Goal: Task Accomplishment & Management: Complete application form

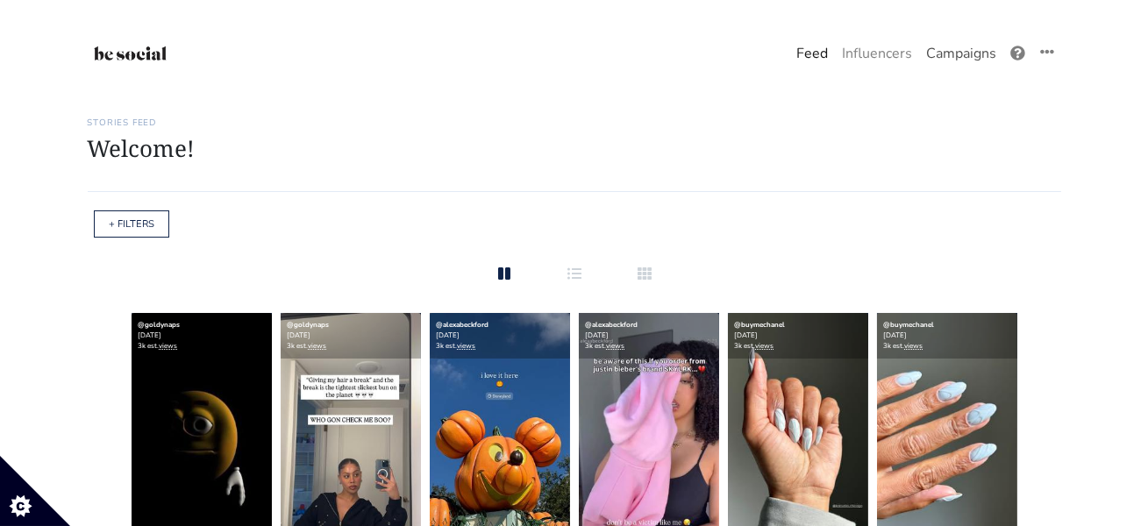
click at [952, 45] on link "Campaigns" at bounding box center [961, 53] width 84 height 35
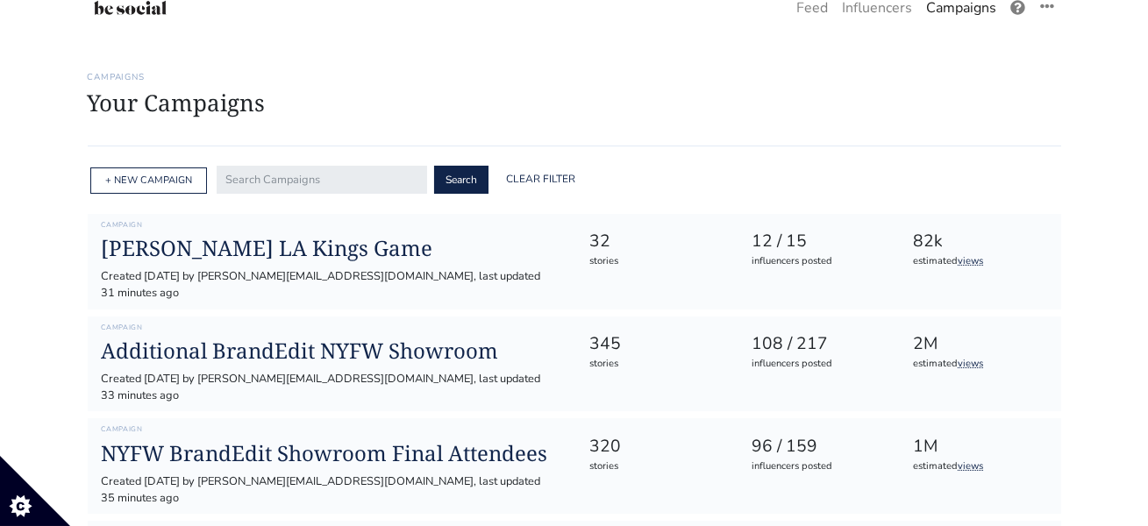
scroll to position [52, 0]
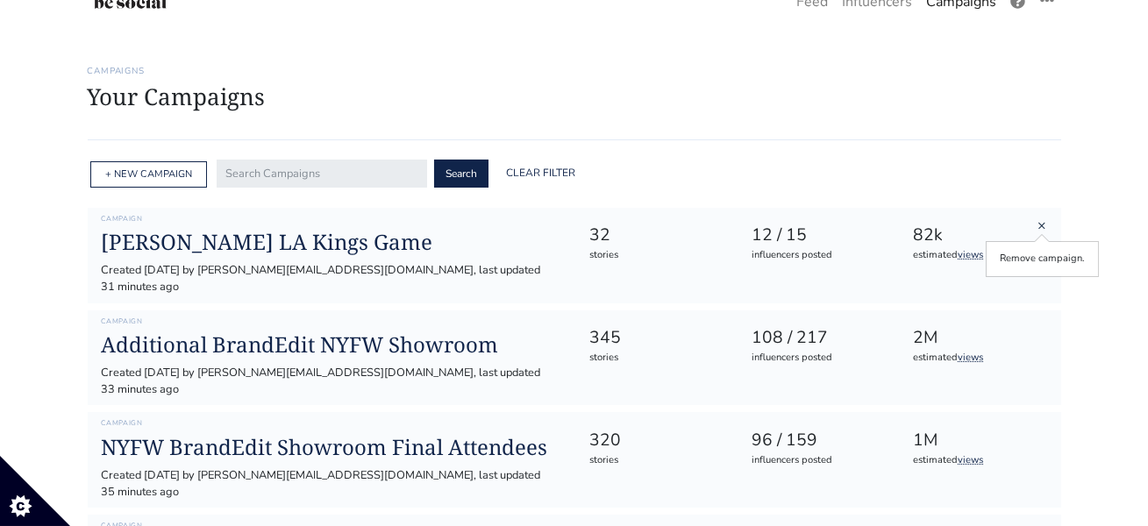
click at [1041, 227] on link "×" at bounding box center [1042, 225] width 9 height 19
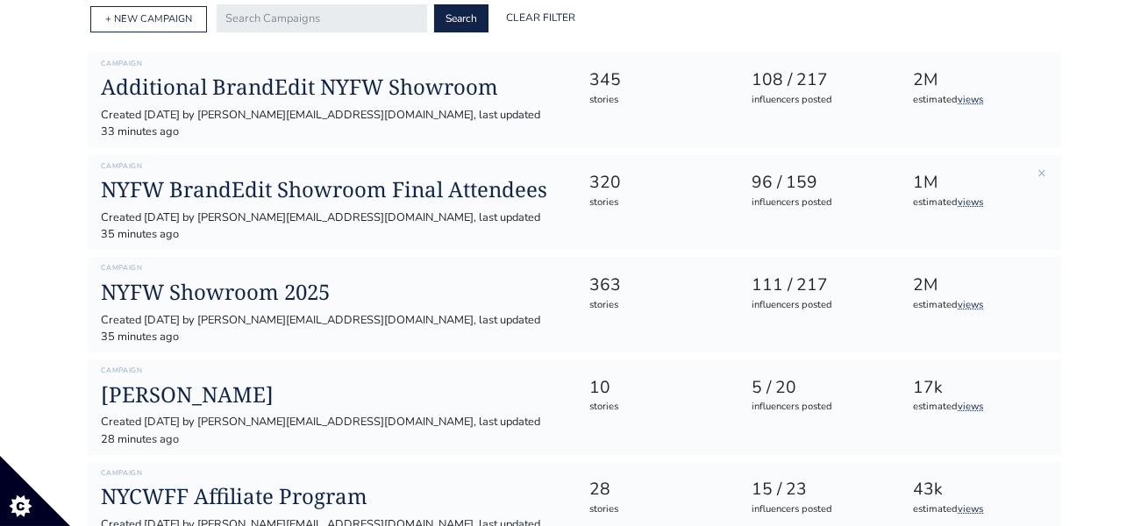
scroll to position [223, 0]
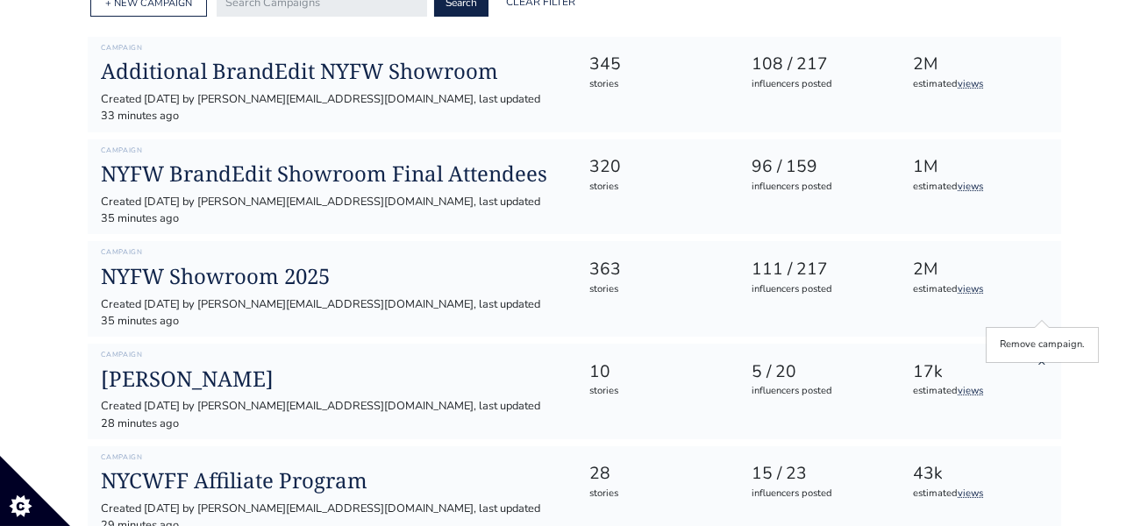
click at [1041, 352] on link "×" at bounding box center [1042, 361] width 9 height 19
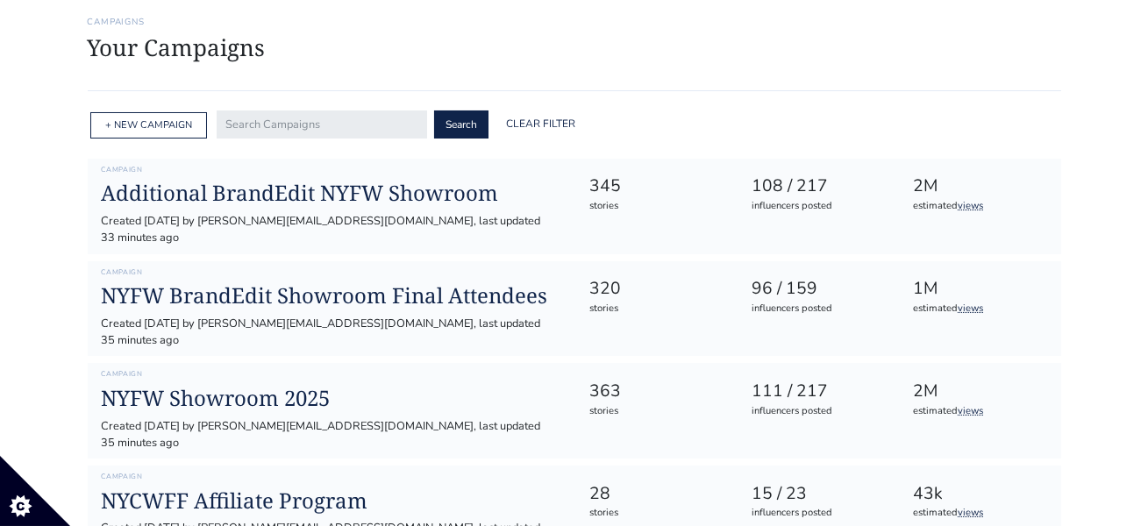
scroll to position [0, 0]
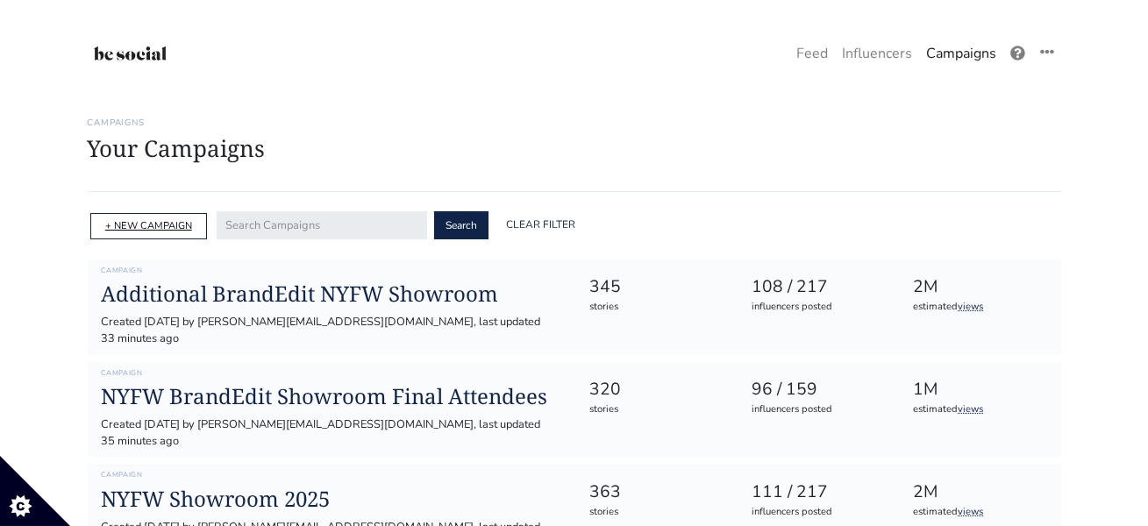
click at [123, 232] on link "+ NEW CAMPAIGN" at bounding box center [148, 225] width 87 height 13
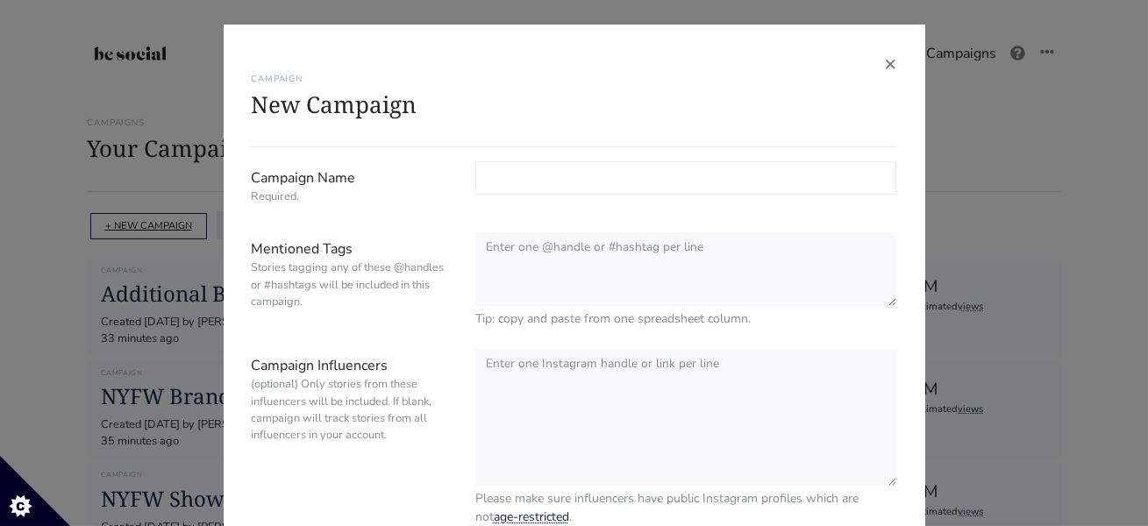
type input "I"
type input "t"
type input "Tierney's Affiliates (Do Not Delete)"
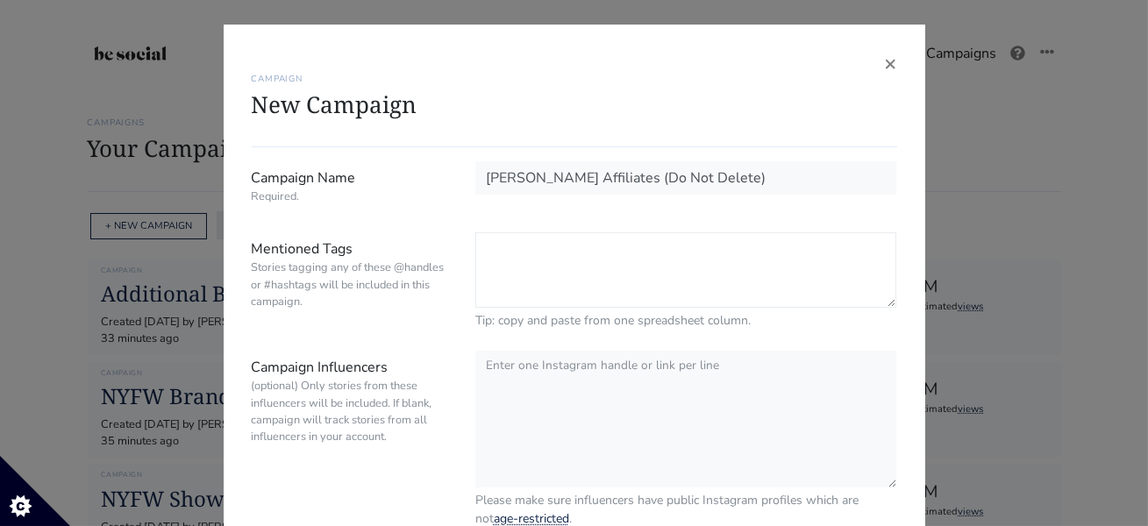
click at [544, 263] on textarea "Mentioned Tags Stories tagging any of these @handles or #hashtags will be inclu…" at bounding box center [686, 269] width 422 height 75
paste textarea "whataboutaub"
paste textarea "lindsayalbanese"
paste textarea "kristendoute"
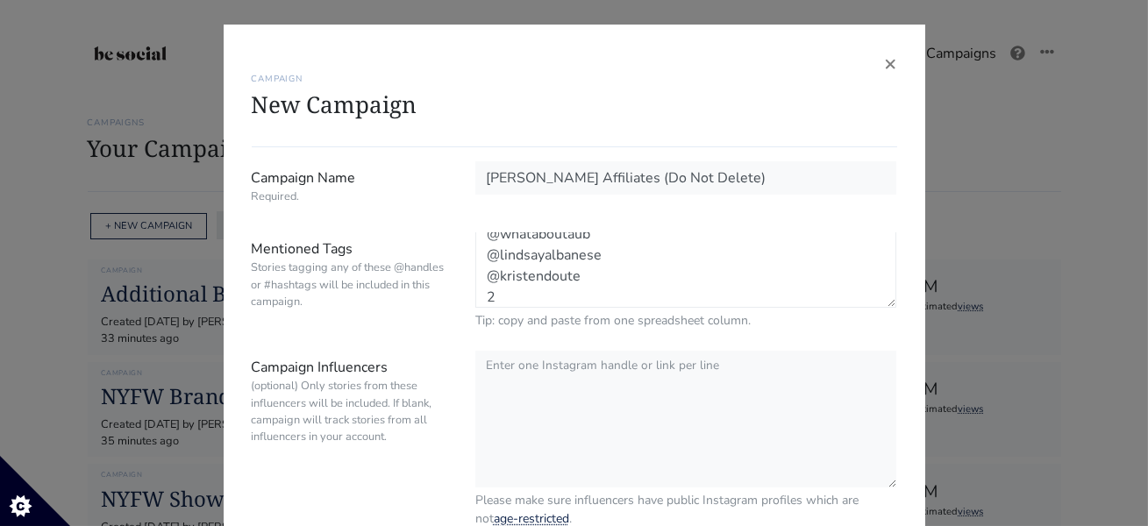
paste textarea "jamiejchung"
click at [490, 296] on textarea "@whataboutaub @lindsayalbanese @kristendoute 2jamiejchung" at bounding box center [686, 269] width 422 height 75
click at [633, 288] on textarea "@whataboutaub @lindsayalbanese @kristendoute @jamiejchung" at bounding box center [686, 269] width 422 height 75
paste textarea "hey.heather.ray"
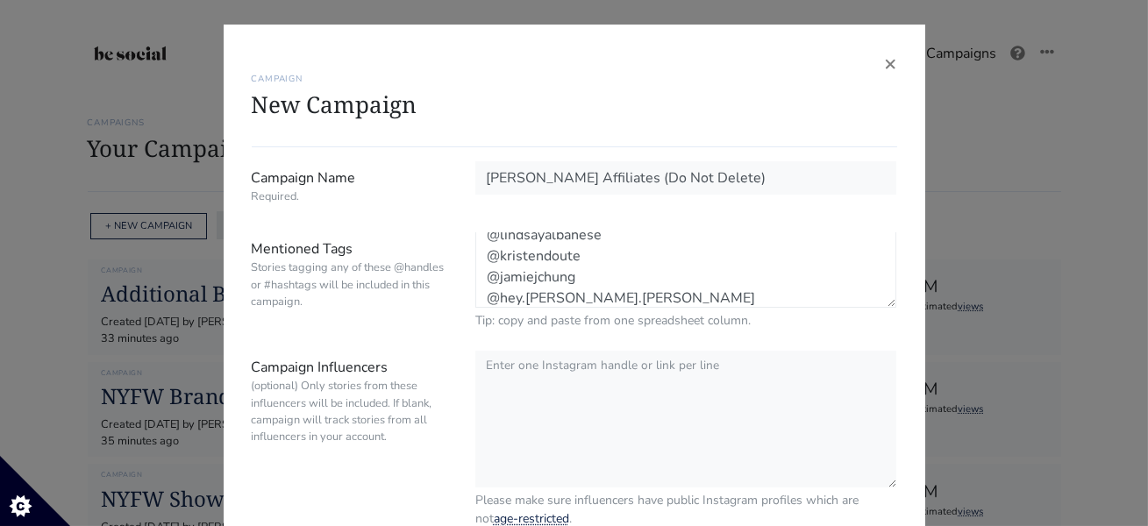
scroll to position [57, 0]
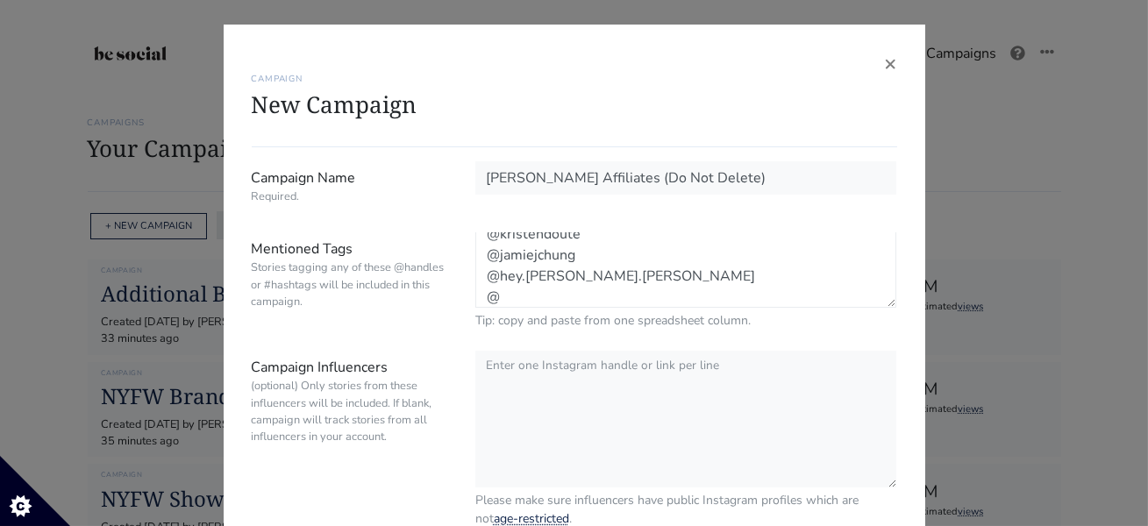
paste textarea "[PERSON_NAME]"
type textarea "@whataboutaub @lindsayalbanese @kristendoute @jamiejchung @hey.heather.ray @bri…"
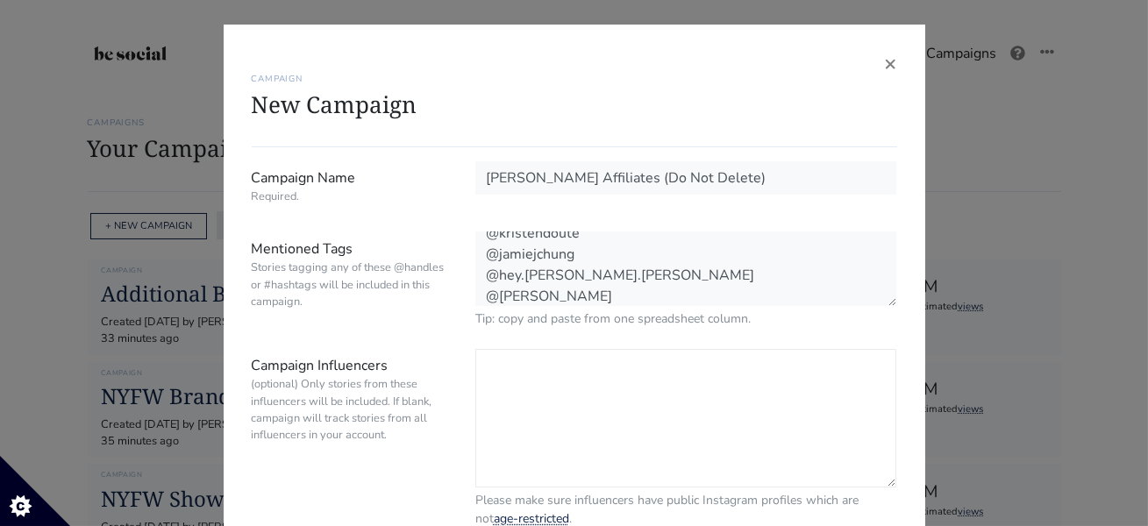
click at [564, 395] on textarea "Campaign Influencers (optional) Only stories from these influencers will be inc…" at bounding box center [686, 418] width 422 height 139
paste textarea "shop.ltk"
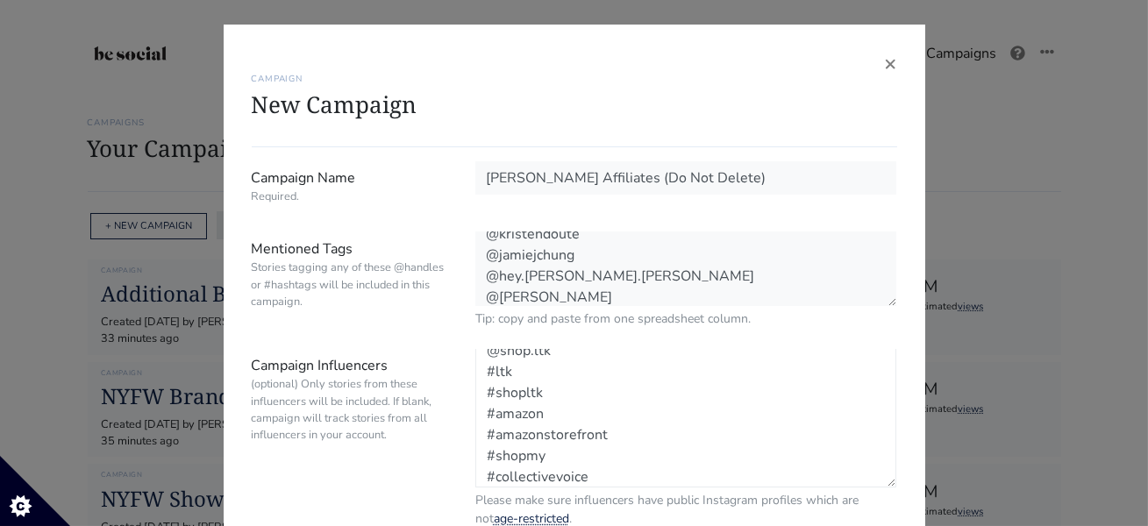
scroll to position [0, 0]
click at [572, 372] on textarea "@shop.ltk #ltk #shopltk #amazon #amazonstorefront #shopmy #collectivevoice" at bounding box center [686, 418] width 422 height 139
paste textarea "shopmy"
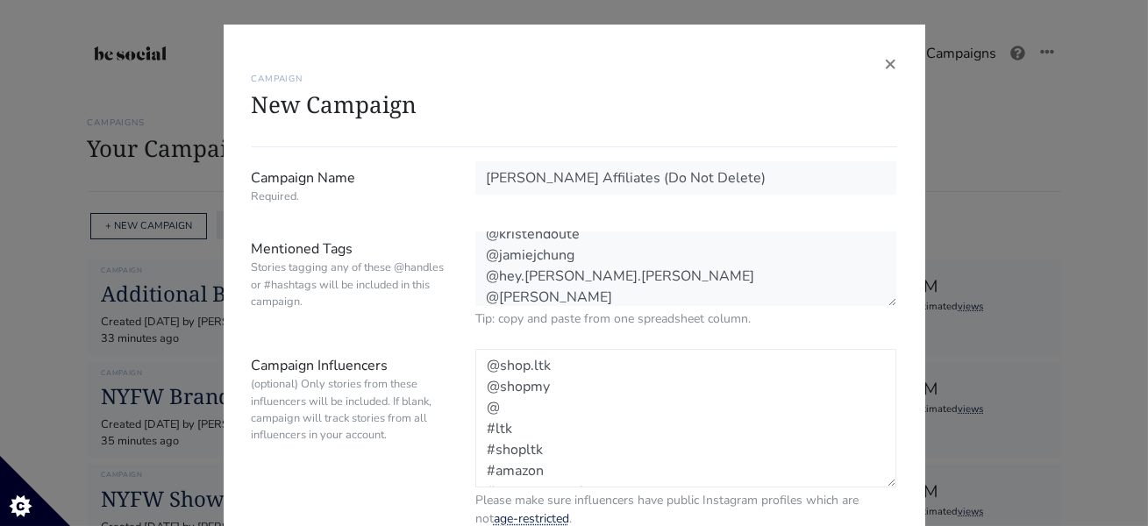
paste textarea "collectivevoicehq"
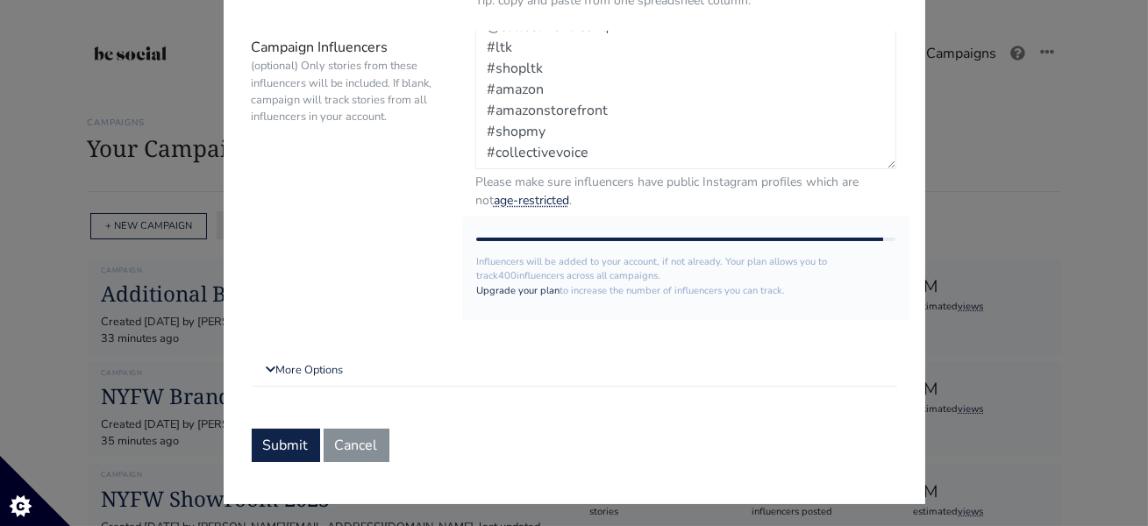
scroll to position [322, 0]
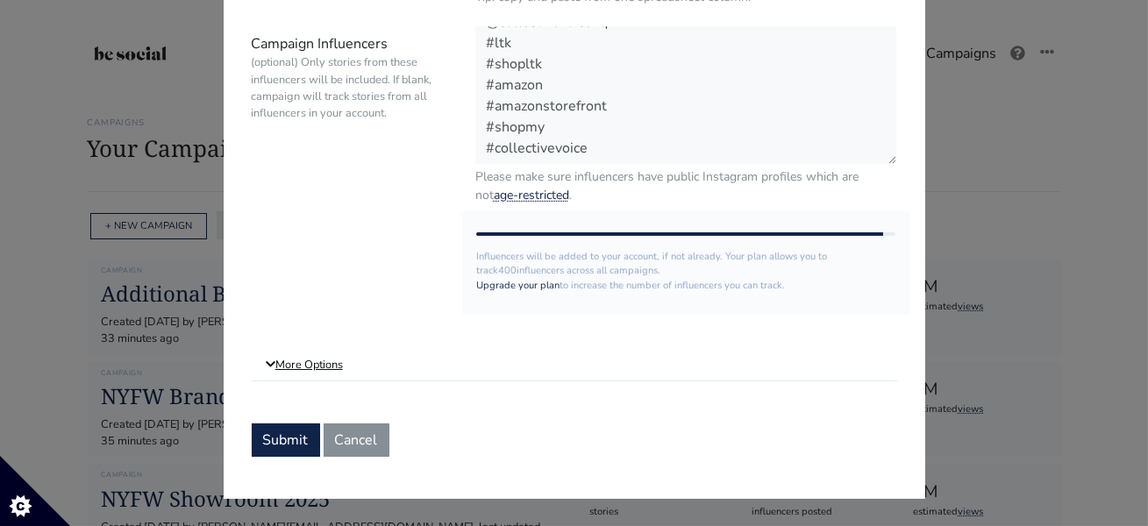
click at [309, 374] on link "More Options" at bounding box center [575, 366] width 646 height 32
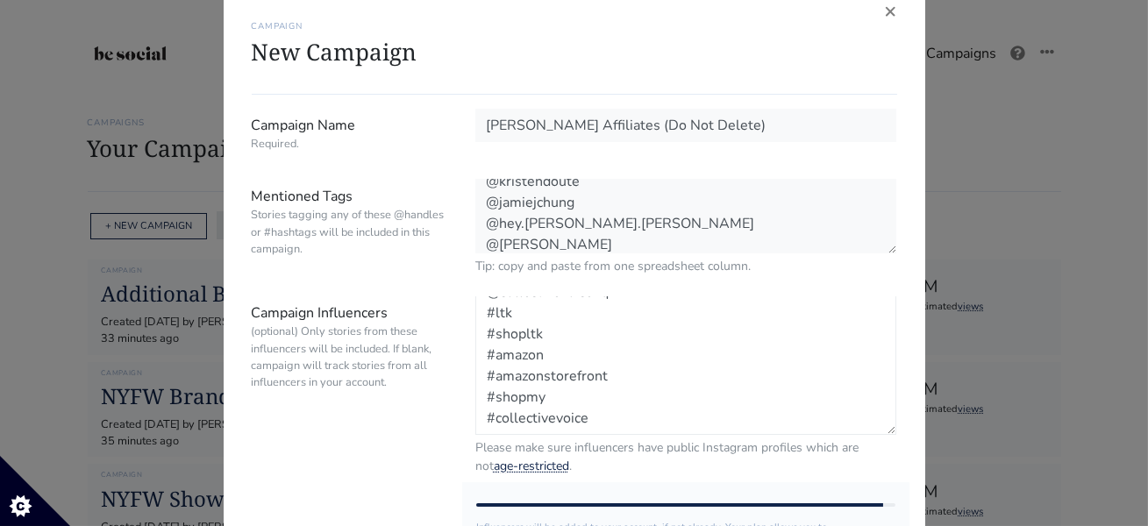
scroll to position [0, 0]
drag, startPoint x: 596, startPoint y: 423, endPoint x: 484, endPoint y: 291, distance: 172.4
click at [610, 422] on textarea "@shop.ltk @shopmy @collectivevoicehq #ltk #shopltk #amazon #amazonstorefront #s…" at bounding box center [686, 365] width 422 height 139
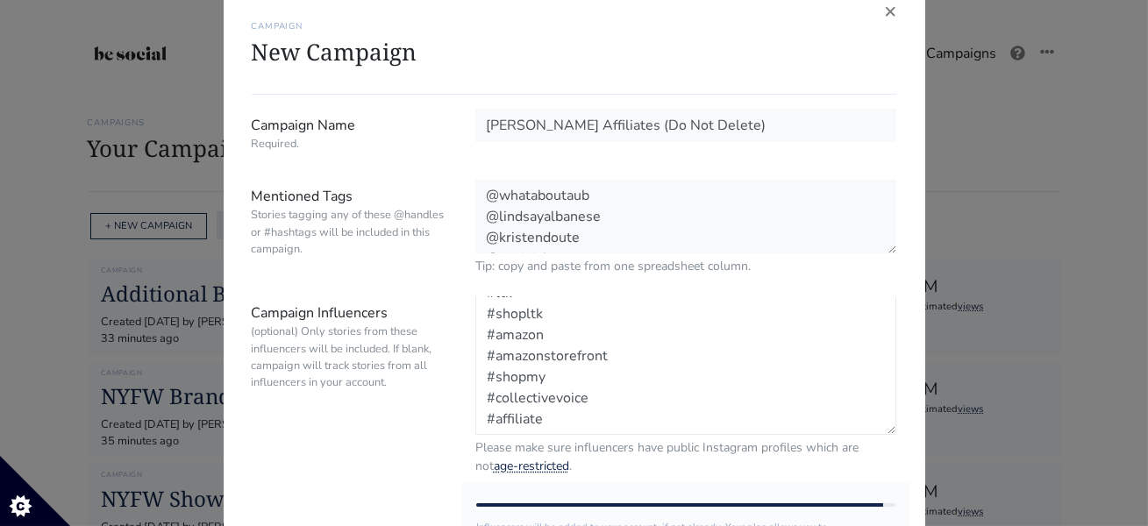
scroll to position [62, 0]
click at [536, 242] on textarea "@whataboutaub @lindsayalbanese @kristendoute @jamiejchung @hey.heather.ray @bri…" at bounding box center [686, 217] width 422 height 75
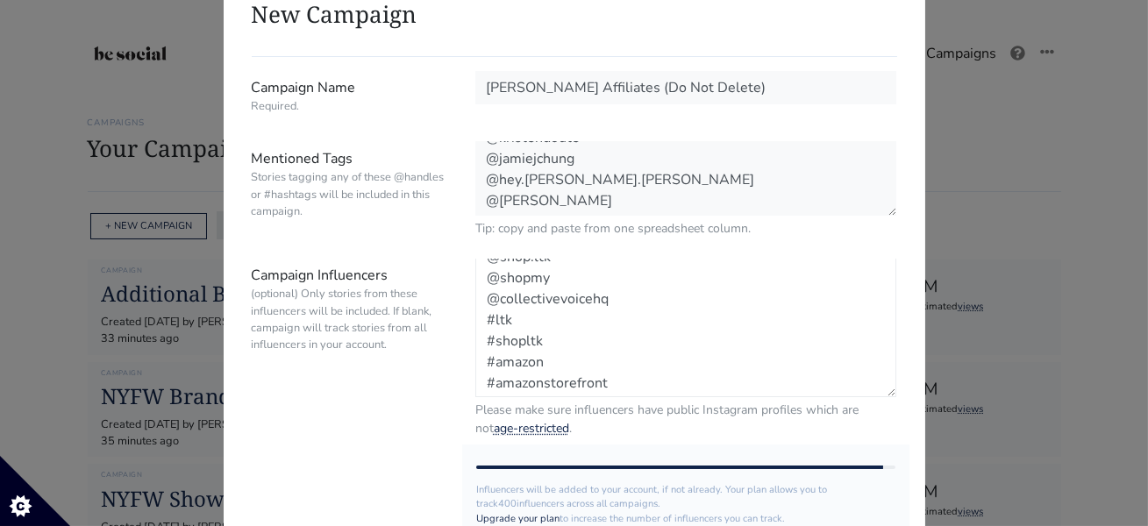
scroll to position [0, 0]
drag, startPoint x: 559, startPoint y: 384, endPoint x: 459, endPoint y: 226, distance: 186.9
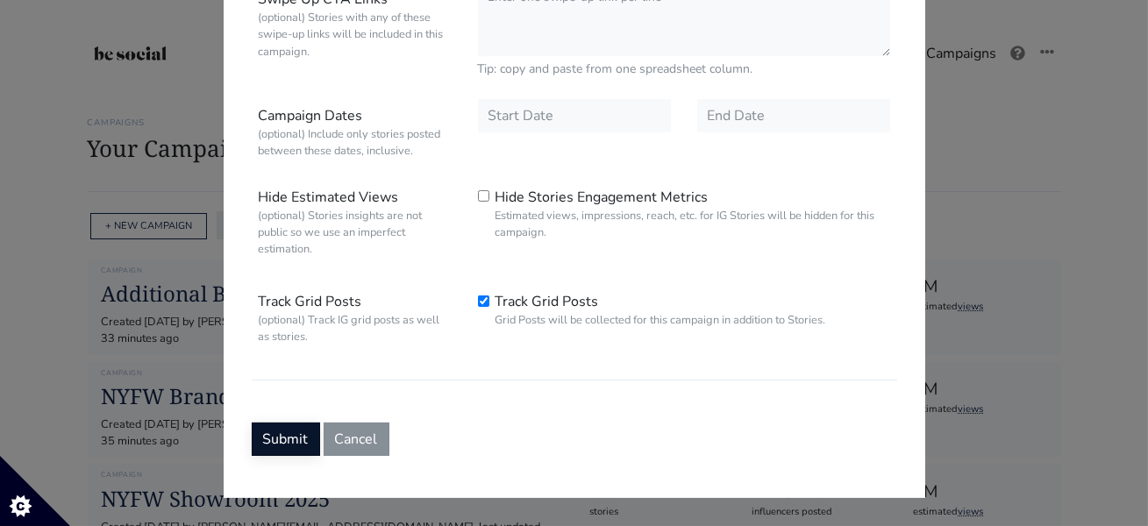
click at [282, 442] on button "Submit" at bounding box center [286, 439] width 68 height 33
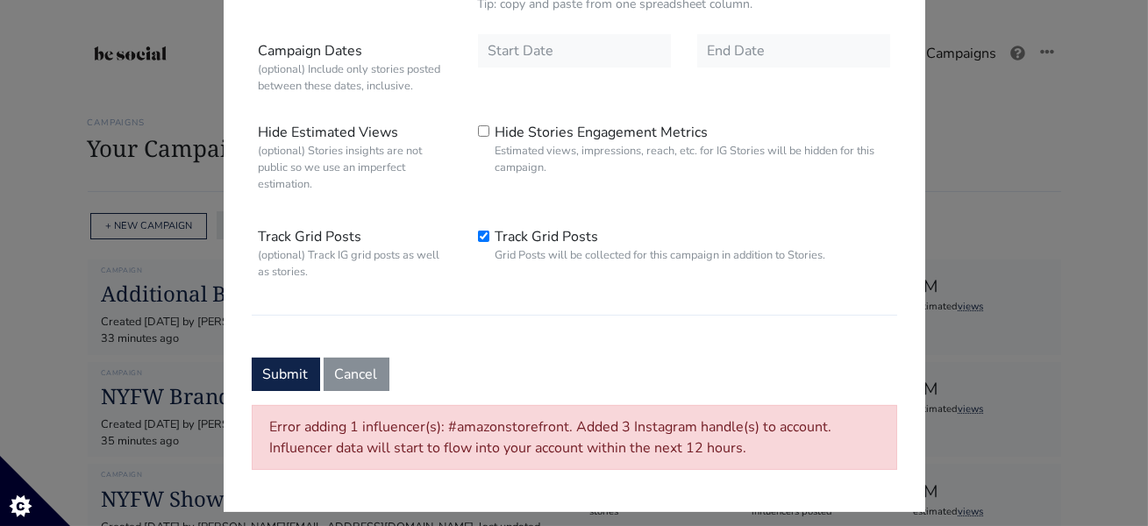
scroll to position [820, 0]
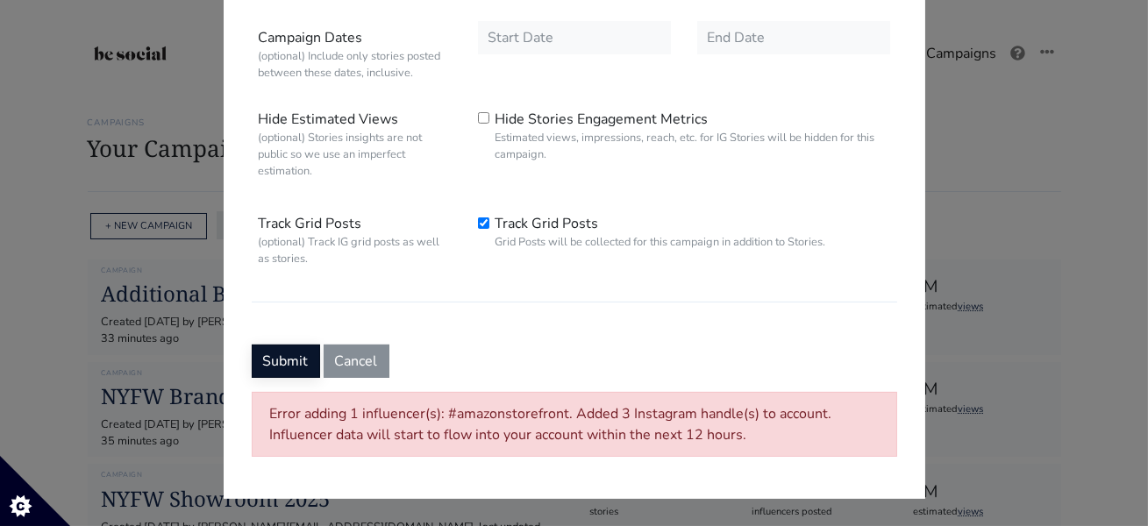
click at [284, 364] on button "Submit" at bounding box center [286, 361] width 68 height 33
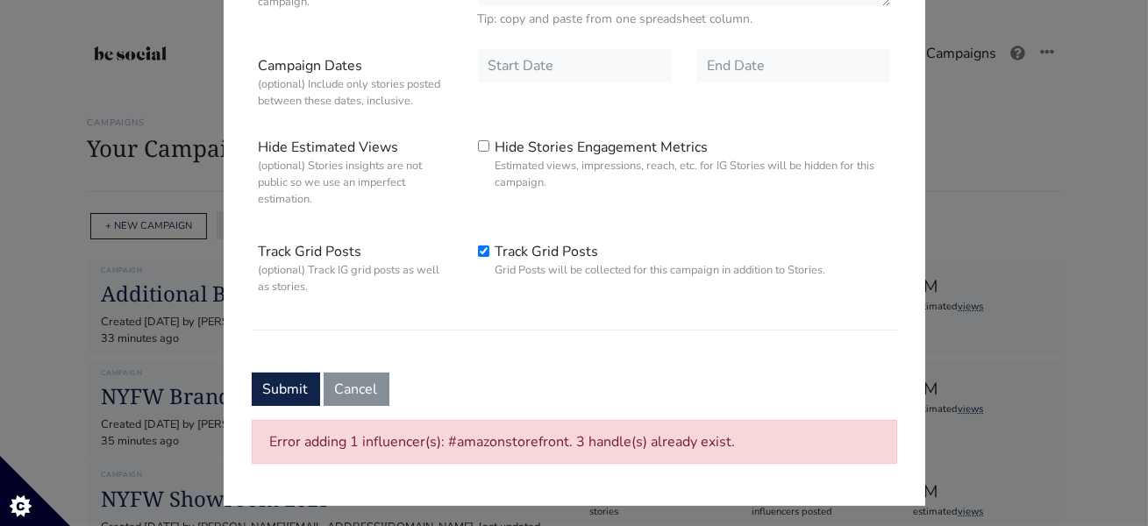
scroll to position [799, 0]
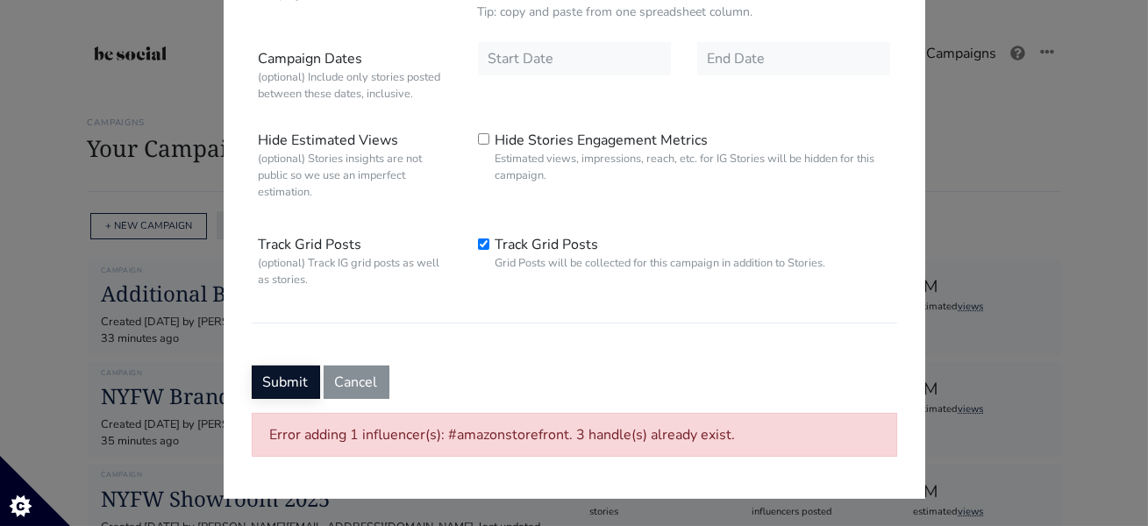
click at [271, 382] on button "Submit" at bounding box center [286, 382] width 68 height 33
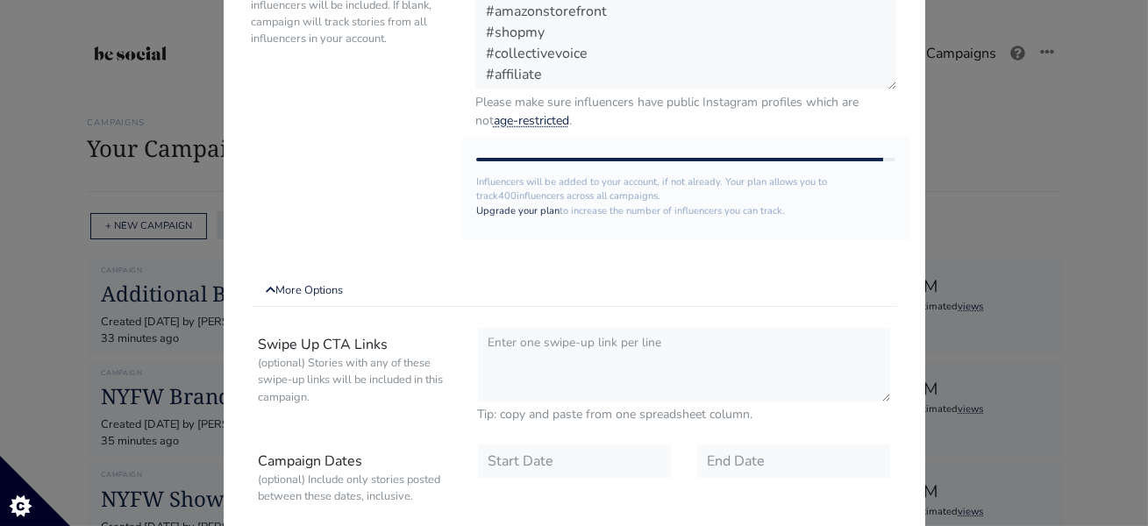
scroll to position [316, 0]
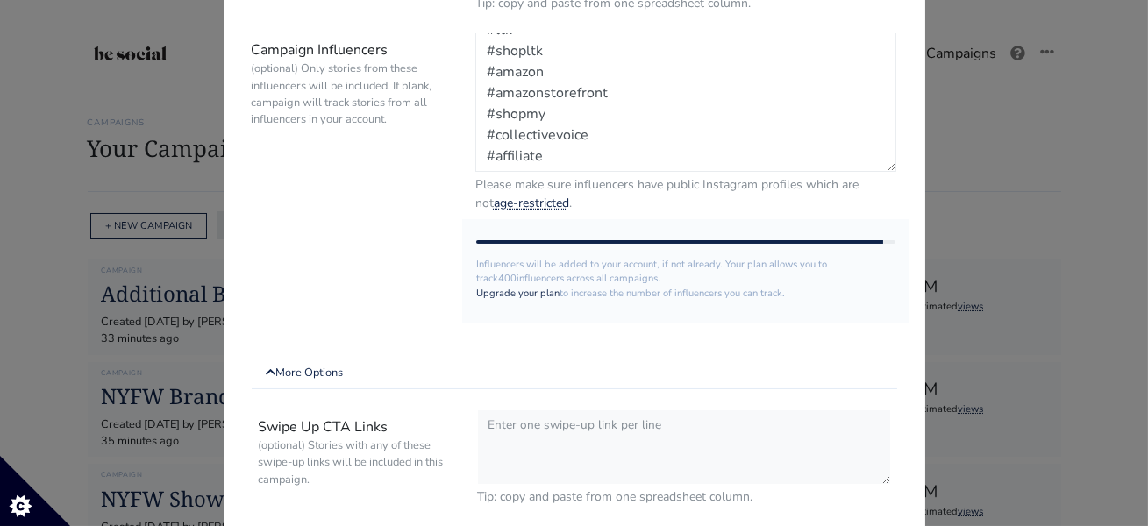
drag, startPoint x: 603, startPoint y: 90, endPoint x: 429, endPoint y: 89, distance: 174.5
click at [429, 89] on div "Campaign Influencers (optional) Only stories from these influencers will be inc…" at bounding box center [575, 122] width 672 height 179
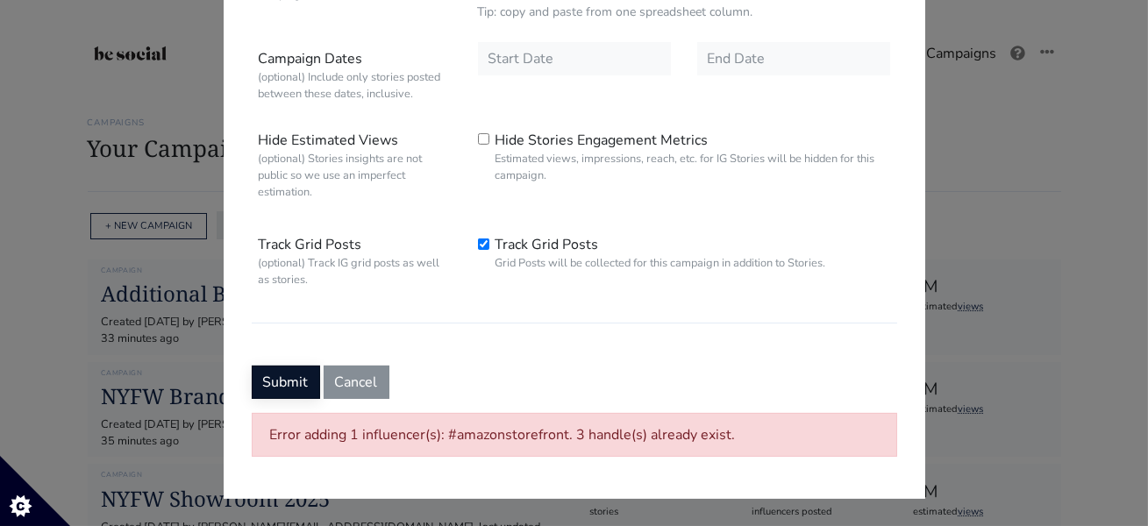
type textarea "@shop.ltk @shopmy @collectivevoicehq #ltk #shopltk #amazon #shopmy #collectivev…"
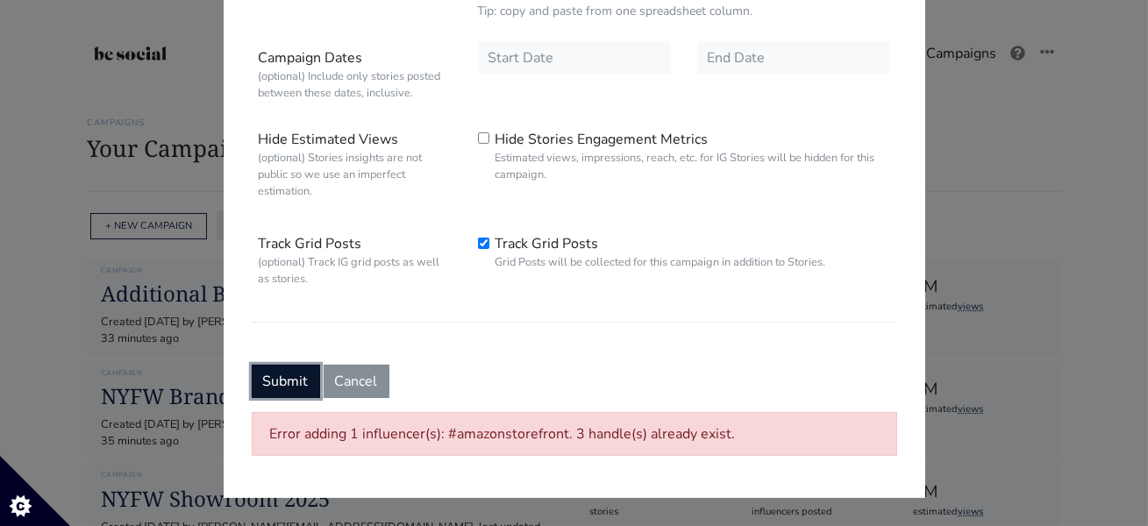
click at [279, 389] on button "Submit" at bounding box center [286, 381] width 68 height 33
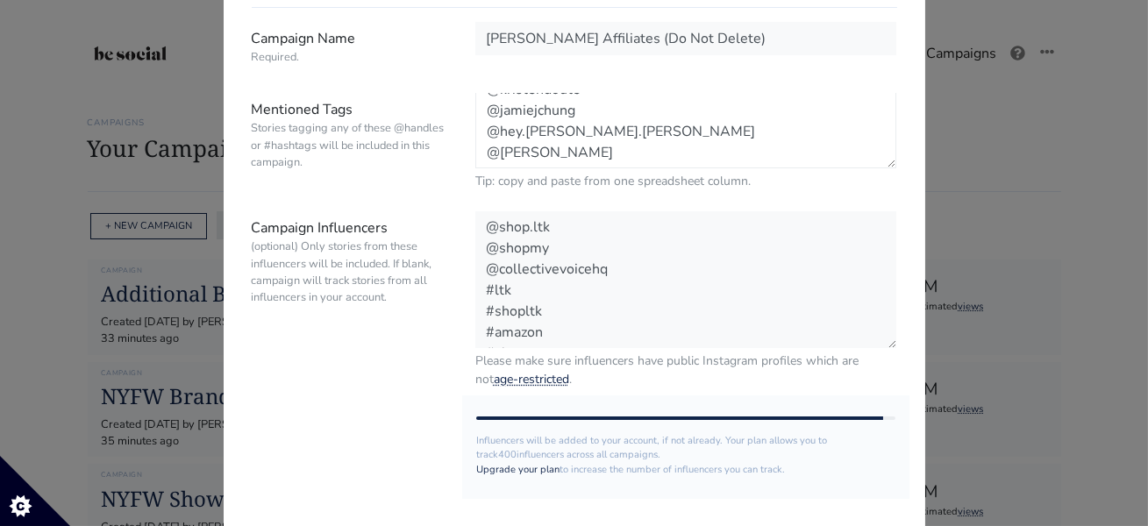
scroll to position [0, 0]
drag, startPoint x: 563, startPoint y: 157, endPoint x: 453, endPoint y: 51, distance: 153.2
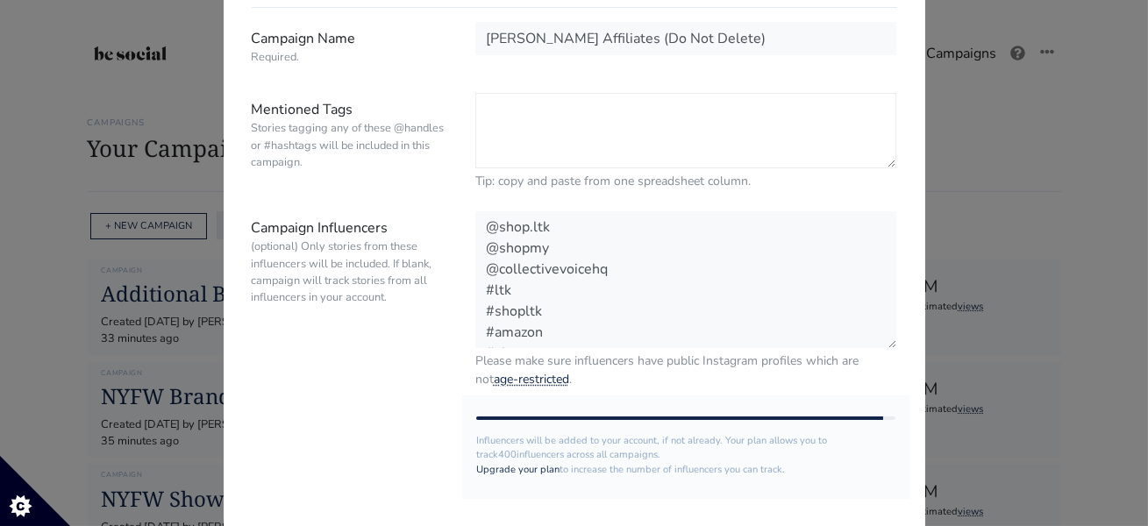
scroll to position [63, 0]
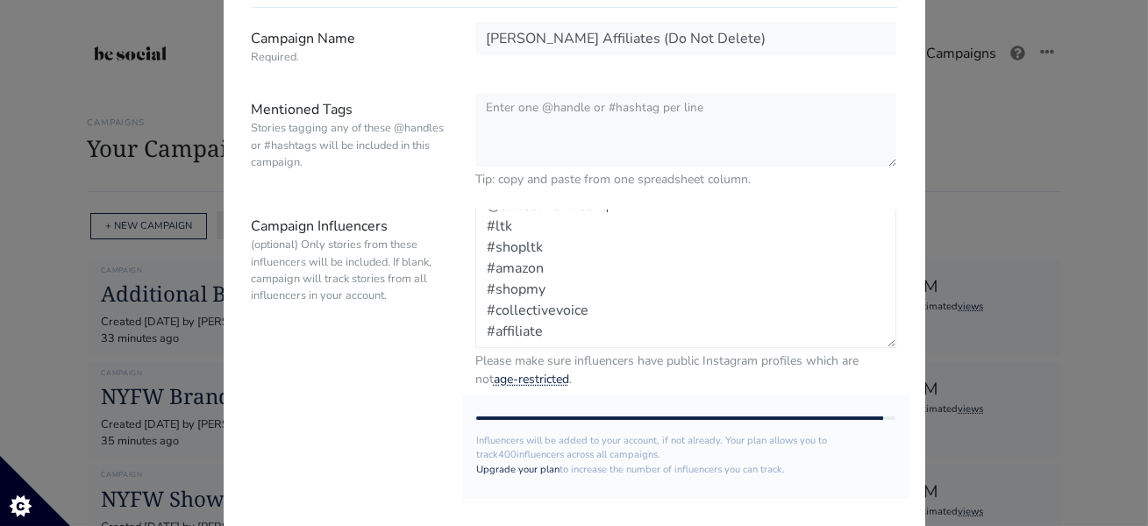
click at [590, 338] on textarea "@shop.ltk @shopmy @collectivevoicehq #ltk #shopltk #amazon #shopmy #collectivev…" at bounding box center [686, 279] width 422 height 139
paste textarea "@whataboutaub @lindsayalbanese @kristendoute @jamiejchung @hey.heather.ray @bri…"
drag, startPoint x: 551, startPoint y: 290, endPoint x: 451, endPoint y: 151, distance: 171.6
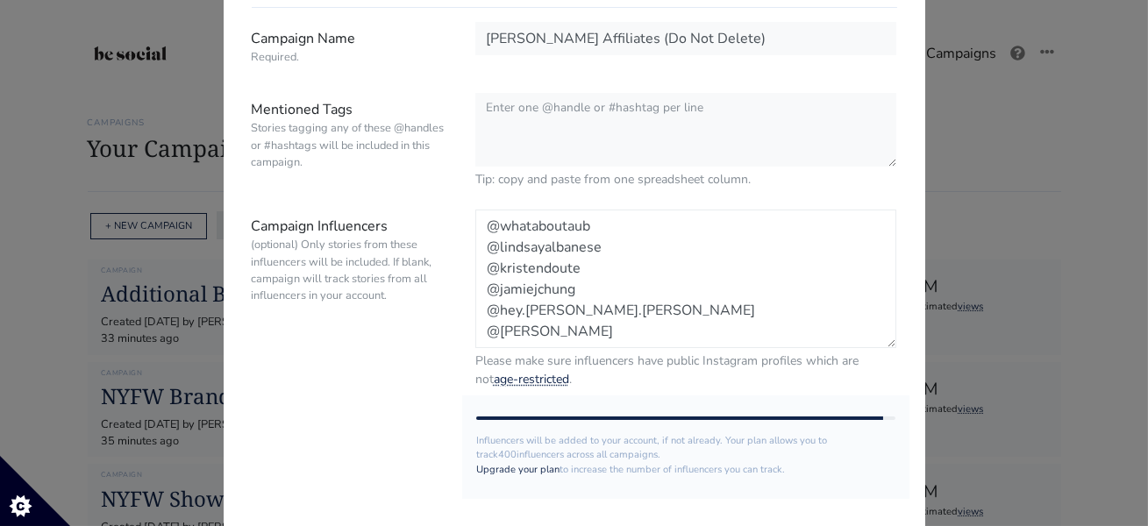
type textarea "@whataboutaub @lindsayalbanese @kristendoute @jamiejchung @hey.heather.ray @bri…"
click at [523, 106] on textarea "Mentioned Tags Stories tagging any of these @handles or #hashtags will be inclu…" at bounding box center [686, 130] width 422 height 75
paste textarea "@shop.ltk @shopmy @collectivevoicehq #ltk #shopltk #amazon #shopmy #collectivev…"
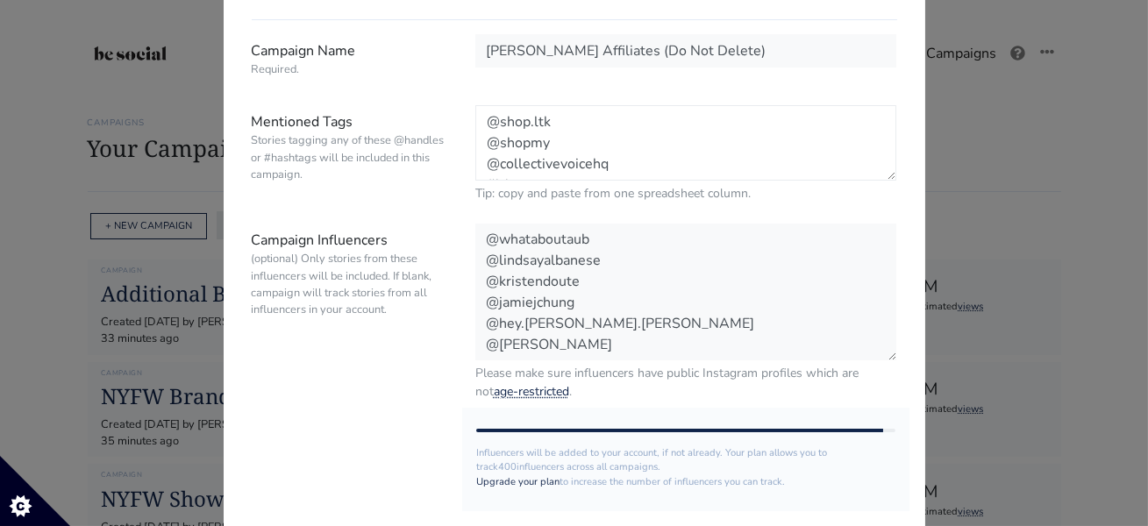
drag, startPoint x: 612, startPoint y: 169, endPoint x: 452, endPoint y: 46, distance: 202.1
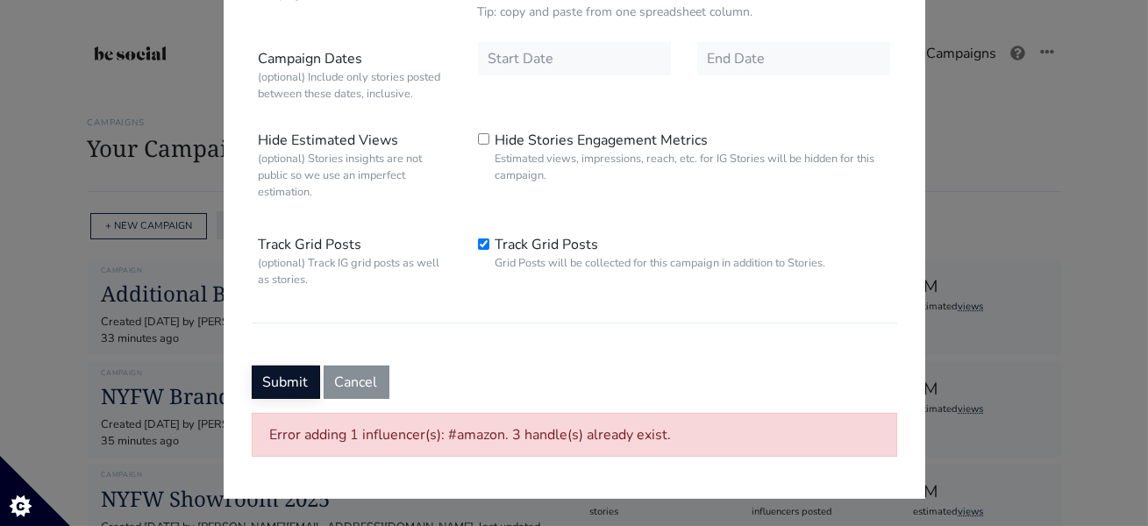
type textarea "@shop.ltk @shopmy @collectivevoicehq #ltk #shopltk #amazon #shopmy #collectivev…"
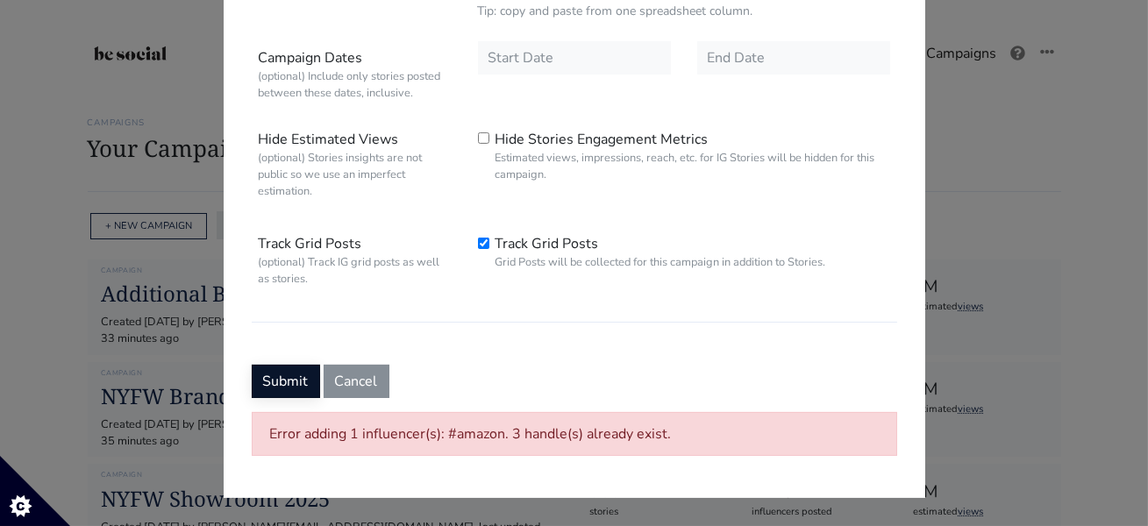
click at [283, 385] on button "Submit" at bounding box center [286, 381] width 68 height 33
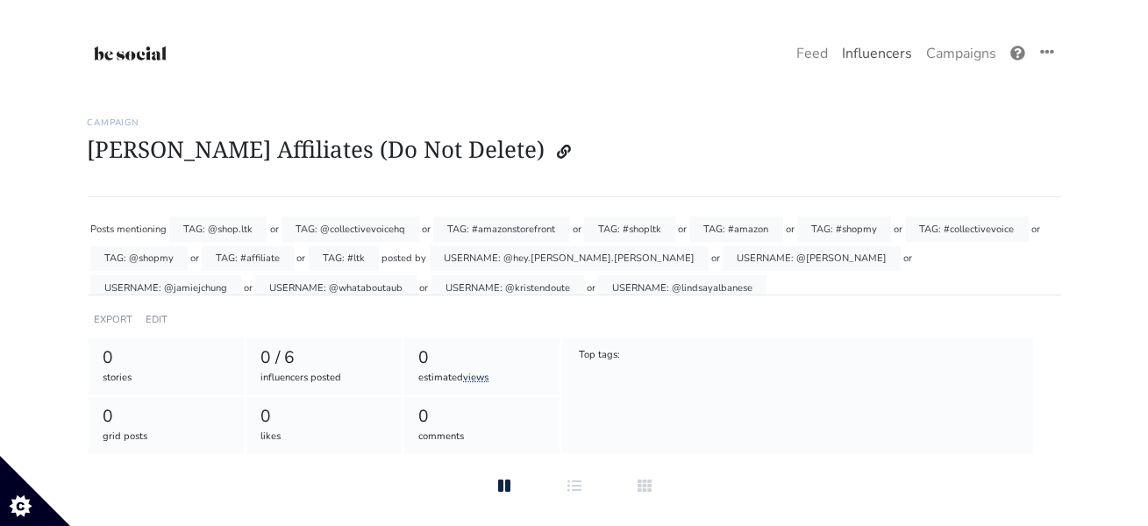
click at [883, 52] on link "Influencers" at bounding box center [877, 53] width 84 height 35
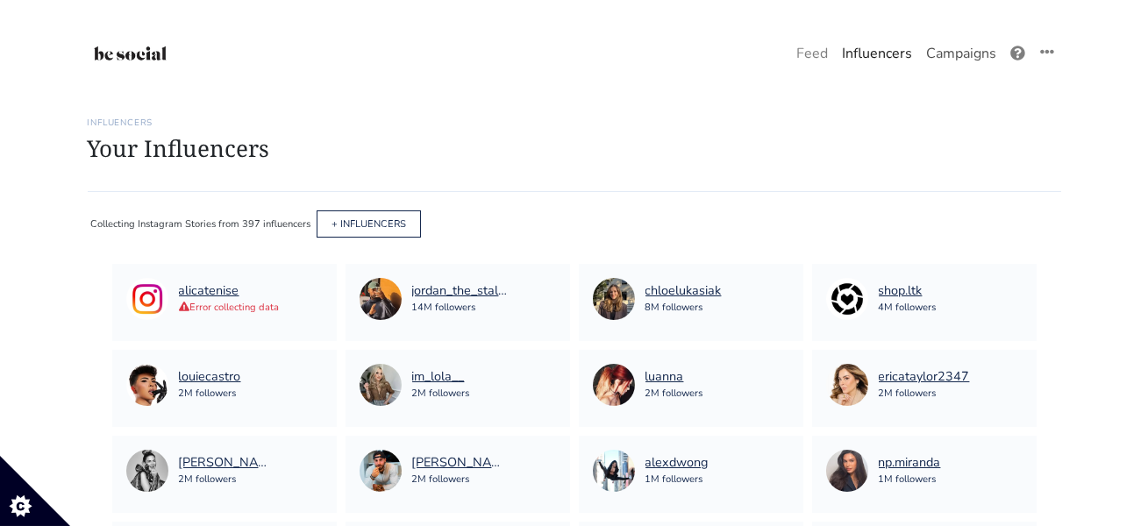
click at [974, 58] on link "Campaigns" at bounding box center [961, 53] width 84 height 35
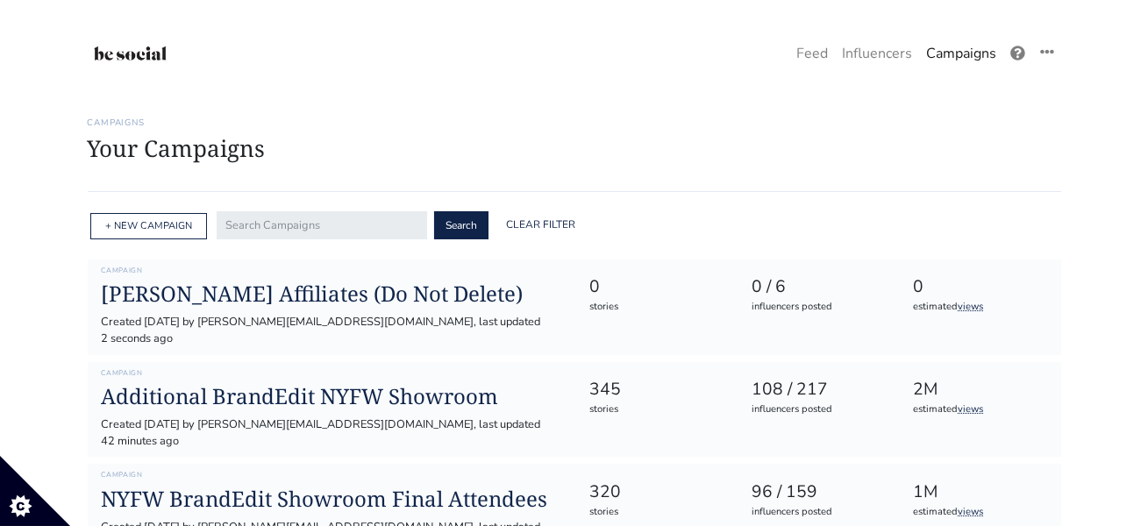
click at [163, 232] on div "+ NEW CAMPAIGN" at bounding box center [148, 226] width 117 height 27
click at [146, 223] on link "+ NEW CAMPAIGN" at bounding box center [148, 225] width 87 height 13
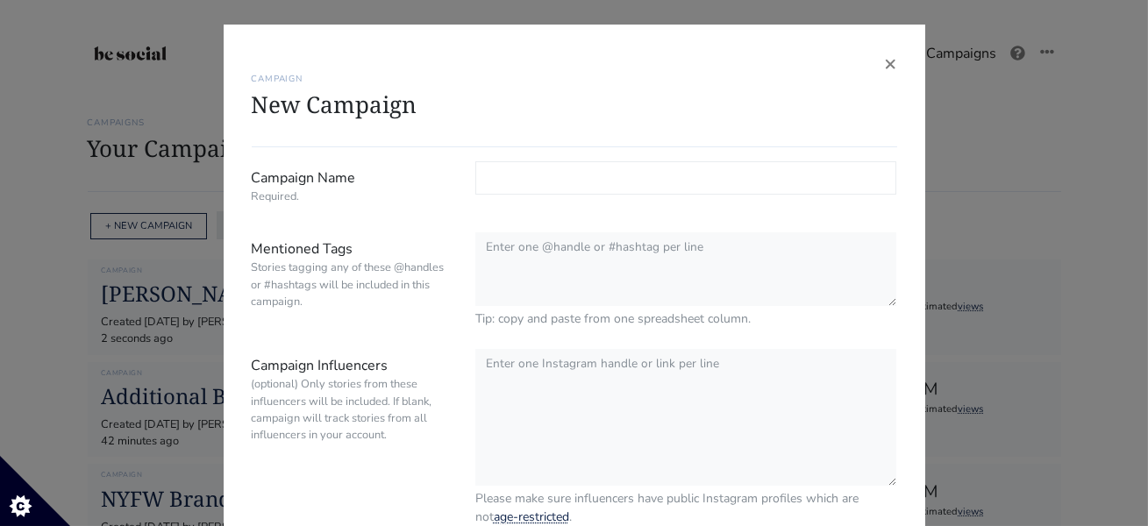
click at [503, 173] on input "Campaign Name Required." at bounding box center [686, 177] width 422 height 33
type input "[PERSON_NAME]'s Affiliates (Do Not Delete)"
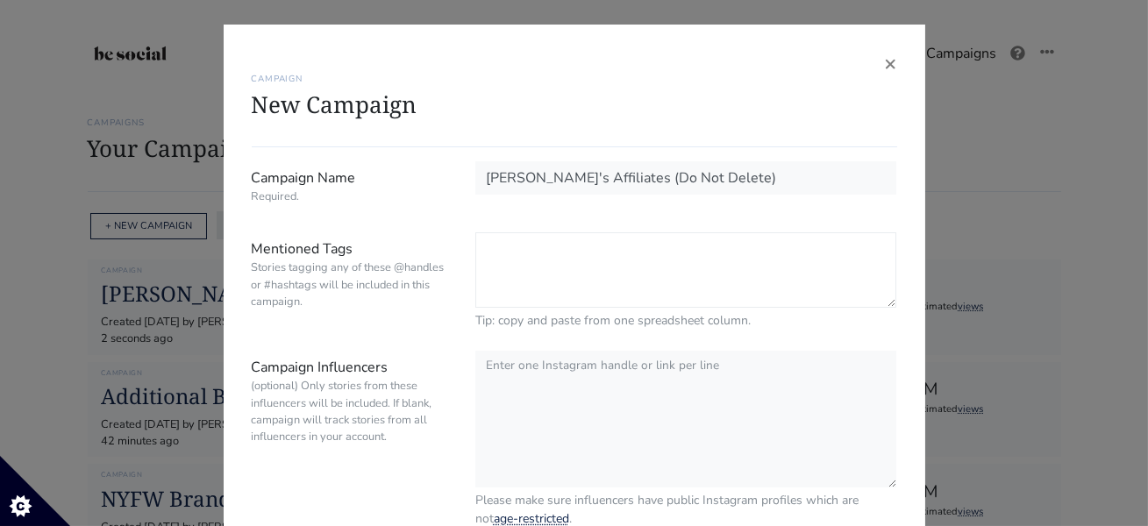
click at [517, 257] on textarea "Mentioned Tags Stories tagging any of these @handles or #hashtags will be inclu…" at bounding box center [686, 269] width 422 height 75
paste textarea "@shop.ltk @shopmy @collectivevoicehq #ltk #shopltk #amazon #shopmy #collectivev…"
type textarea "@shop.ltk @shopmy @collectivevoicehq #ltk #shopltk #amazon #shopmy #collectivev…"
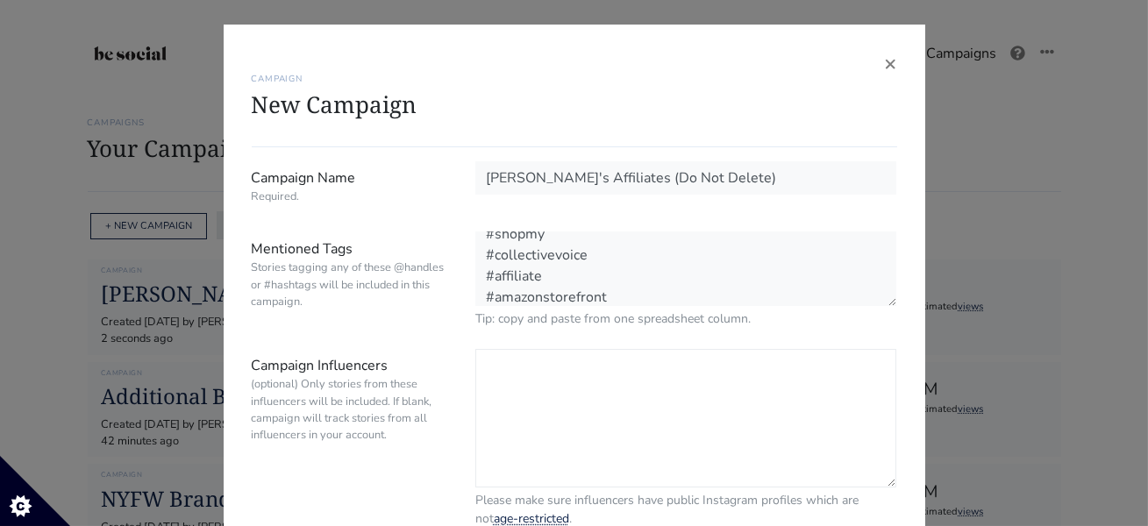
click at [528, 399] on textarea "Campaign Influencers (optional) Only stories from these influencers will be inc…" at bounding box center [686, 418] width 422 height 139
paste textarea "wendyslookbook"
paste textarea "chinesediscobaby"
click at [493, 392] on textarea "@wendyslookbook 2chinesediscobaby" at bounding box center [686, 418] width 422 height 139
click at [624, 392] on textarea "@wendyslookbook @chinesediscobaby" at bounding box center [686, 418] width 422 height 139
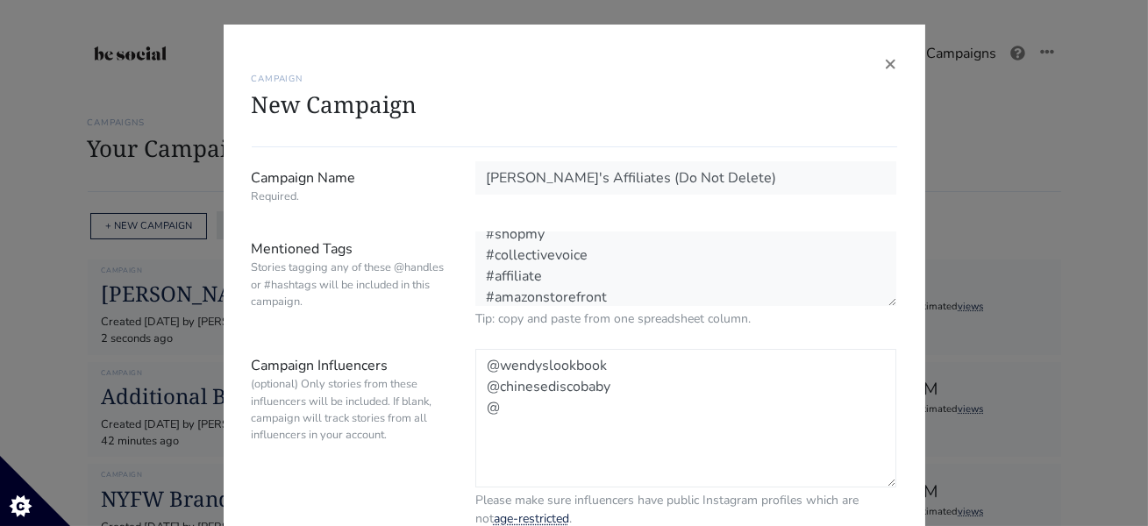
paste textarea "chloelukasiak"
paste textarea "laurennicolewhite"
type textarea "@wendyslookbook @chinesediscobaby @chloelukasiak @laurennicolewhite"
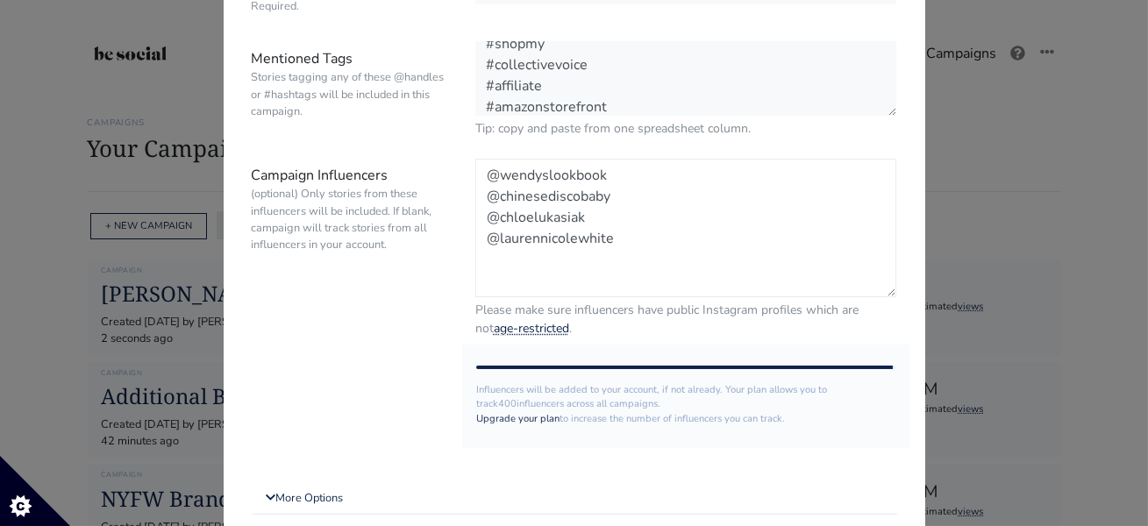
scroll to position [269, 0]
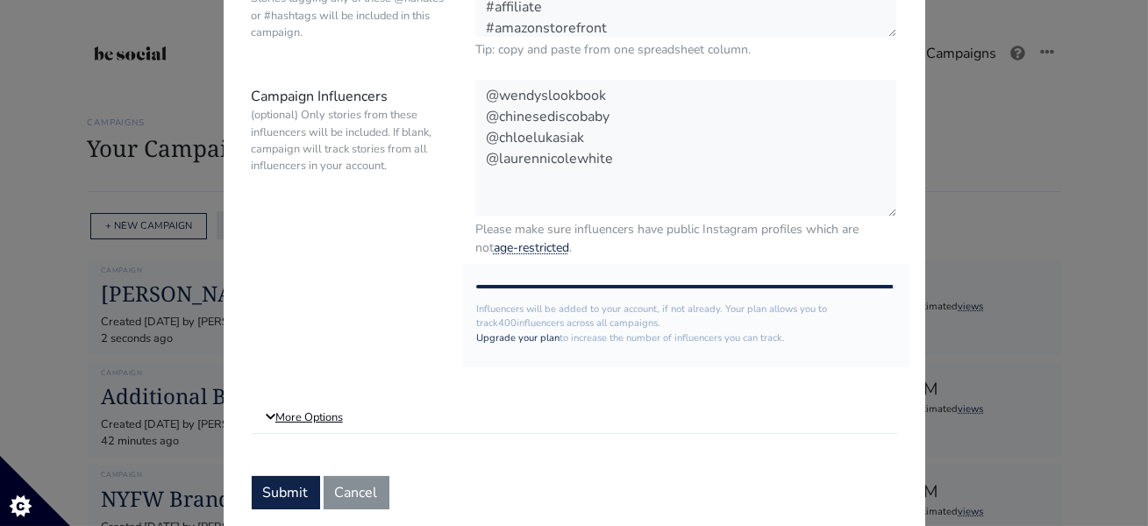
click at [333, 420] on link "More Options" at bounding box center [575, 419] width 646 height 32
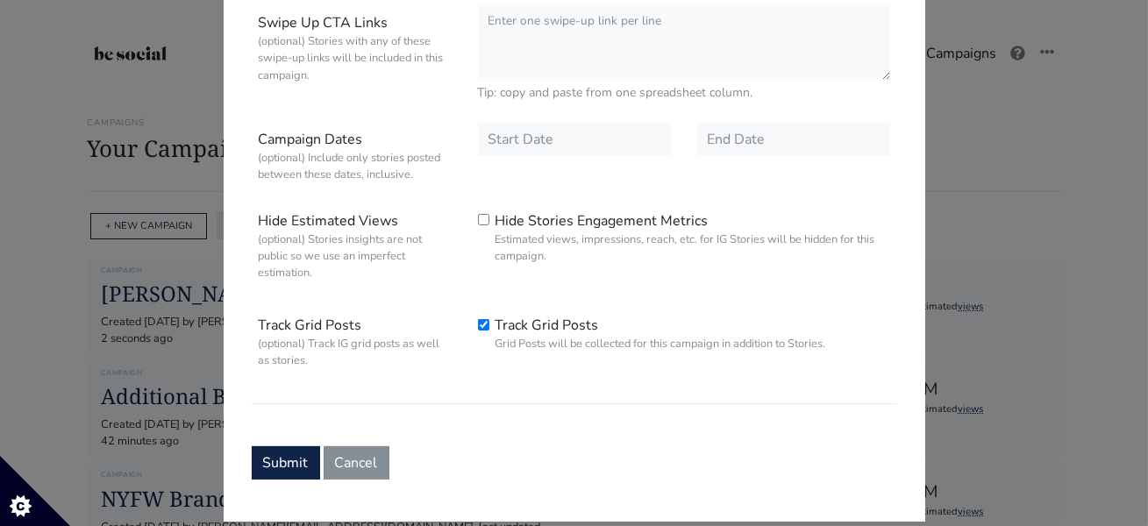
scroll to position [741, 0]
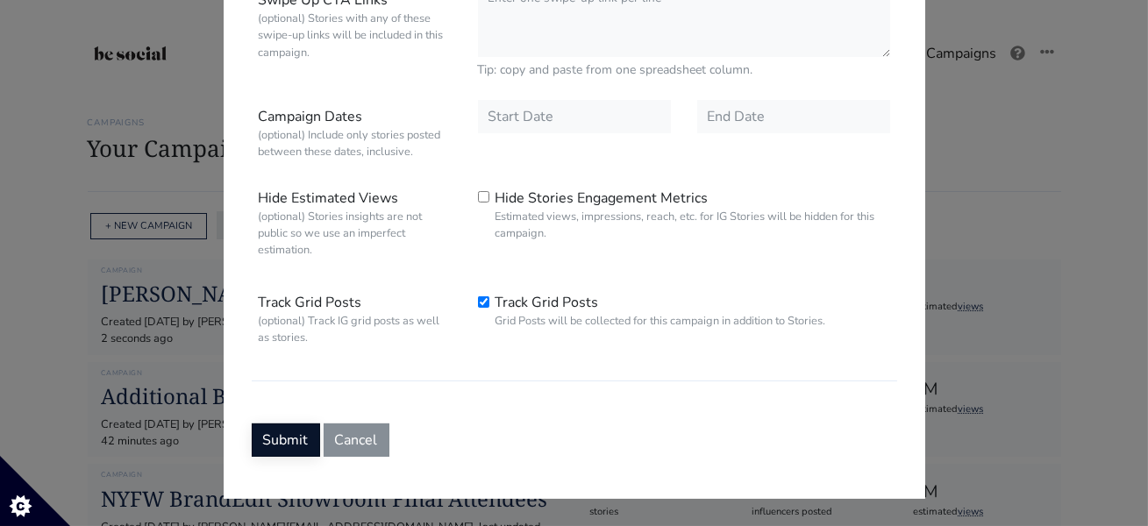
click at [292, 442] on button "Submit" at bounding box center [286, 440] width 68 height 33
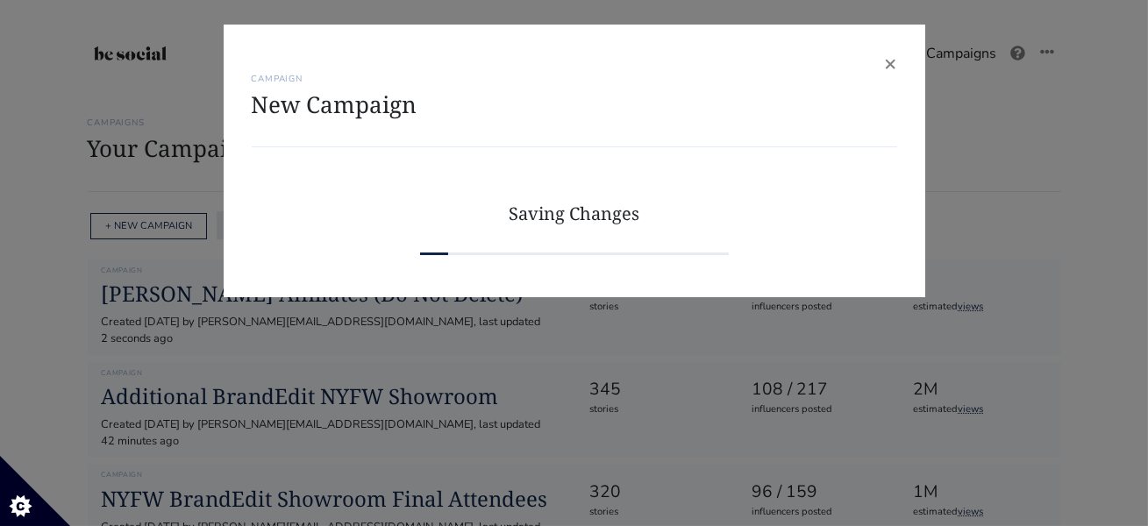
scroll to position [0, 0]
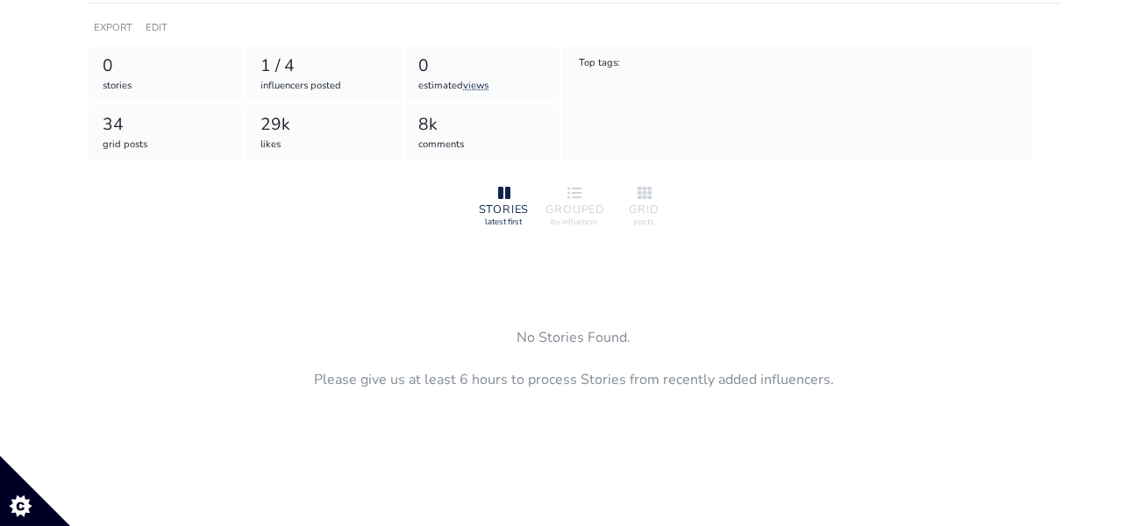
scroll to position [284, 0]
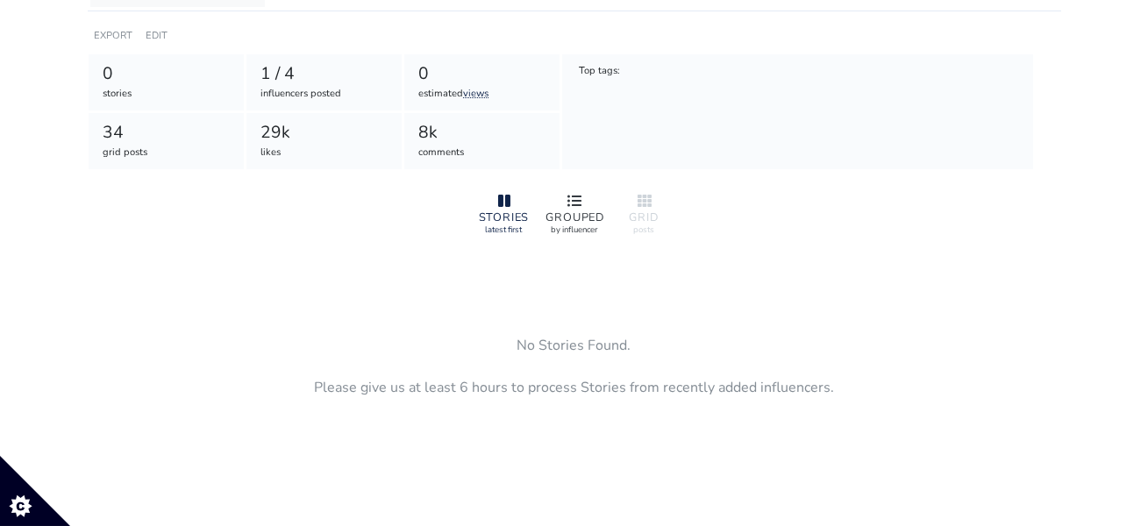
click at [571, 202] on icon at bounding box center [574, 201] width 14 height 14
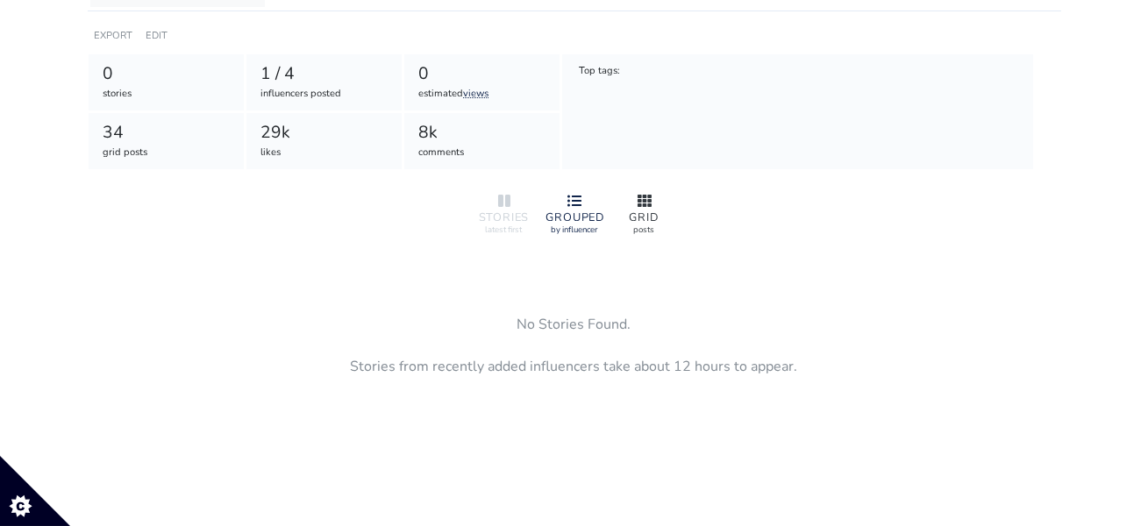
click at [638, 203] on icon at bounding box center [645, 201] width 14 height 14
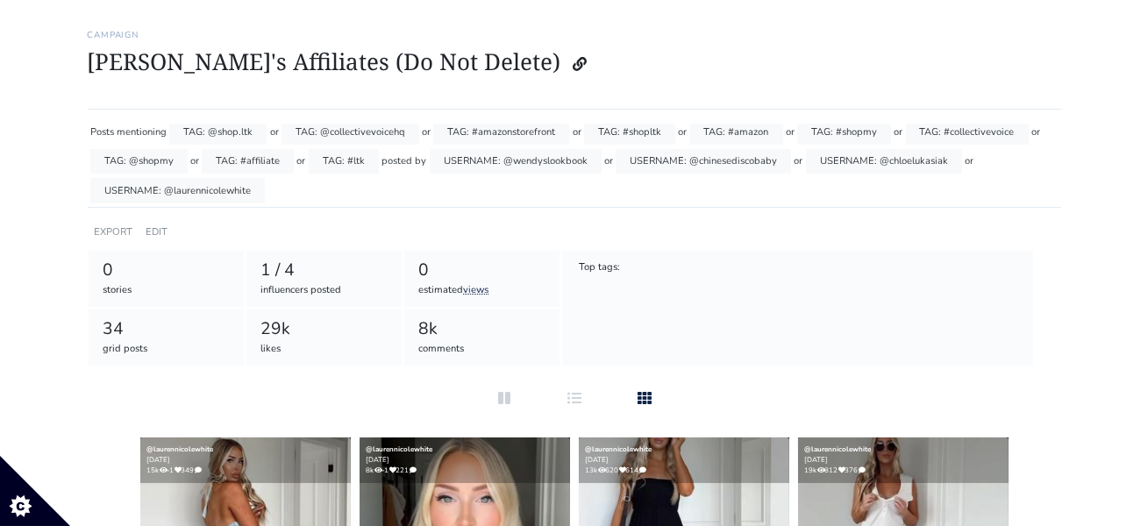
scroll to position [0, 0]
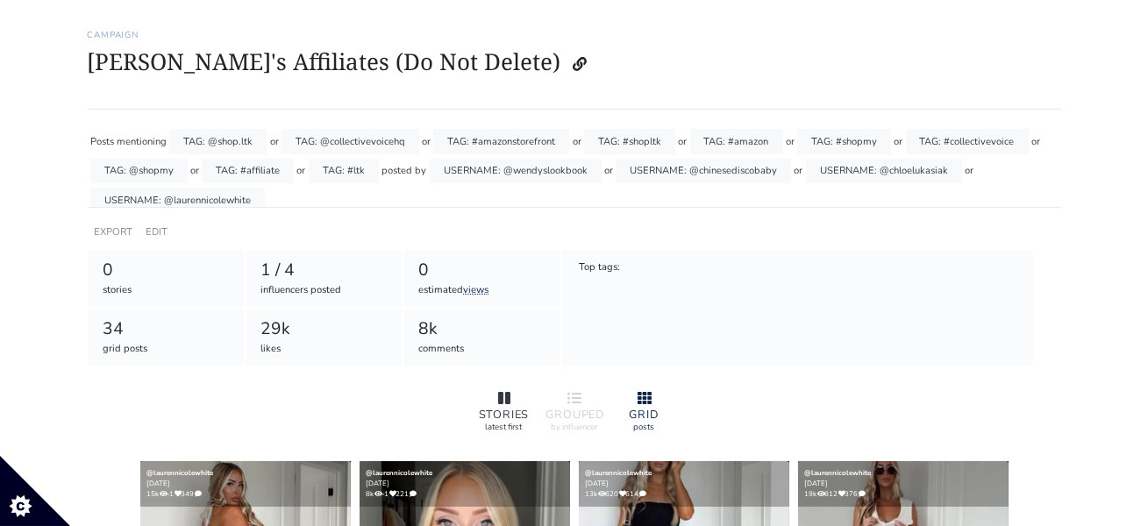
click at [496, 396] on div at bounding box center [504, 399] width 56 height 21
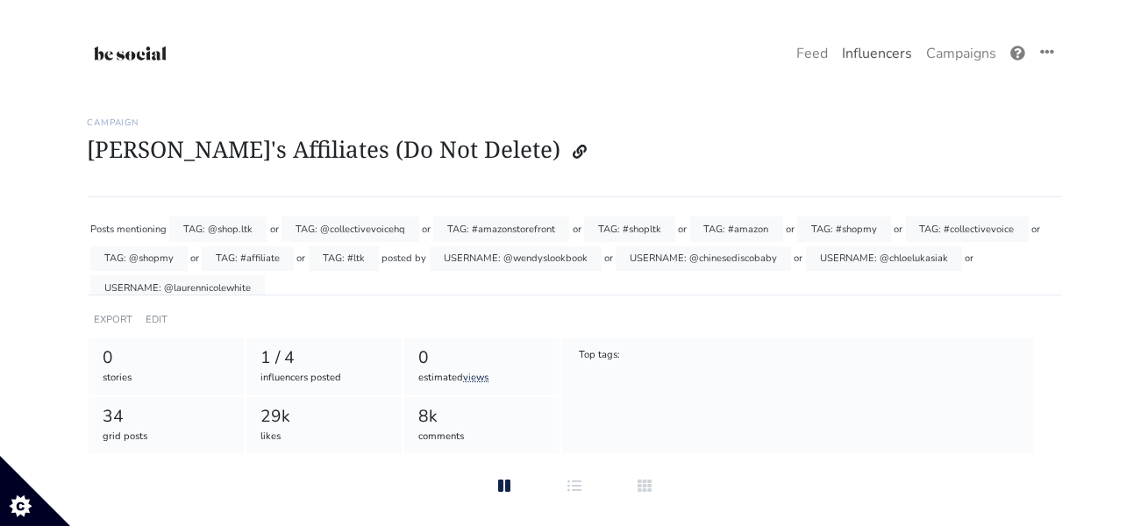
click at [897, 54] on link "Influencers" at bounding box center [877, 53] width 84 height 35
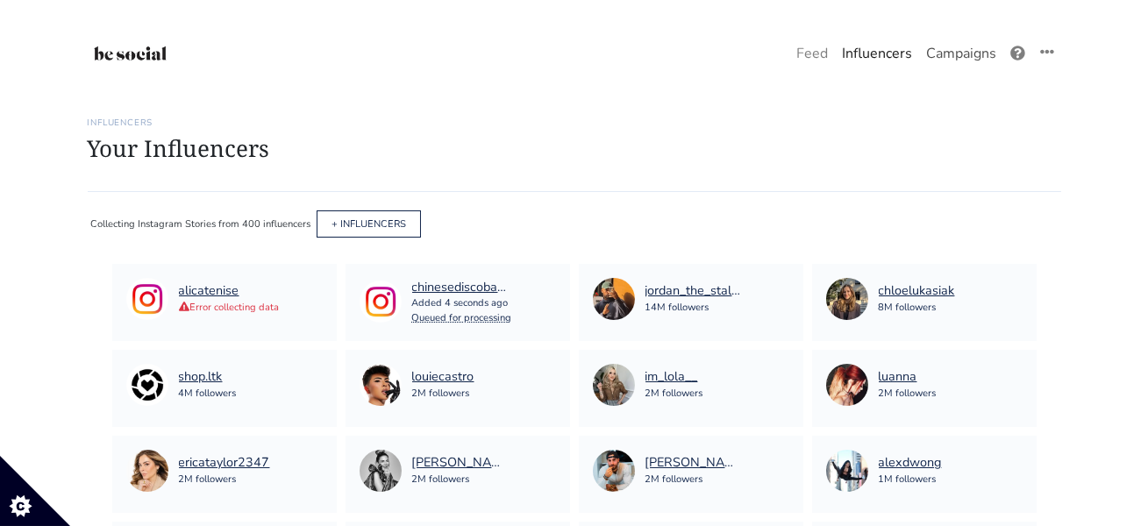
click at [959, 51] on link "Campaigns" at bounding box center [961, 53] width 84 height 35
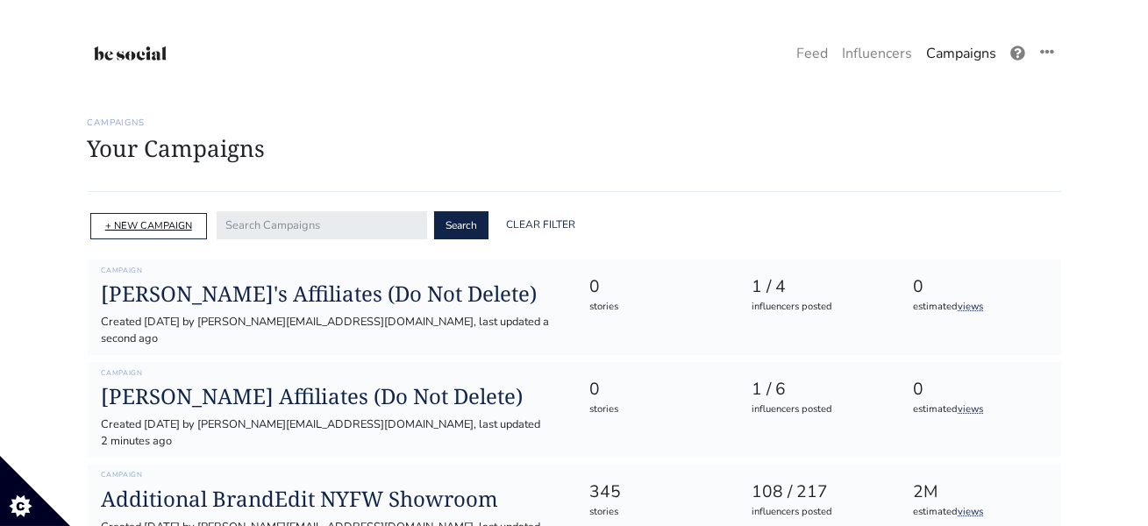
click at [154, 223] on link "+ NEW CAMPAIGN" at bounding box center [148, 225] width 87 height 13
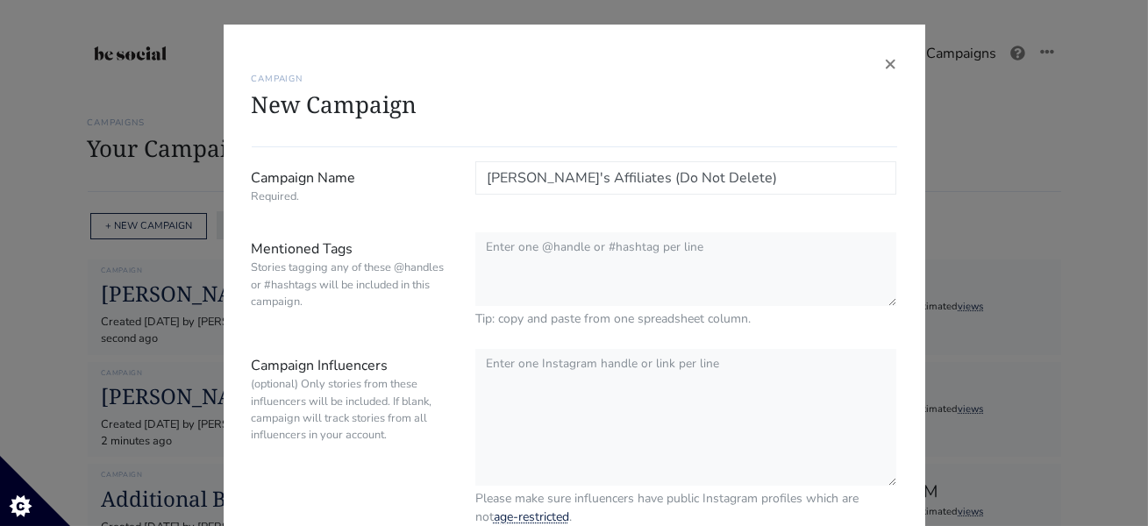
type input "[PERSON_NAME]'s Affiliates (Do Not Delete)"
click at [527, 256] on textarea "Mentioned Tags Stories tagging any of these @handles or #hashtags will be inclu…" at bounding box center [686, 269] width 422 height 75
paste textarea "Taylor Hastings"
type textarea "Taylor Hastings"
click at [885, 65] on span "×" at bounding box center [891, 63] width 12 height 28
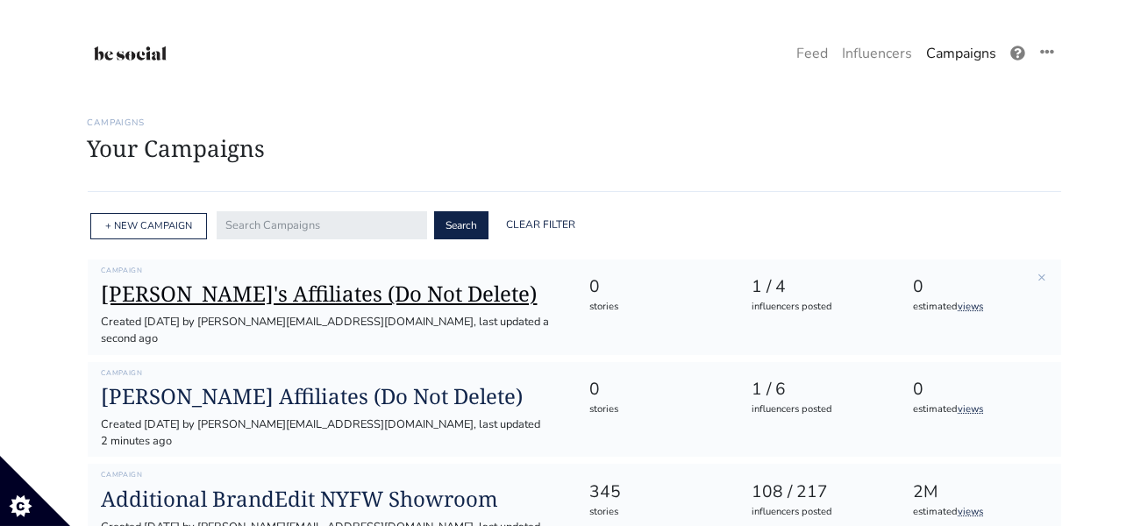
click at [470, 303] on h1 "[PERSON_NAME]'s Affiliates (Do Not Delete)" at bounding box center [332, 294] width 460 height 25
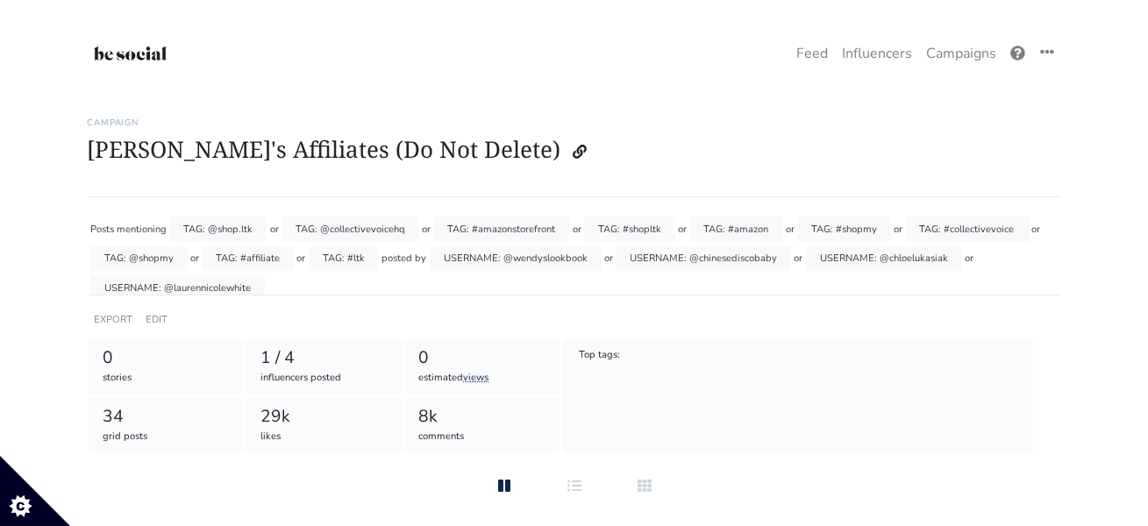
scroll to position [10, 0]
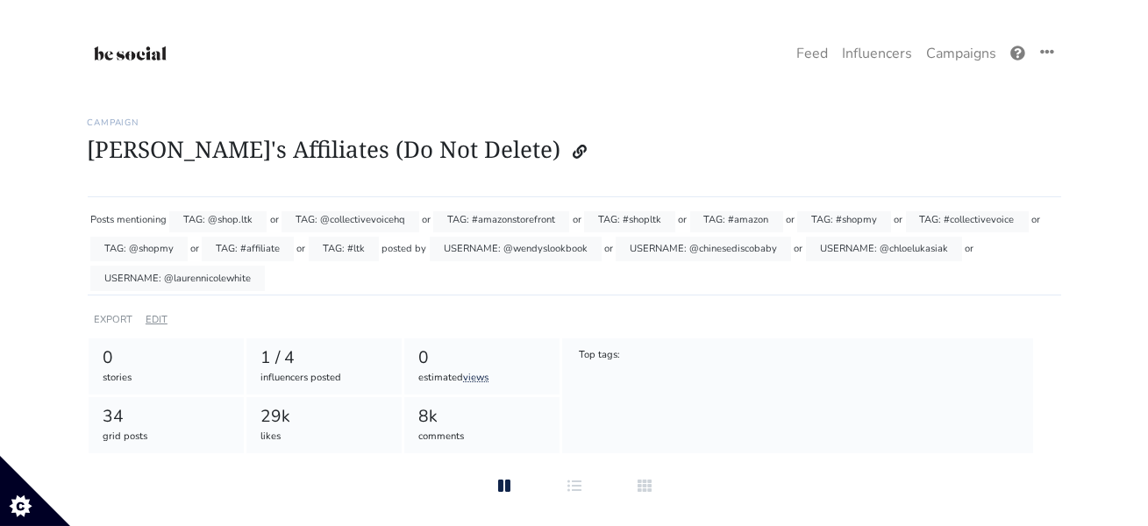
click at [156, 321] on link "EDIT" at bounding box center [157, 319] width 22 height 13
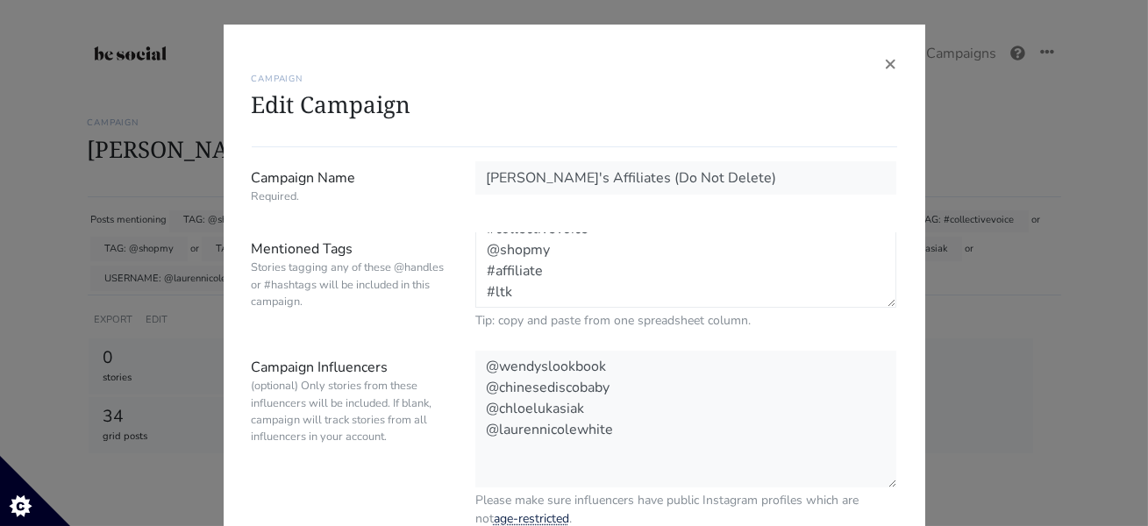
scroll to position [0, 0]
drag, startPoint x: 539, startPoint y: 294, endPoint x: 463, endPoint y: 171, distance: 144.1
click at [463, 171] on form "Campaign Name Required. Sarah's Affiliates (Do Not Delete) Mentioned Tags Stori…" at bounding box center [575, 470] width 646 height 619
click at [897, 61] on div "× CAMPAIGN Edit Campaign Campaign Name Required. Sarah's Affiliates (Do Not Del…" at bounding box center [575, 423] width 702 height 796
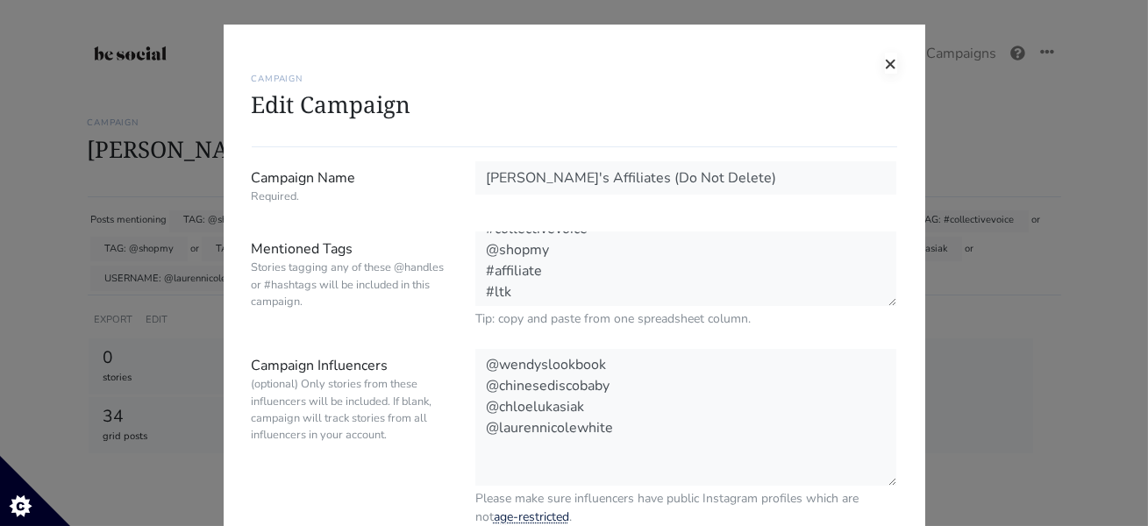
click at [894, 63] on span "×" at bounding box center [891, 63] width 12 height 28
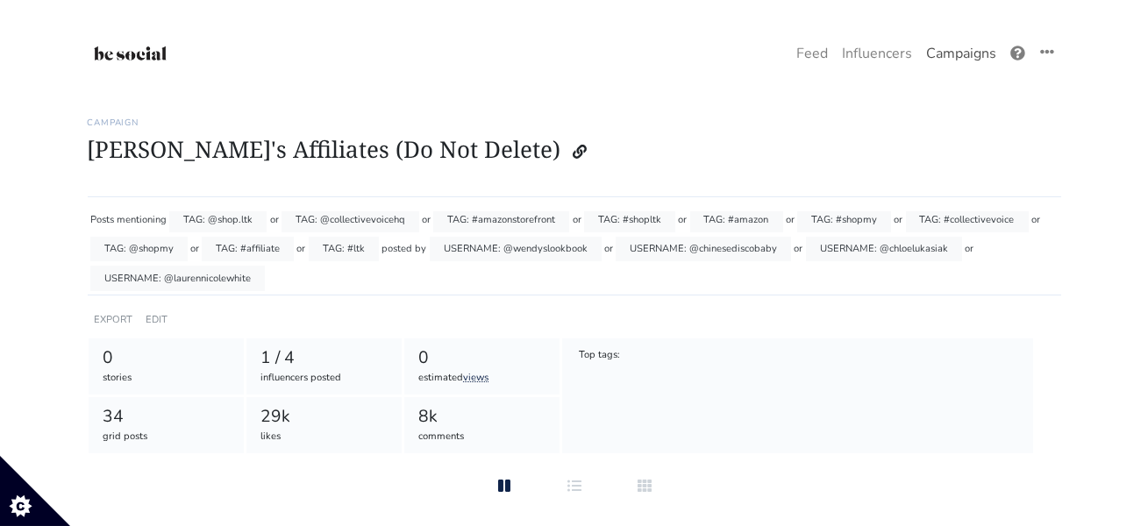
click at [938, 59] on link "Campaigns" at bounding box center [961, 53] width 84 height 35
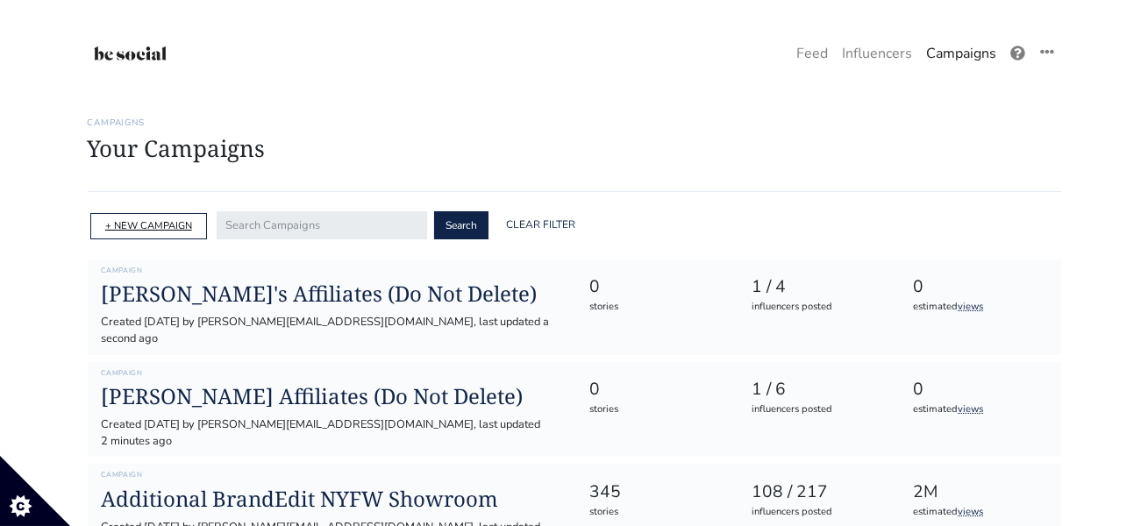
click at [182, 225] on link "+ NEW CAMPAIGN" at bounding box center [148, 225] width 87 height 13
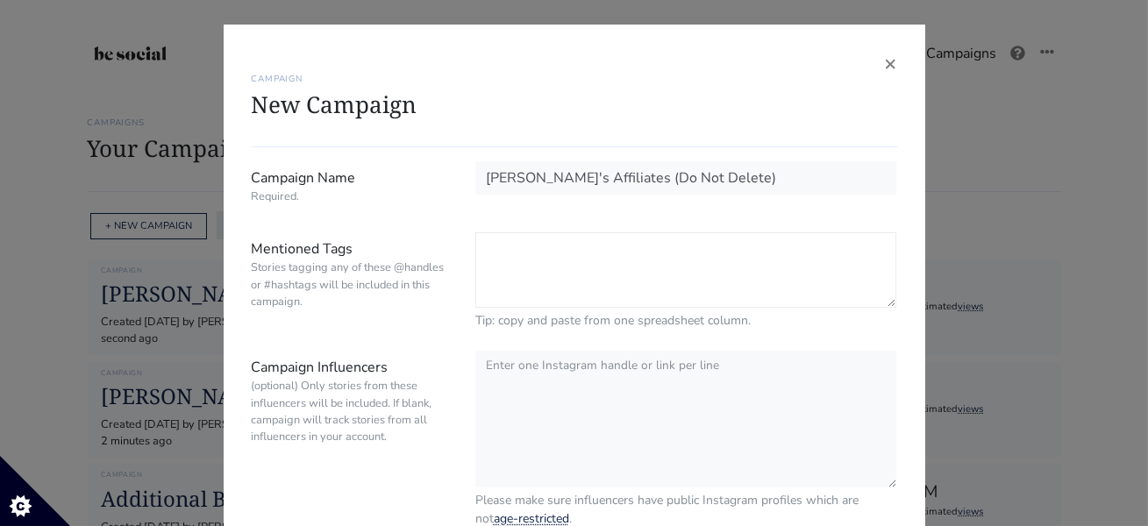
click at [618, 269] on textarea "Mentioned Tags Stories tagging any of these @handles or #hashtags will be inclu…" at bounding box center [686, 269] width 422 height 75
paste textarea "@shop.ltk @collectivevoicehq #amazonstorefront #shopltk #amazon #shopmy #collec…"
type textarea "@shop.ltk @collectivevoicehq #amazonstorefront #shopltk #amazon #shopmy #collec…"
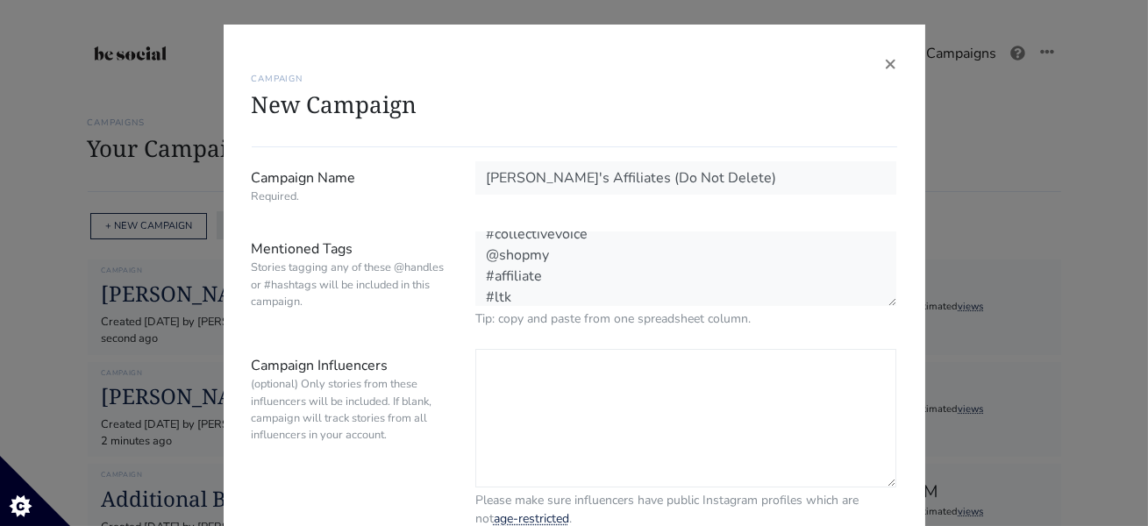
click at [491, 373] on textarea "Campaign Influencers (optional) Only stories from these influencers will be inc…" at bounding box center [686, 418] width 422 height 139
paste textarea "madisonclevenstine"
paste textarea "deandrakanu"
paste textarea "iamcattsadler"
click at [1023, 219] on div "× CAMPAIGN New Campaign Campaign Name Required. Megan's Affiliates (Do Not Dele…" at bounding box center [574, 263] width 1148 height 526
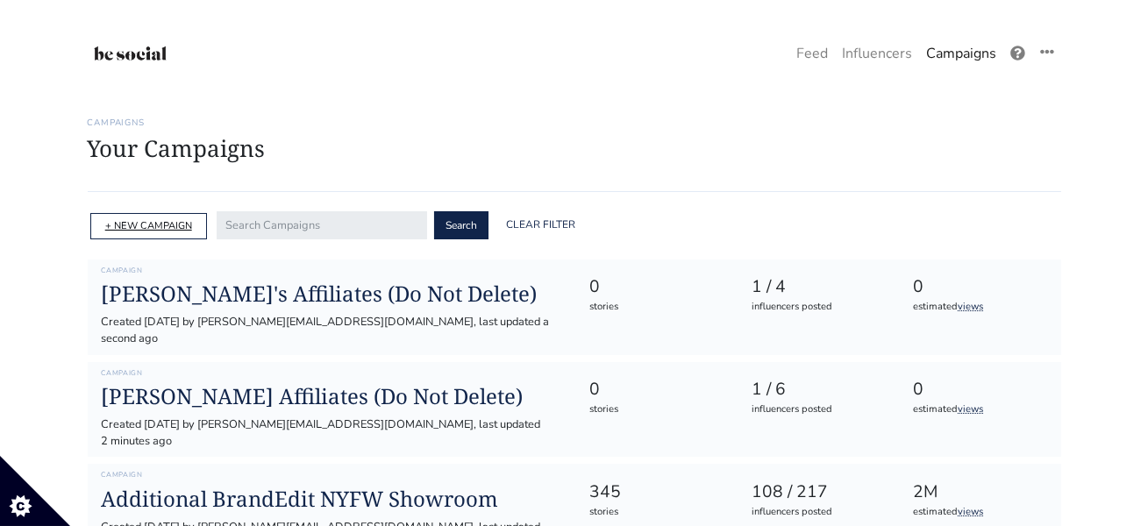
click at [165, 229] on link "+ NEW CAMPAIGN" at bounding box center [148, 225] width 87 height 13
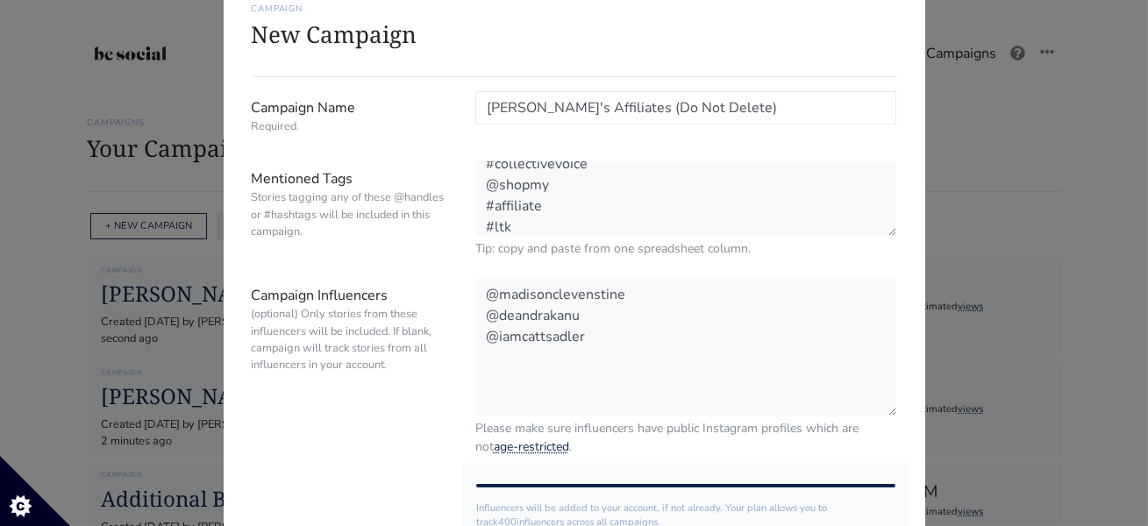
scroll to position [97, 0]
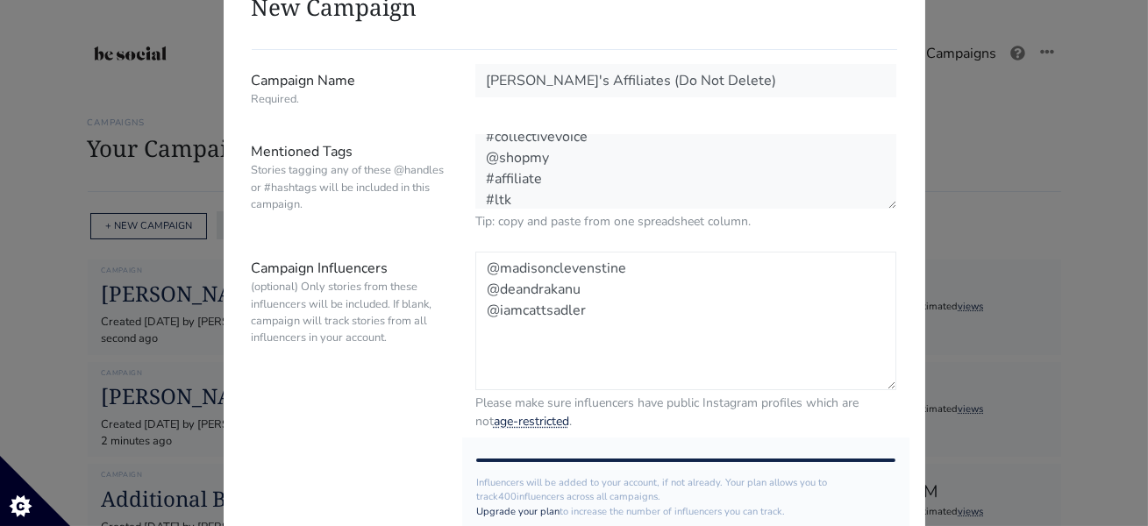
click at [648, 326] on textarea "@madisonclevenstine @deandrakanu @iamcattsadler" at bounding box center [686, 321] width 422 height 139
paste textarea "@cattsadlernow"
click at [494, 335] on textarea "@madisonclevenstine @deandrakanu @iamcattsadler @@cattsadlernow" at bounding box center [686, 321] width 422 height 139
click at [632, 323] on textarea "@madisonclevenstine @deandrakanu @iamcattsadler @cattsadlernow" at bounding box center [686, 321] width 422 height 139
paste textarea "@littlegemranch.ca"
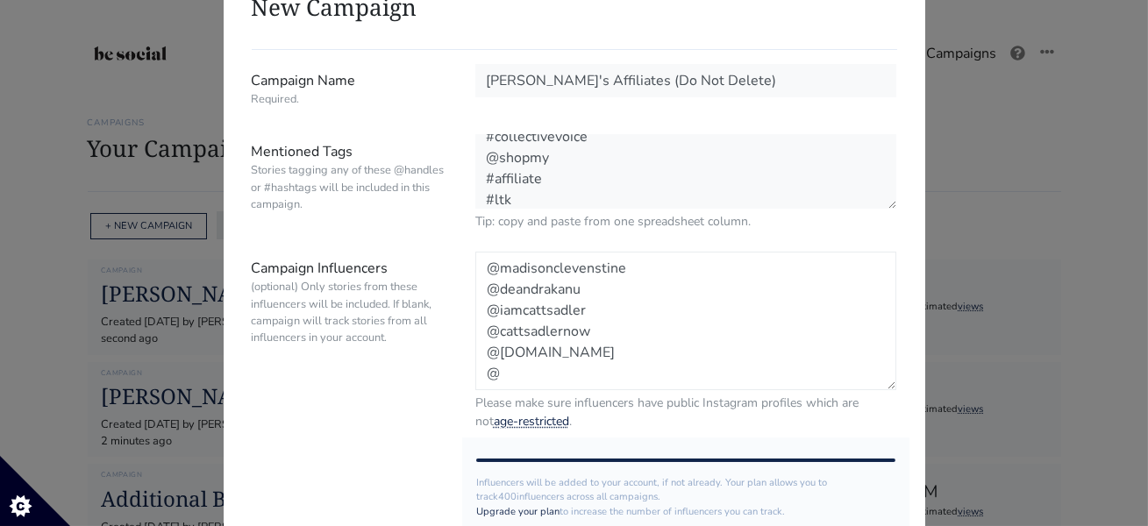
paste textarea "antonioopapa"
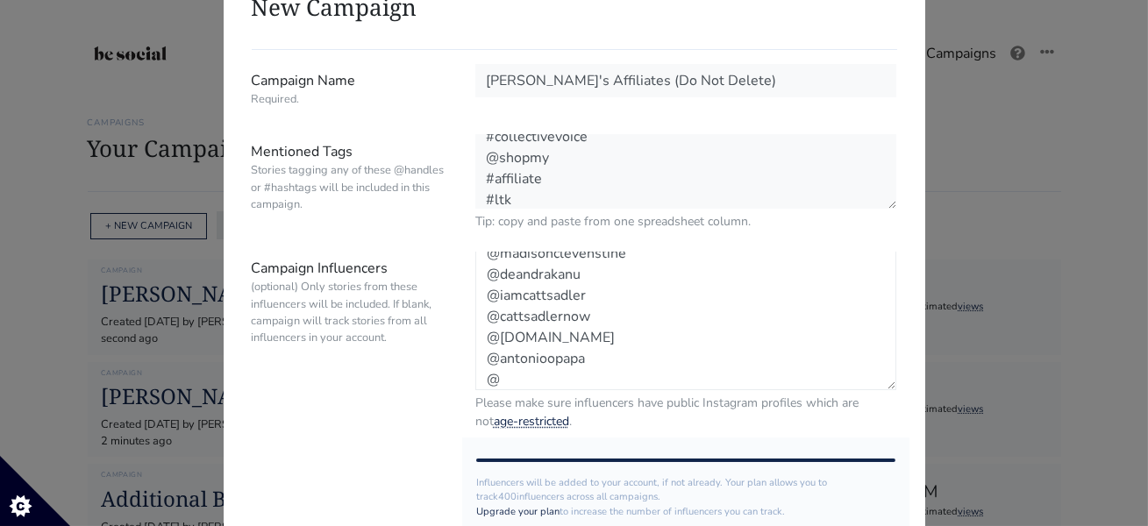
paste textarea "talkingfishnews0"
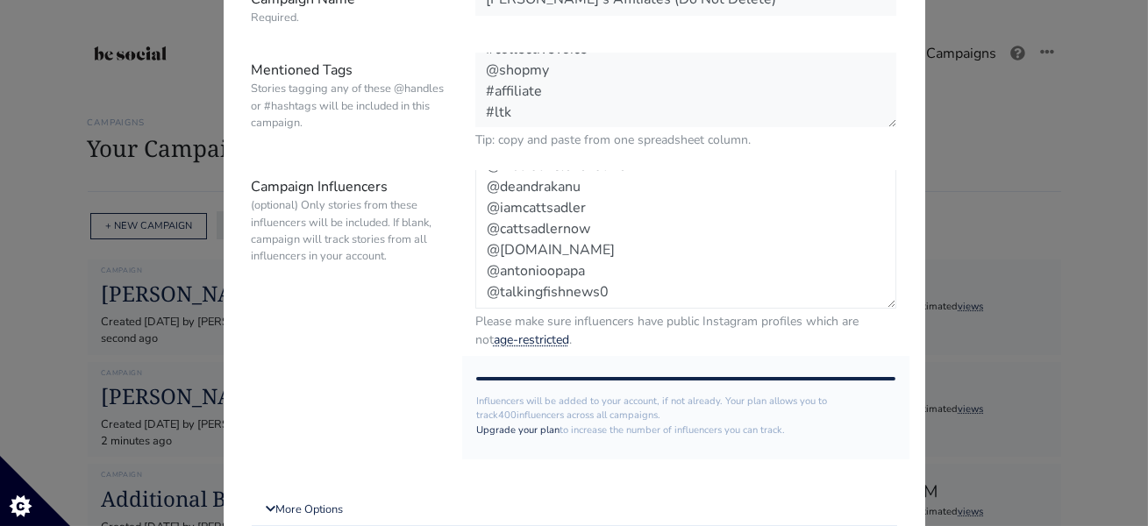
scroll to position [324, 0]
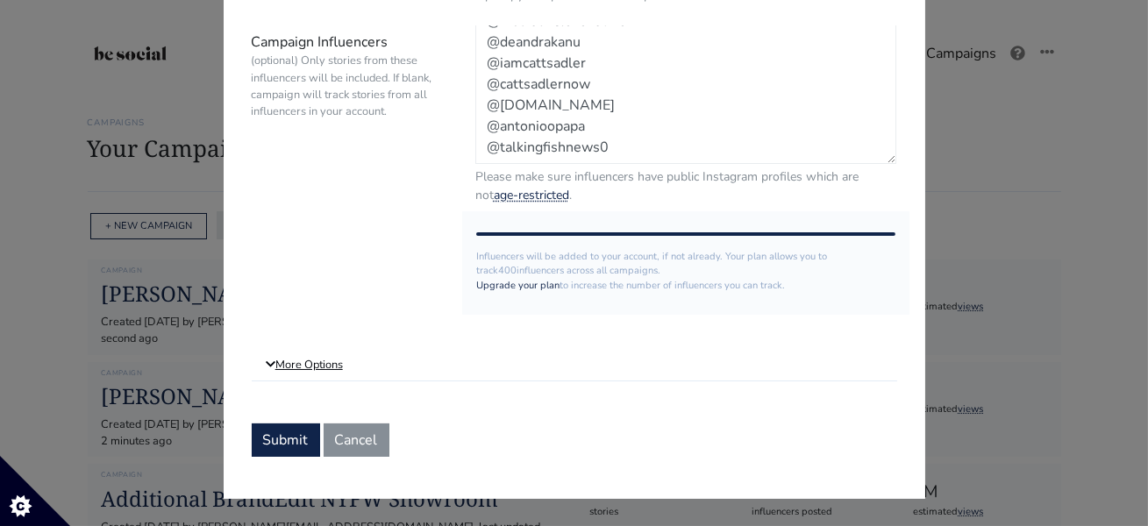
type textarea "@madisonclevenstine @deandrakanu @iamcattsadler @cattsadlernow @littlegemranch.…"
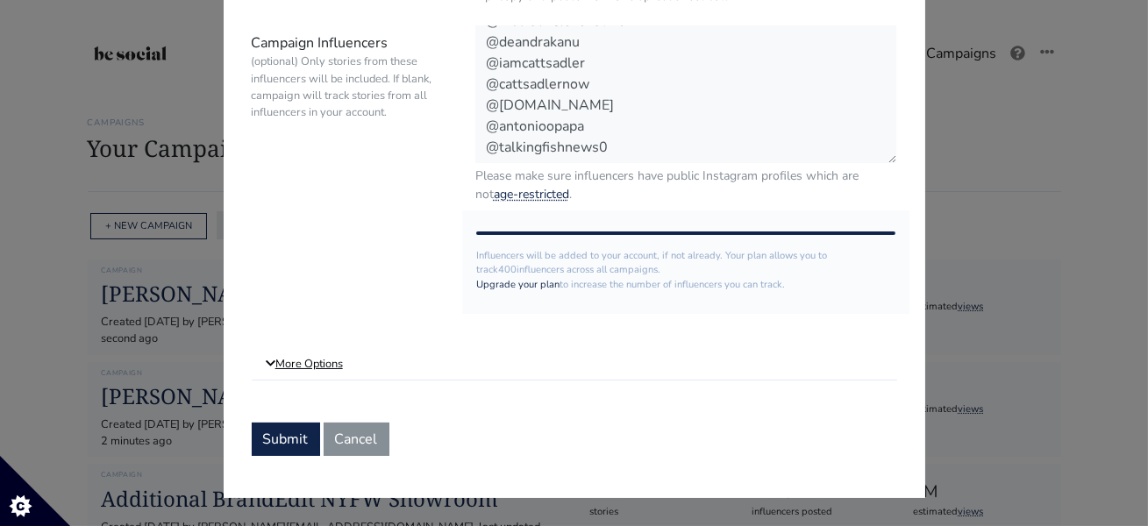
click at [302, 372] on link "More Options" at bounding box center [575, 365] width 646 height 32
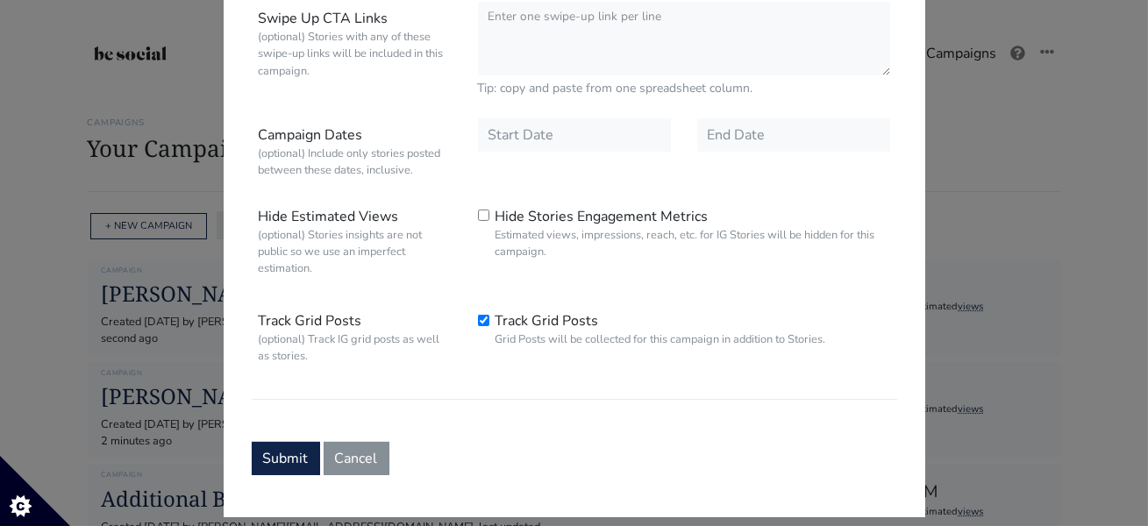
scroll to position [741, 0]
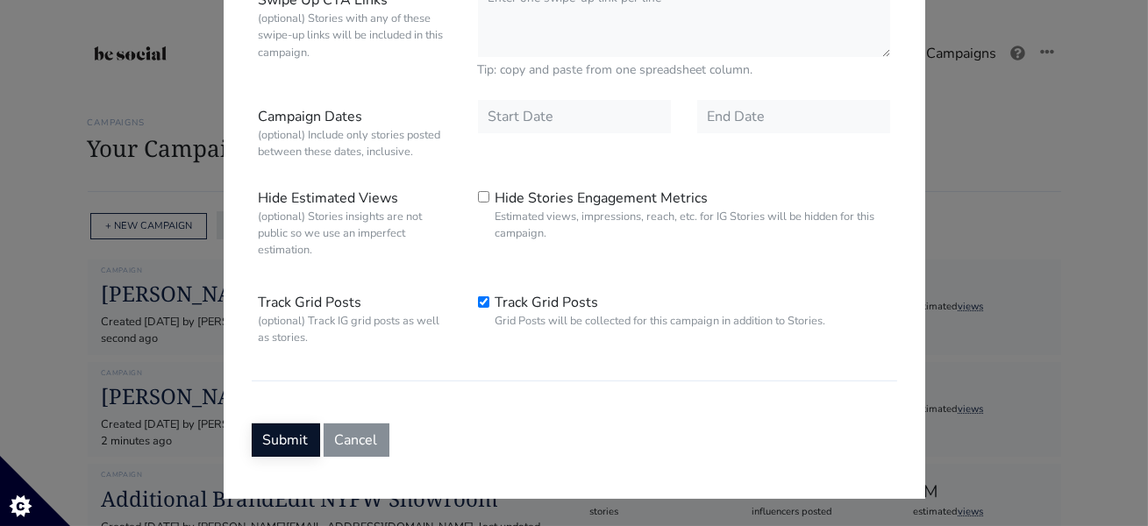
click at [269, 435] on button "Submit" at bounding box center [286, 440] width 68 height 33
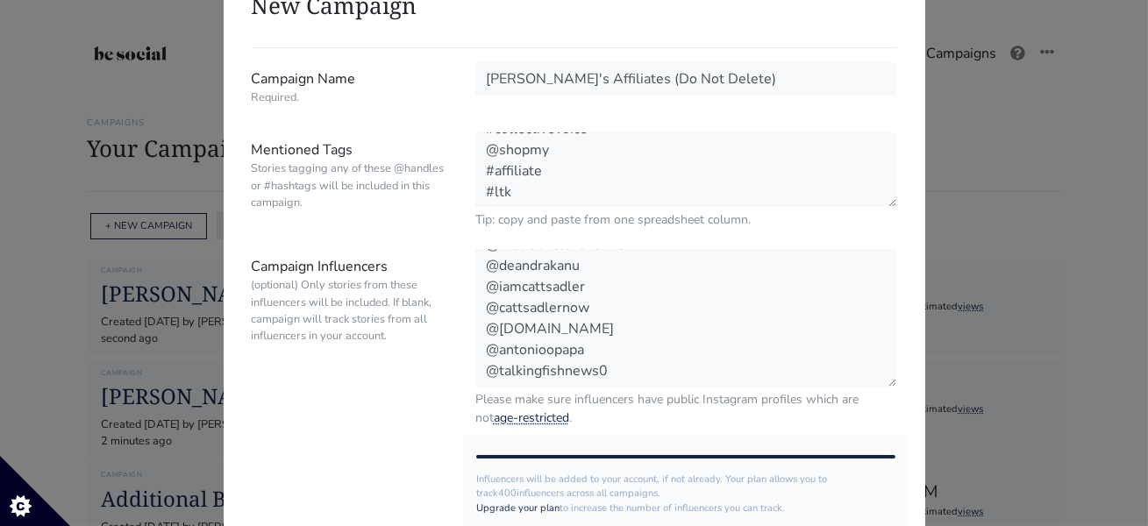
scroll to position [75, 0]
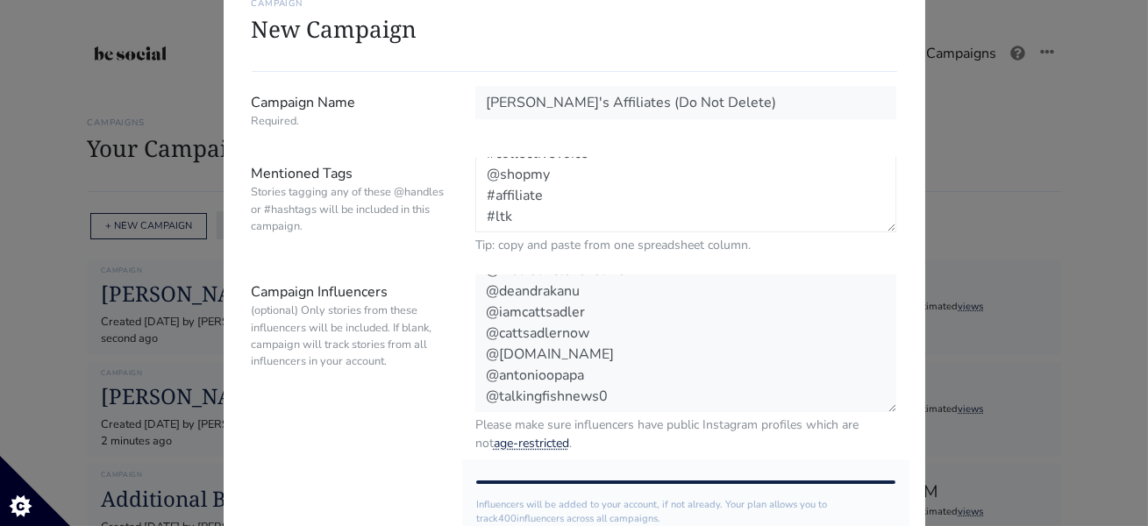
click at [547, 205] on textarea "@shop.ltk @collectivevoicehq #amazonstorefront #shopltk #amazon #shopmy #collec…" at bounding box center [686, 194] width 422 height 75
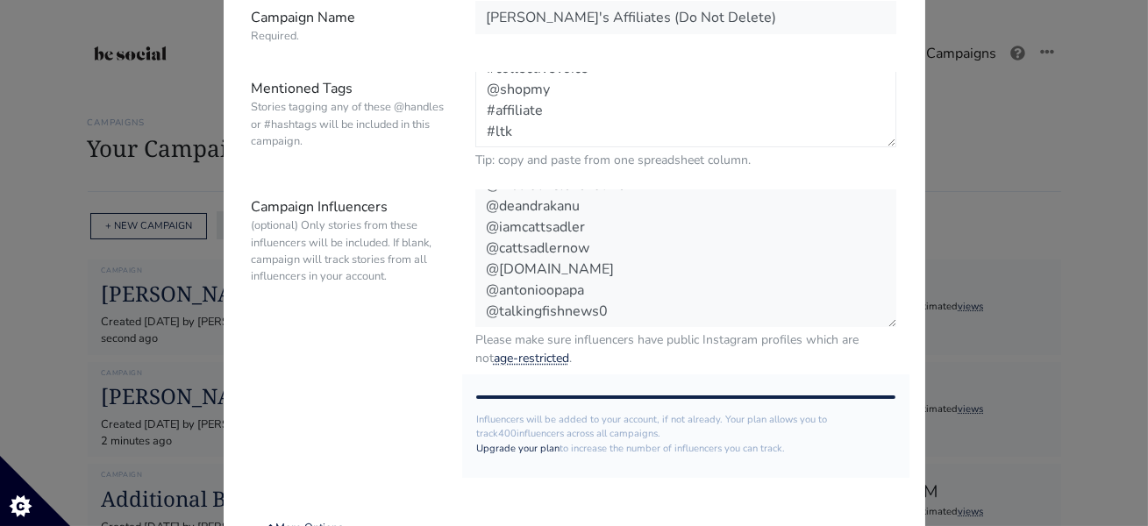
scroll to position [0, 0]
drag, startPoint x: 524, startPoint y: 135, endPoint x: 457, endPoint y: 9, distance: 143.2
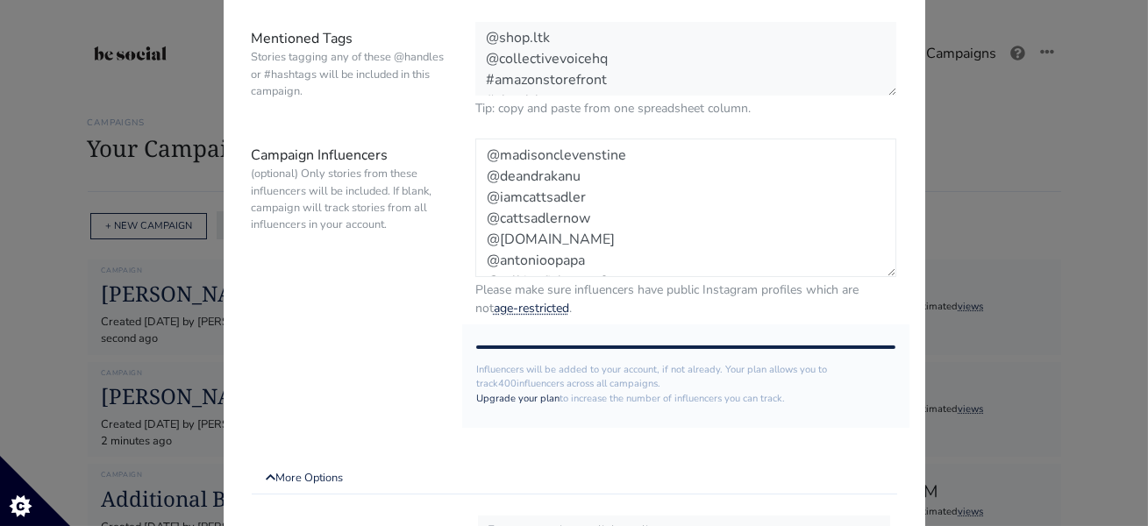
drag, startPoint x: 630, startPoint y: 270, endPoint x: 480, endPoint y: 111, distance: 219.0
click at [480, 109] on form "Campaign Name Required. Megan's Affiliates (Do Not Delete) Mentioned Tags Stori…" at bounding box center [575, 520] width 646 height 1138
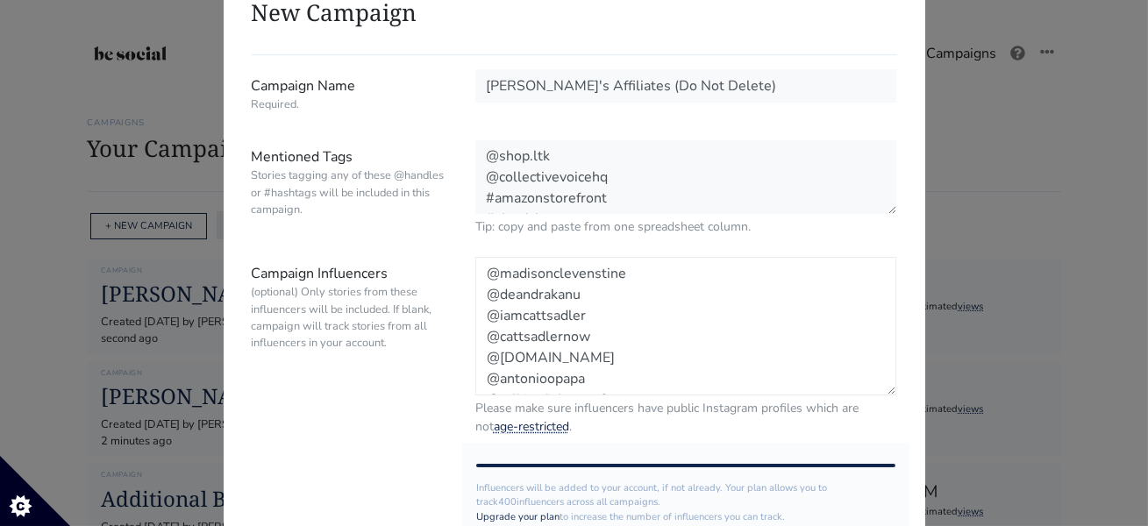
scroll to position [39, 0]
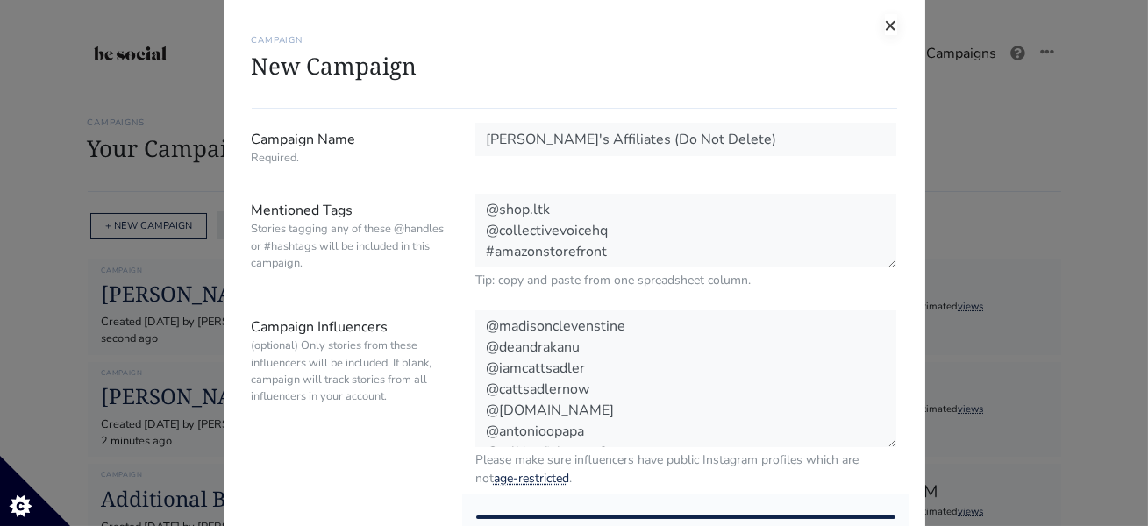
click at [893, 26] on span "×" at bounding box center [891, 25] width 12 height 28
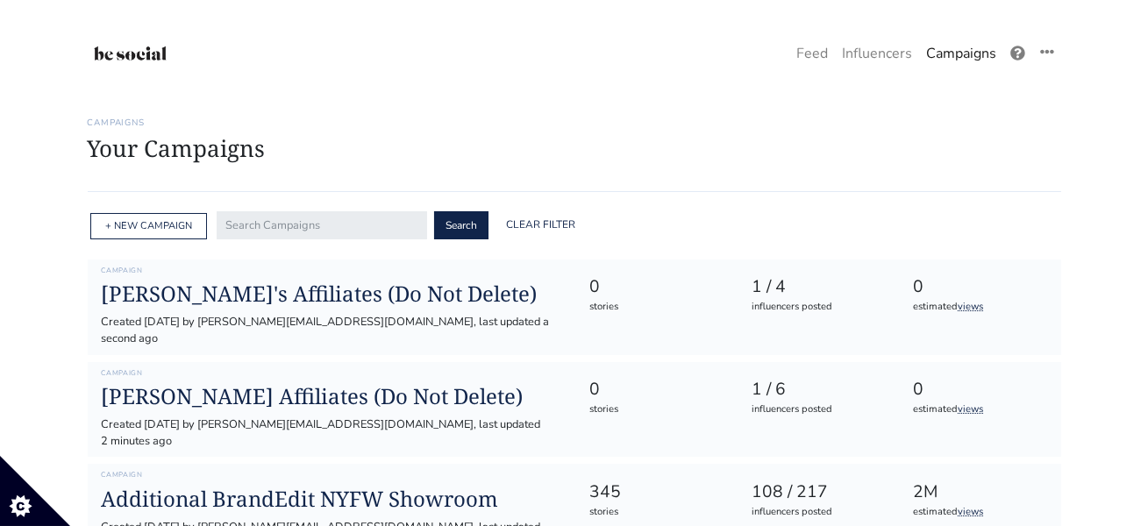
click at [950, 58] on link "Campaigns" at bounding box center [961, 53] width 84 height 35
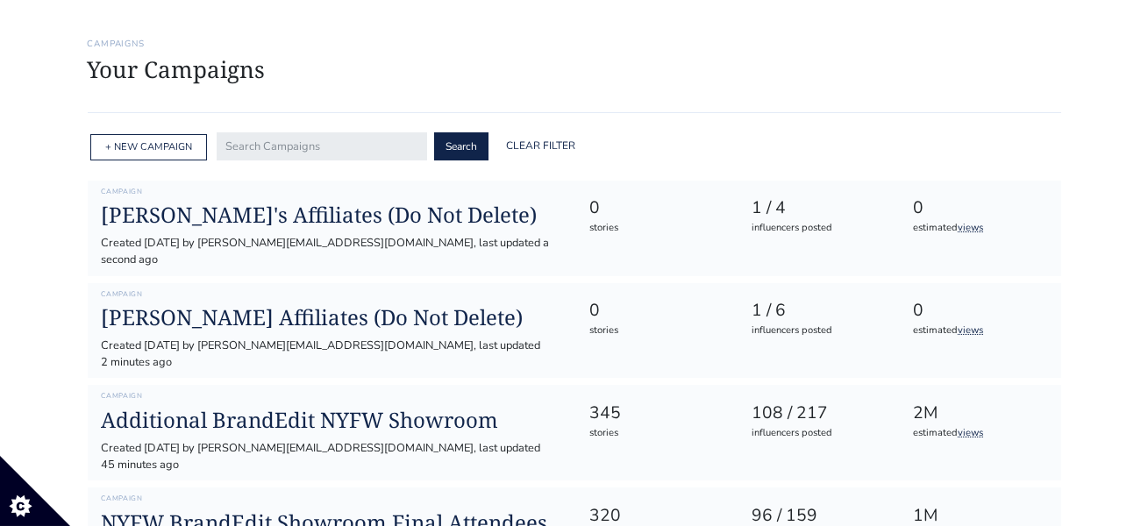
scroll to position [0, 0]
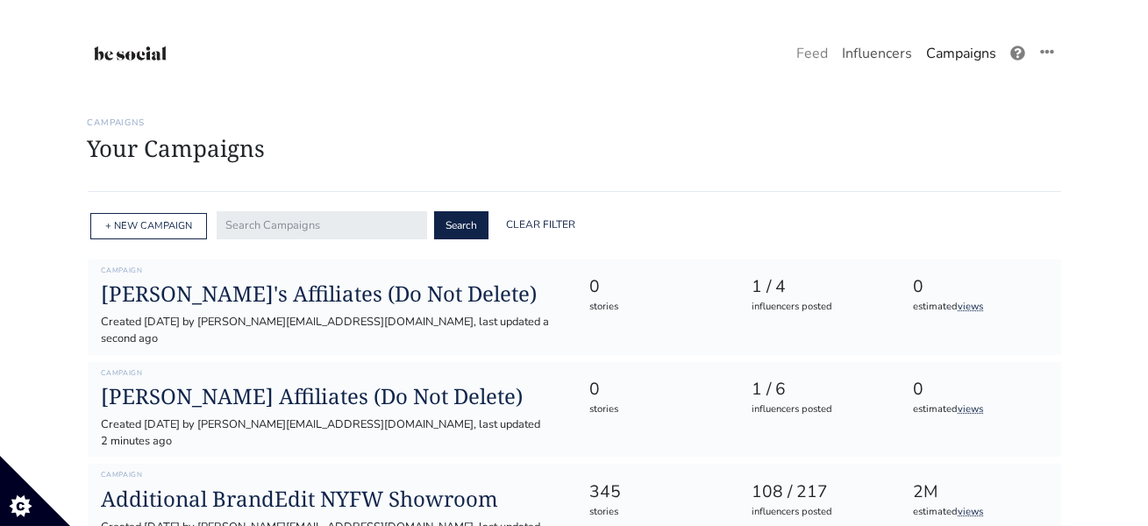
click at [878, 57] on link "Influencers" at bounding box center [877, 53] width 84 height 35
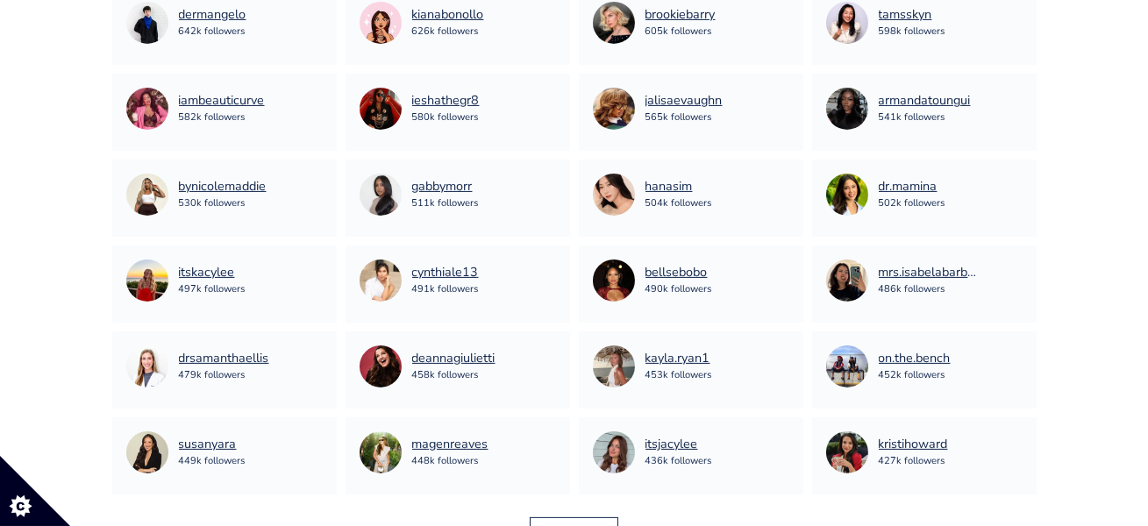
scroll to position [1174, 0]
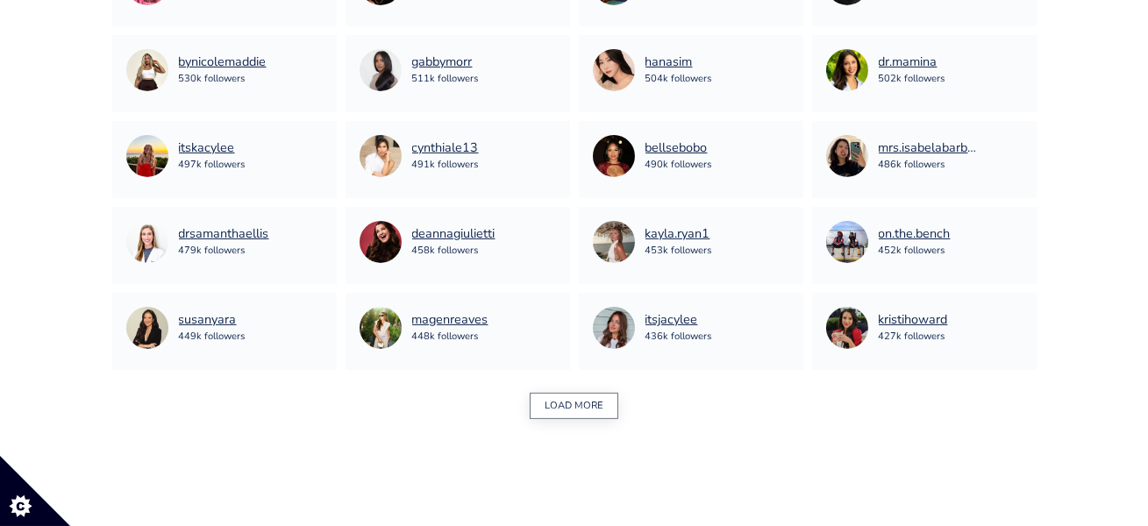
click at [587, 398] on button "LOAD MORE" at bounding box center [574, 406] width 89 height 27
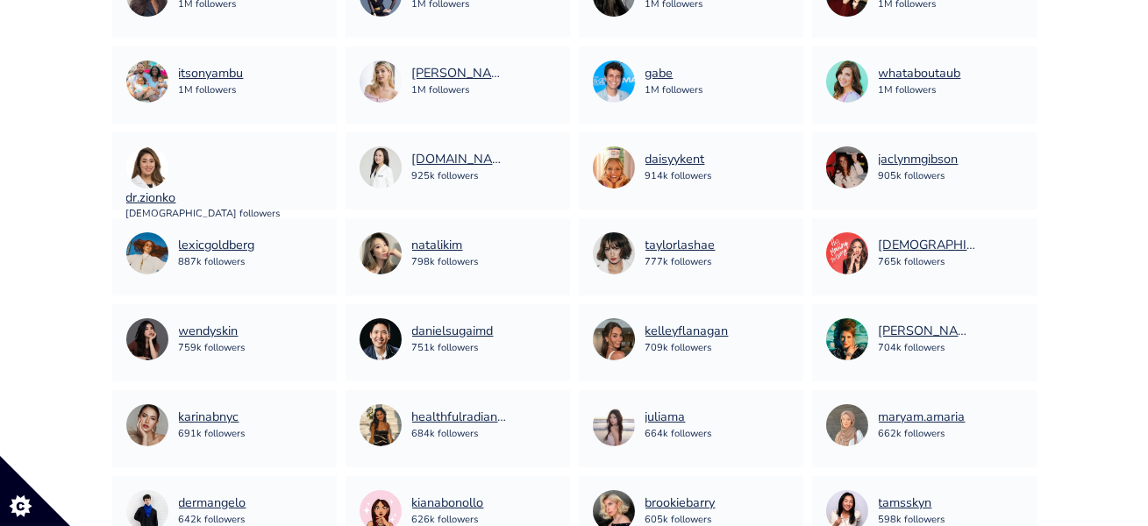
scroll to position [0, 0]
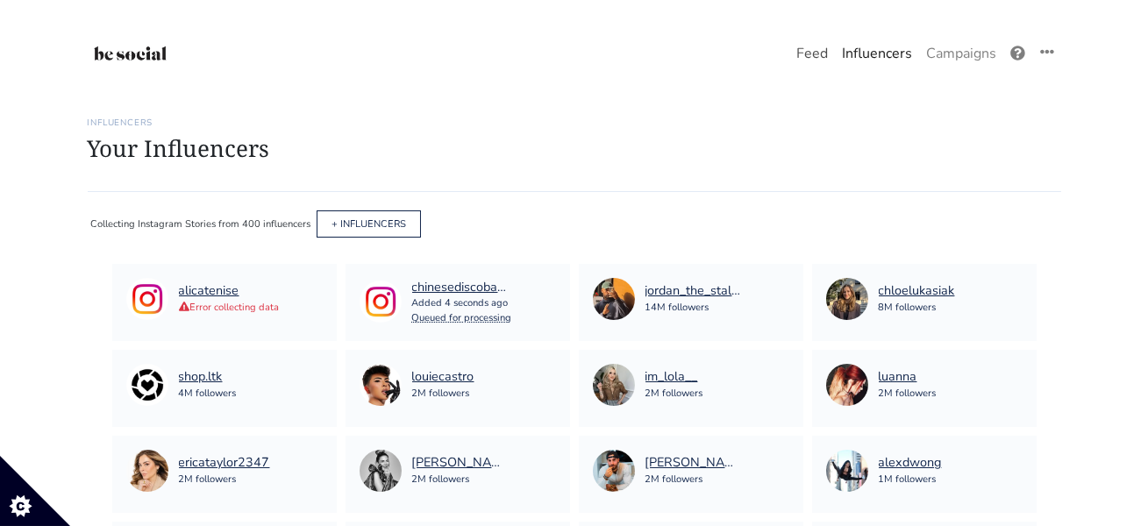
click at [823, 53] on link "Feed" at bounding box center [812, 53] width 46 height 35
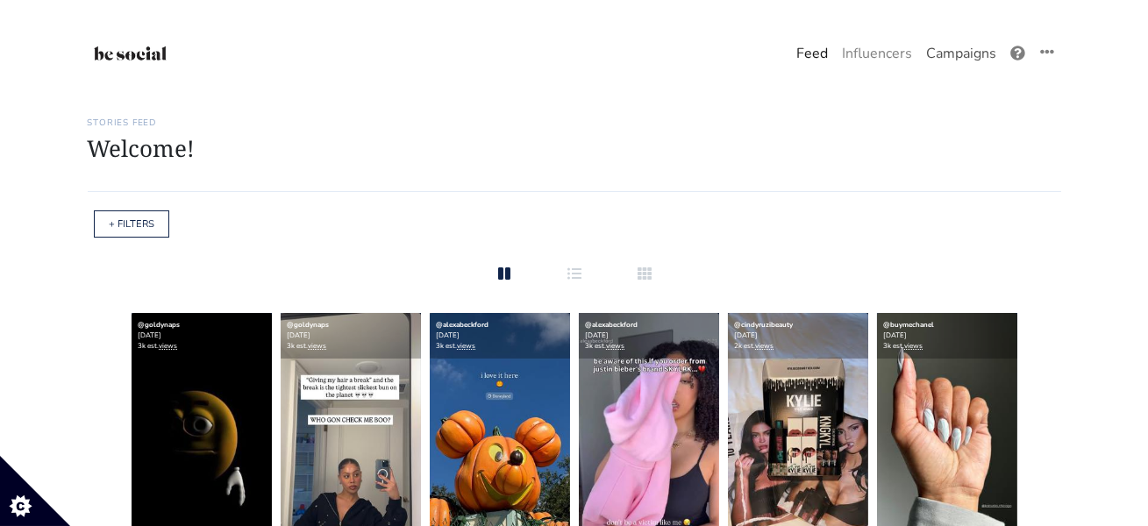
click at [951, 51] on link "Campaigns" at bounding box center [961, 53] width 84 height 35
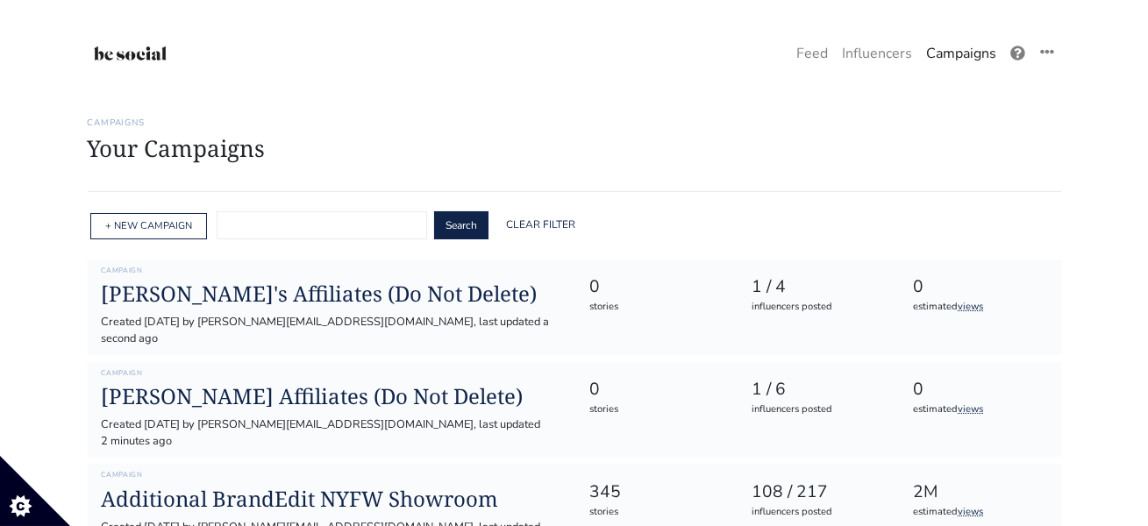
click at [328, 234] on input "text" at bounding box center [322, 225] width 210 height 28
paste input "asantemadrigal"
type input "asantemadrigal"
click at [455, 227] on button "Search" at bounding box center [461, 225] width 54 height 28
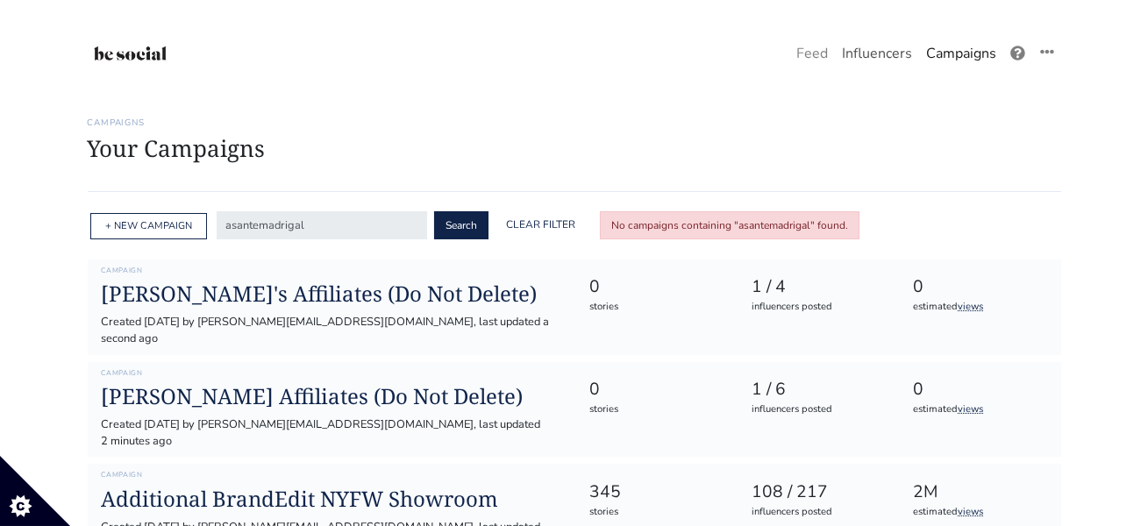
click at [879, 52] on link "Influencers" at bounding box center [877, 53] width 84 height 35
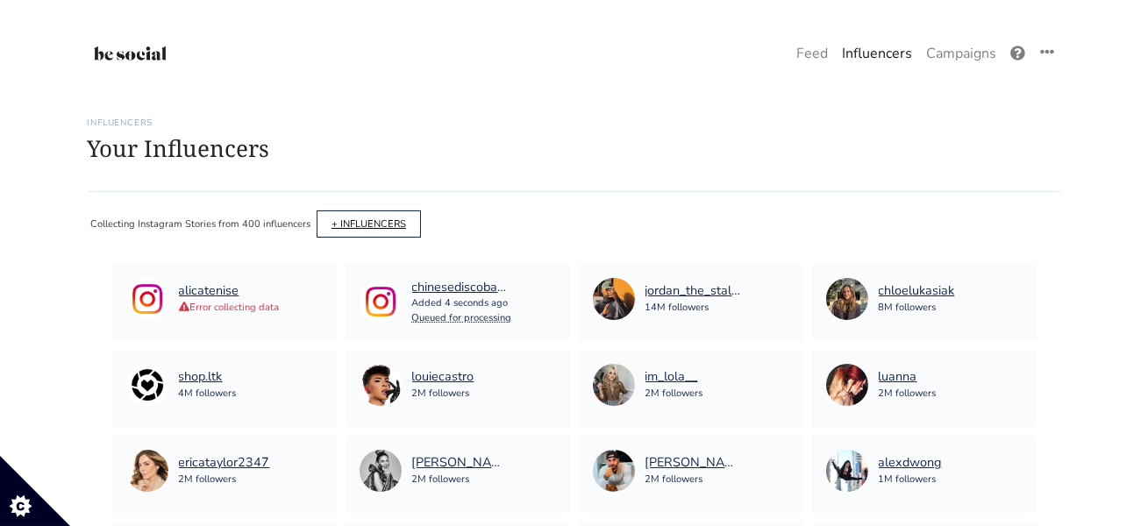
click at [366, 222] on link "+ INFLUENCERS" at bounding box center [369, 224] width 75 height 13
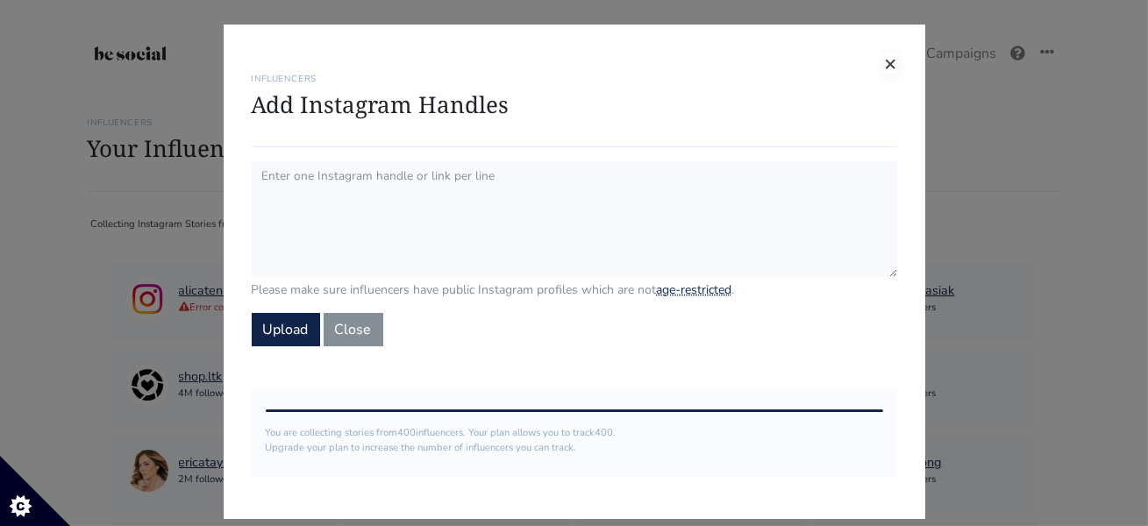
click at [887, 59] on span "×" at bounding box center [891, 63] width 12 height 28
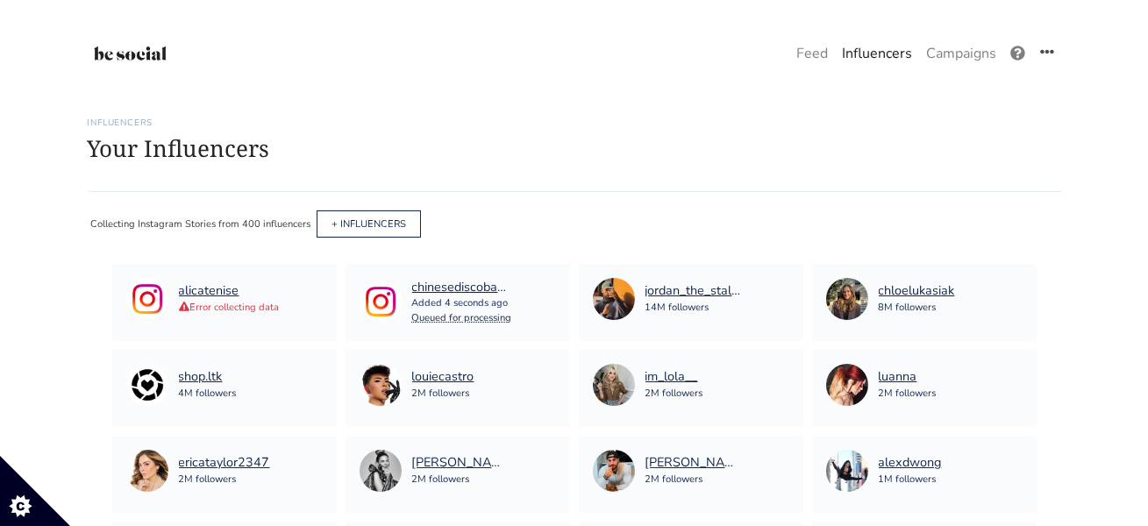
click at [1048, 51] on icon at bounding box center [1047, 52] width 14 height 4
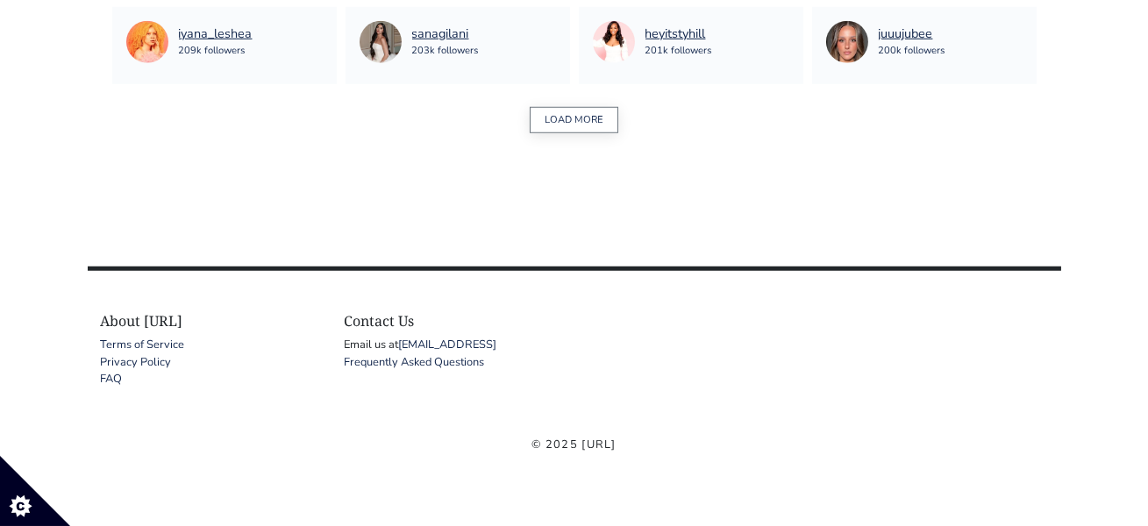
click at [588, 129] on button "LOAD MORE" at bounding box center [574, 120] width 89 height 27
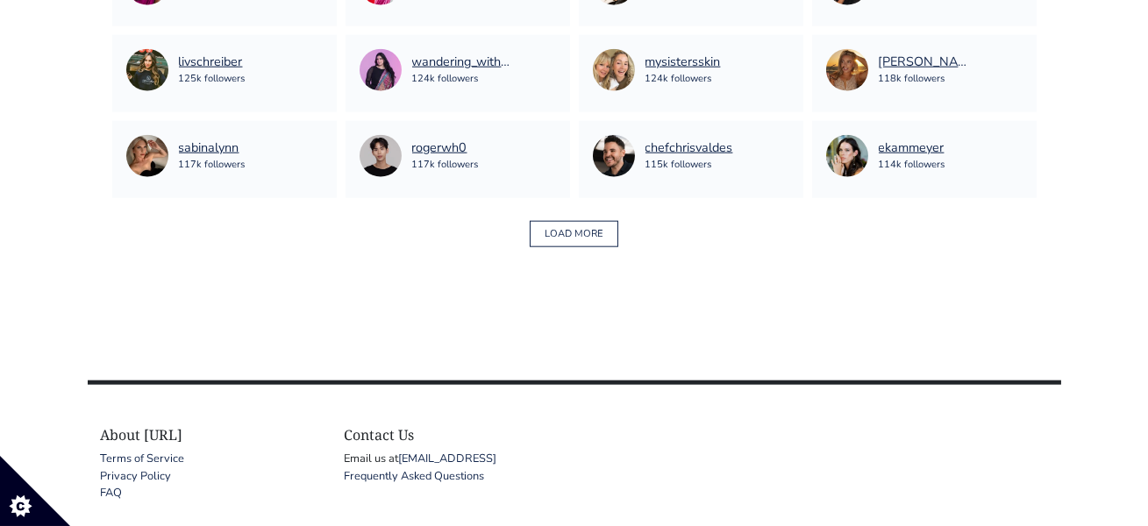
scroll to position [3957, 0]
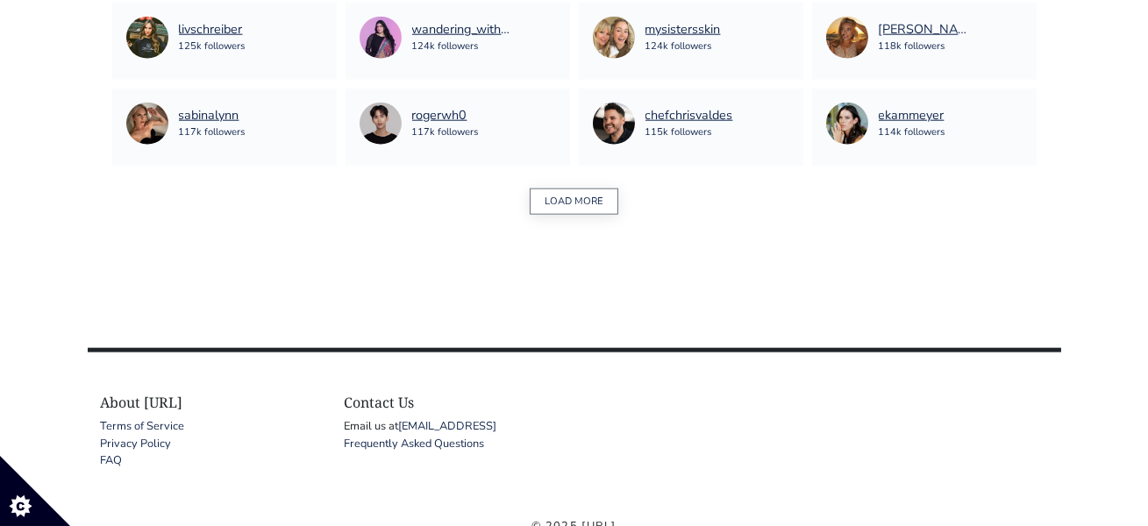
click at [574, 200] on button "LOAD MORE" at bounding box center [574, 202] width 89 height 27
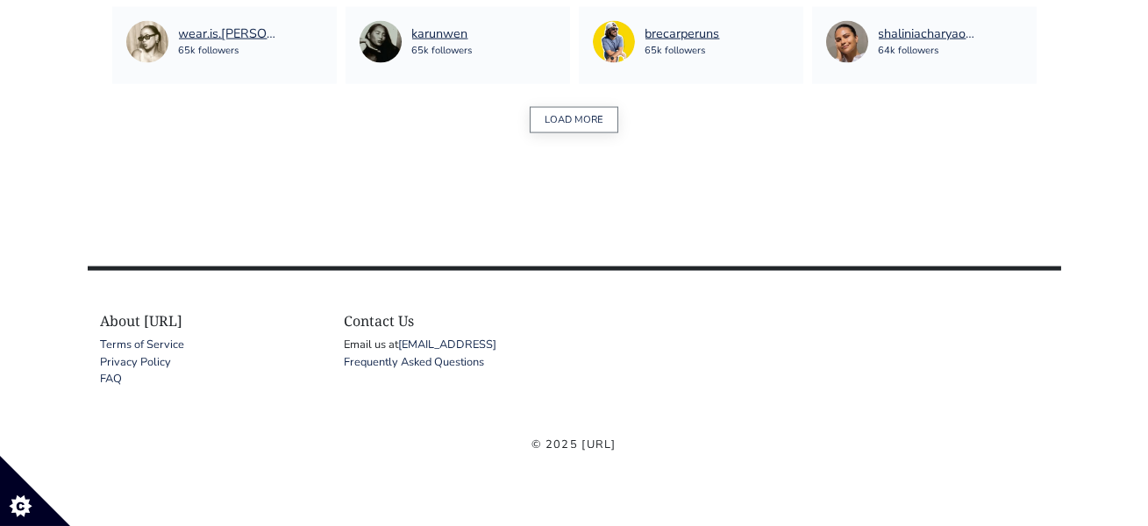
click at [588, 128] on button "LOAD MORE" at bounding box center [574, 120] width 89 height 27
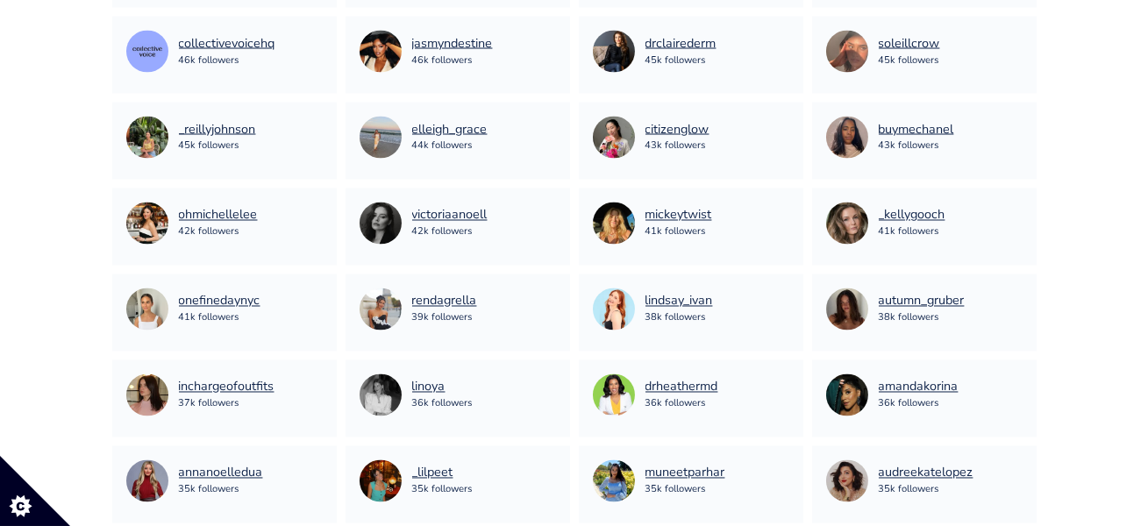
scroll to position [6617, 0]
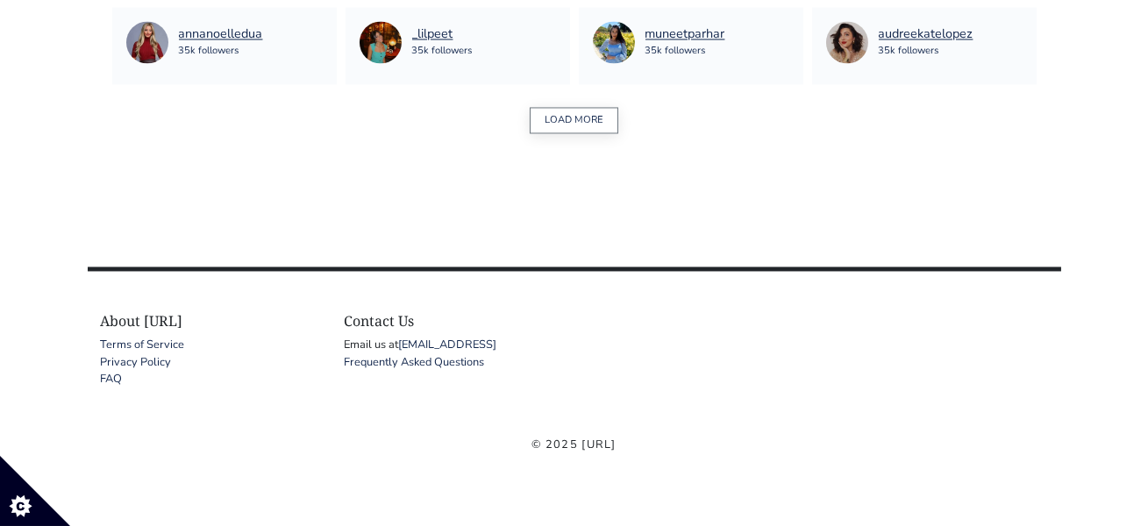
click at [586, 114] on button "LOAD MORE" at bounding box center [574, 120] width 89 height 27
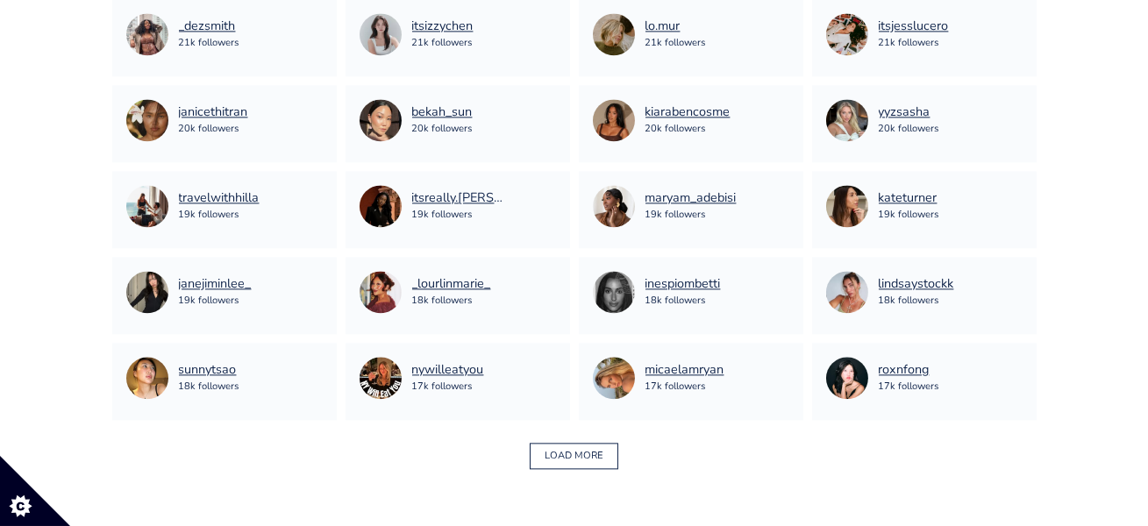
scroll to position [7579, 0]
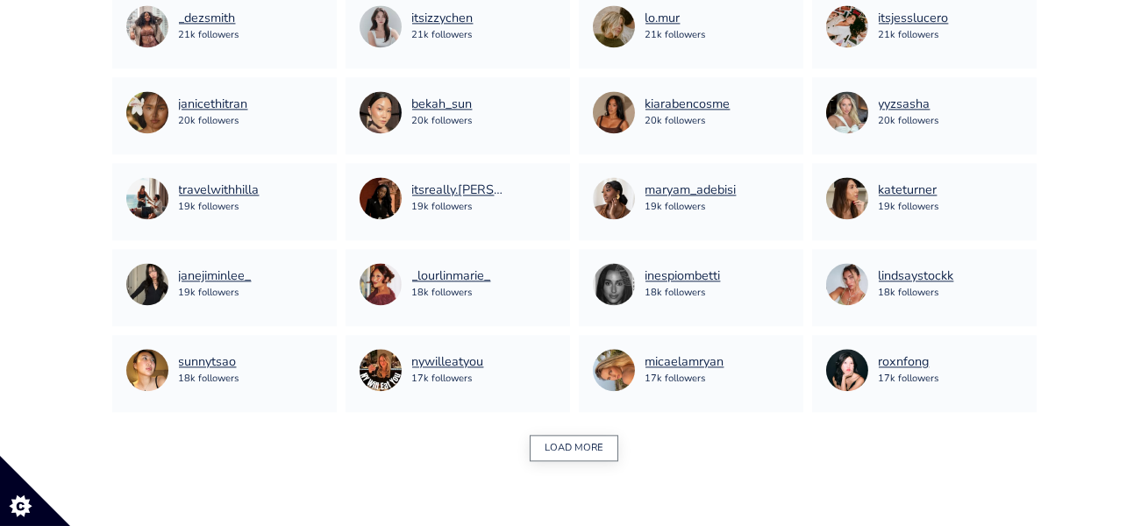
click at [566, 445] on button "LOAD MORE" at bounding box center [574, 448] width 89 height 27
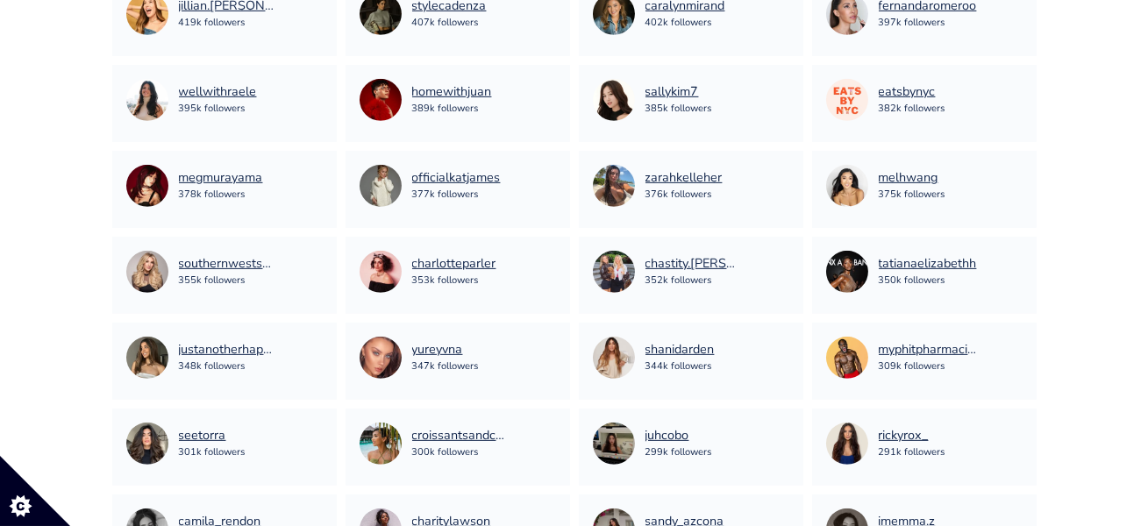
scroll to position [4668, 0]
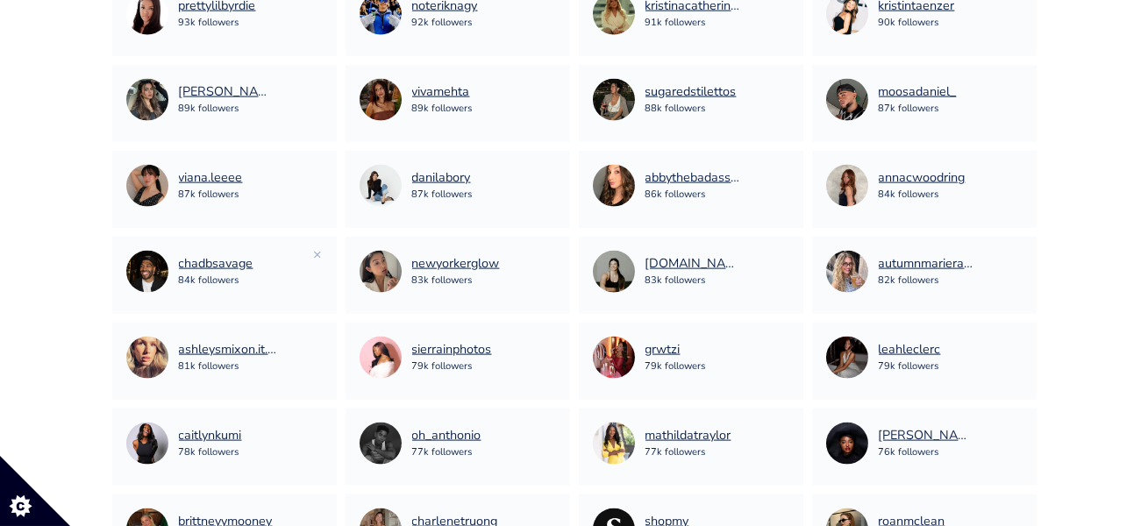
click at [312, 254] on div "chadbsavage 84k followers" at bounding box center [224, 272] width 196 height 42
click at [318, 252] on link "×" at bounding box center [318, 254] width 9 height 19
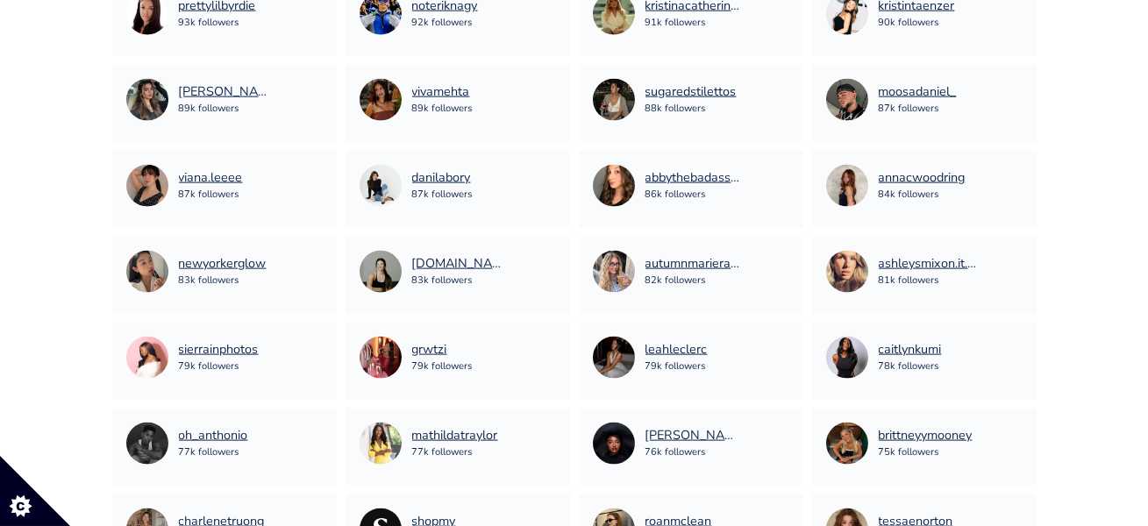
scroll to position [5700, 0]
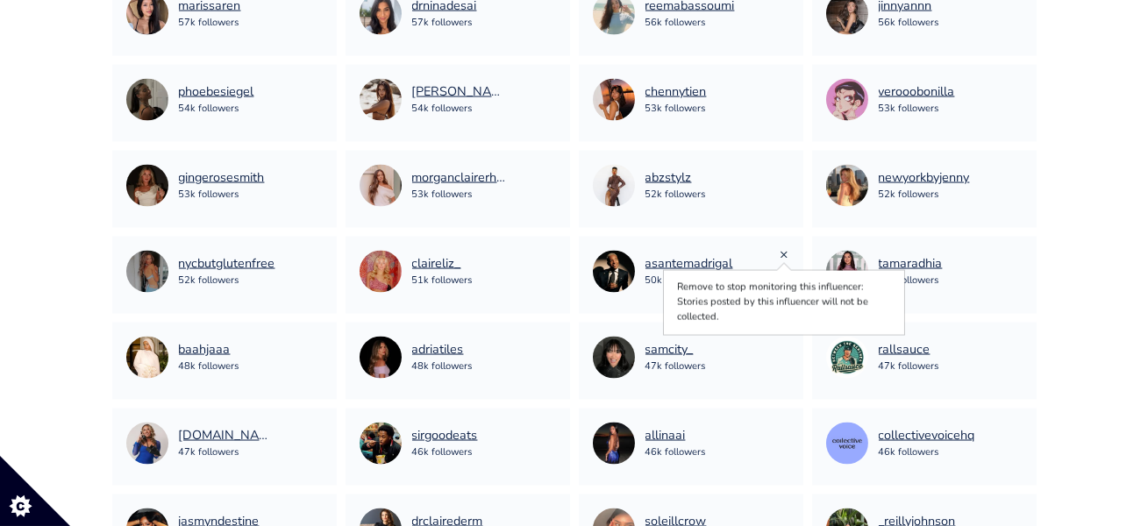
click at [786, 252] on link "×" at bounding box center [785, 254] width 9 height 19
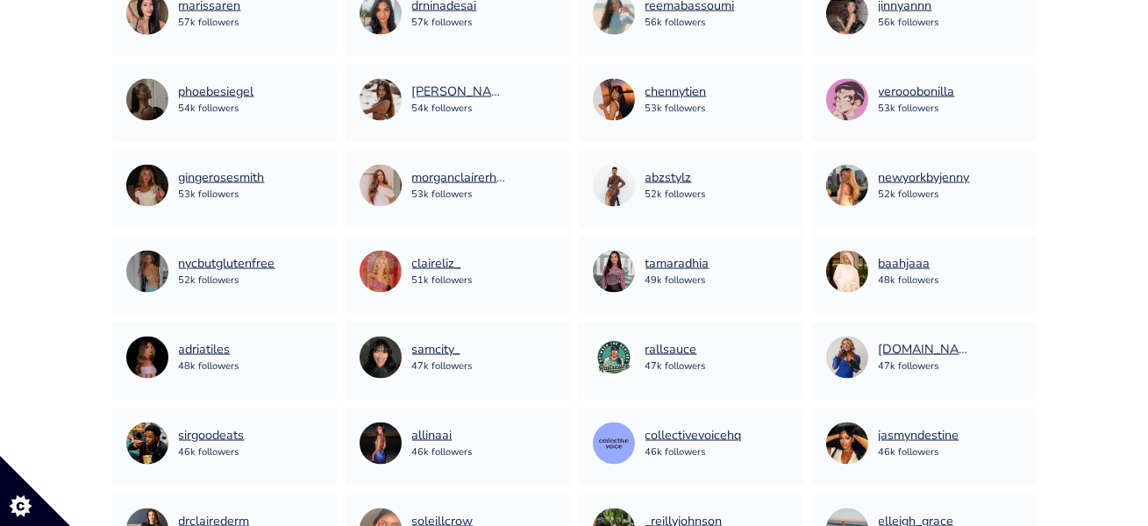
scroll to position [7333, 0]
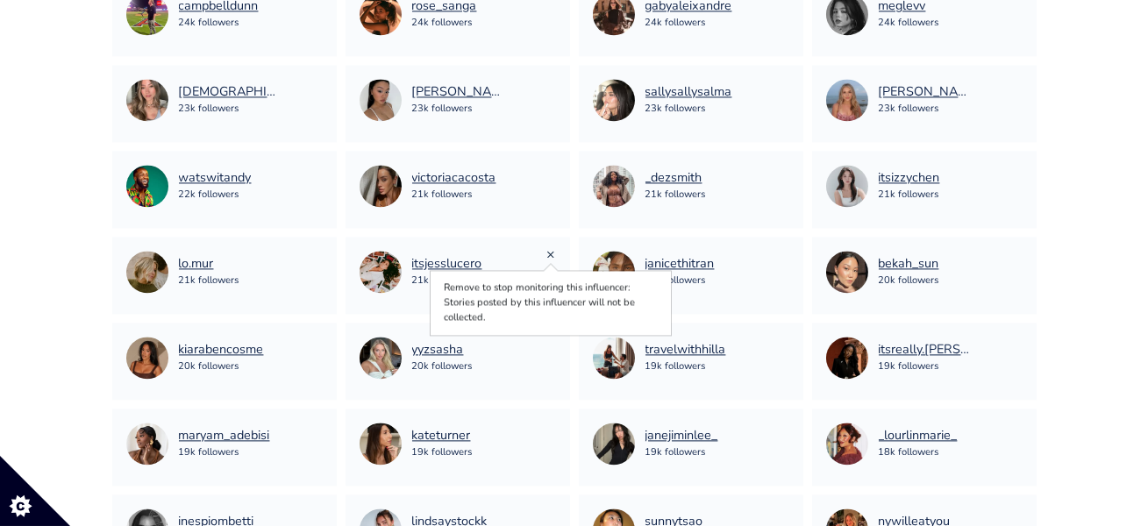
click at [552, 252] on link "×" at bounding box center [551, 254] width 9 height 19
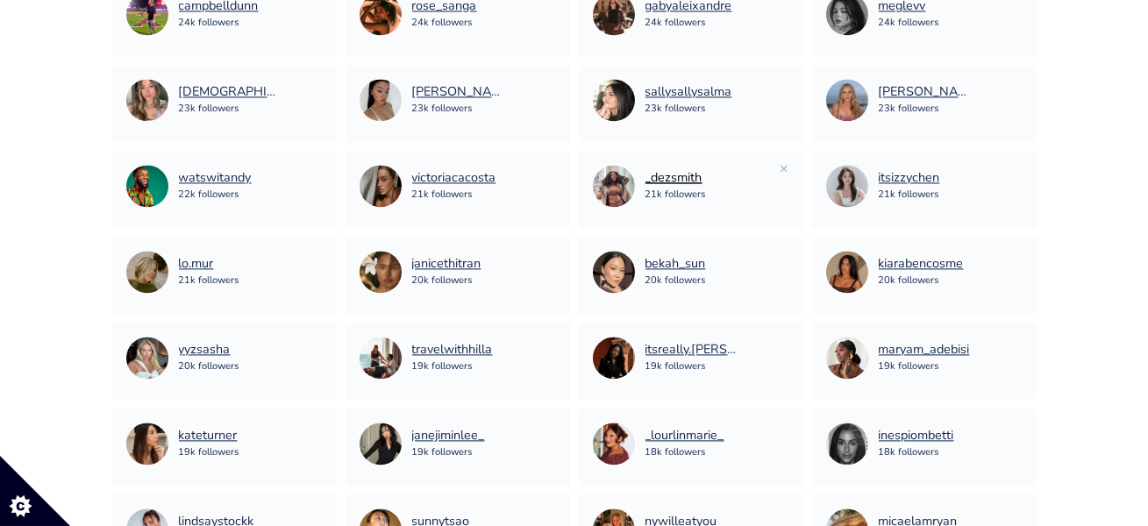
scroll to position [371, 0]
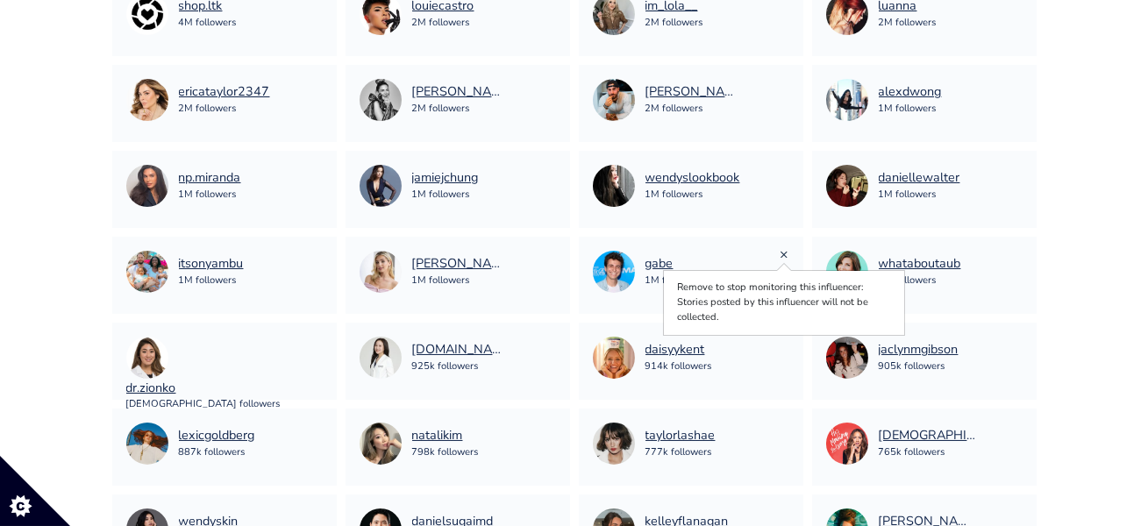
click at [784, 251] on link "×" at bounding box center [785, 254] width 9 height 19
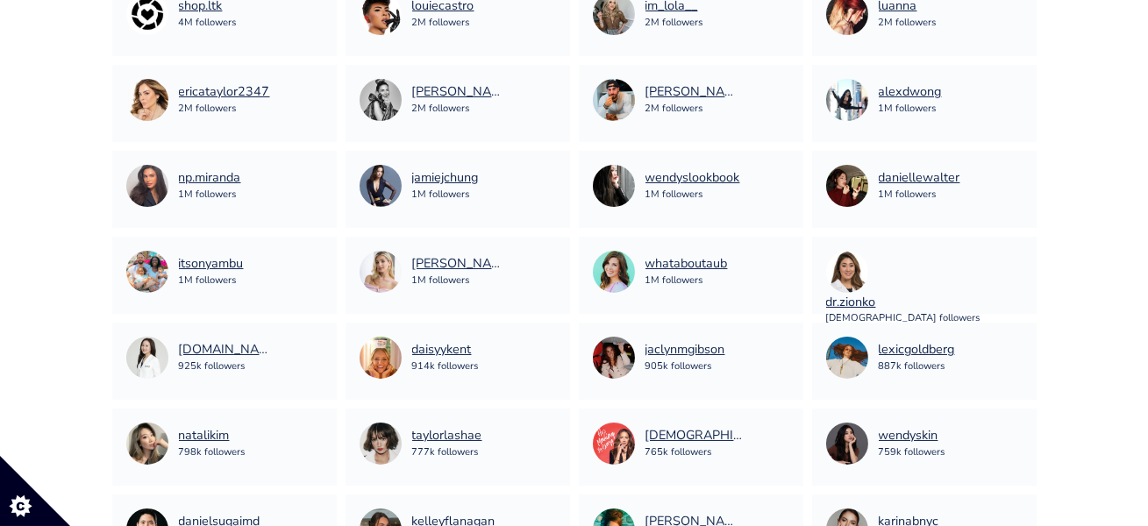
scroll to position [2692, 0]
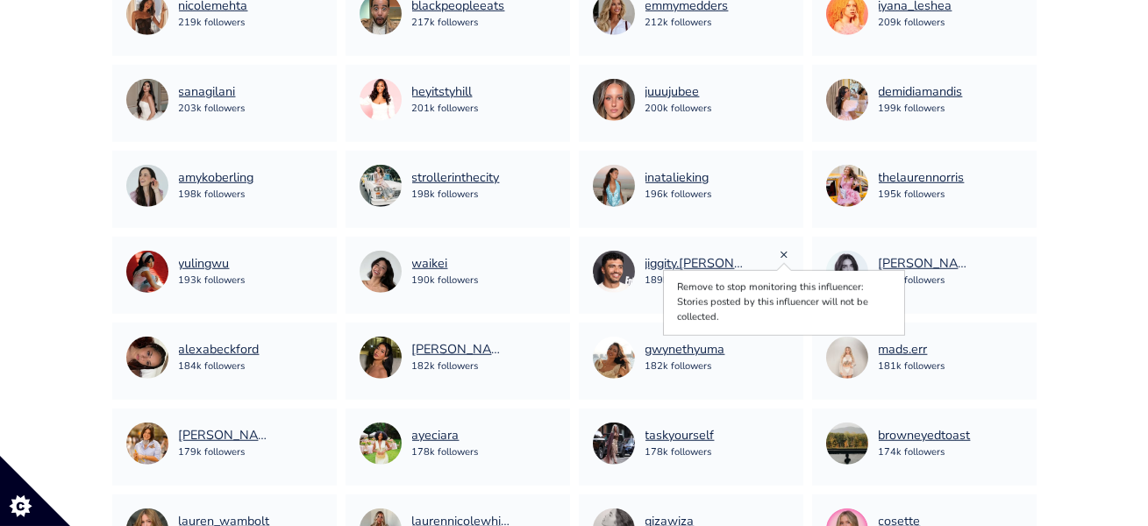
click at [785, 254] on link "×" at bounding box center [785, 254] width 9 height 19
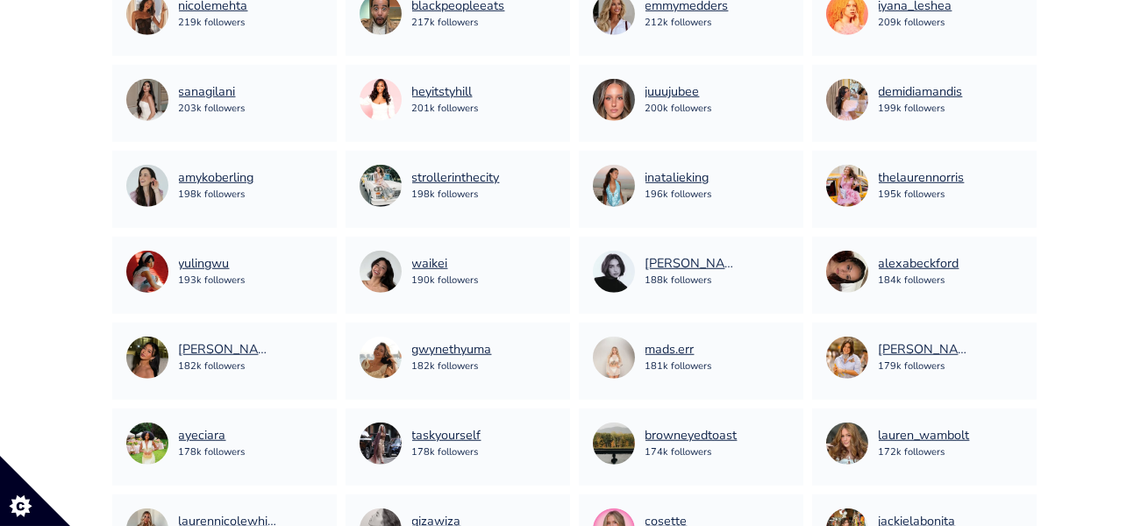
scroll to position [2176, 0]
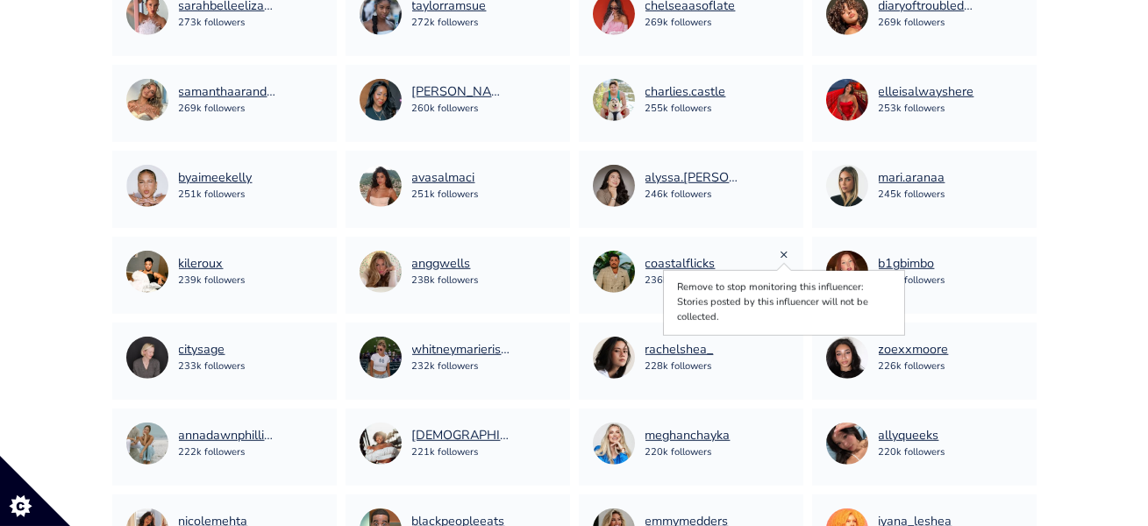
click at [787, 253] on link "×" at bounding box center [785, 254] width 9 height 19
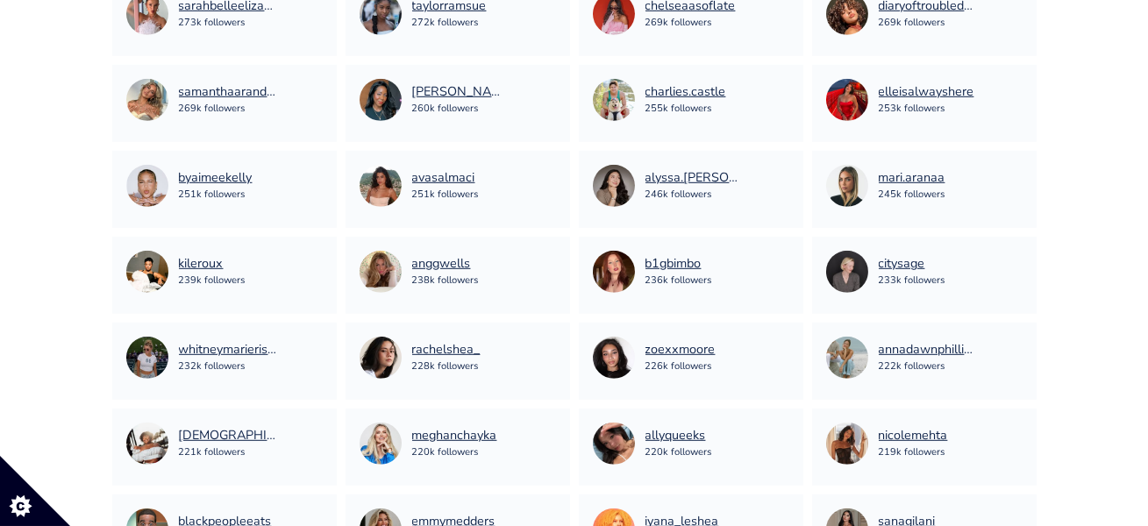
scroll to position [2949, 0]
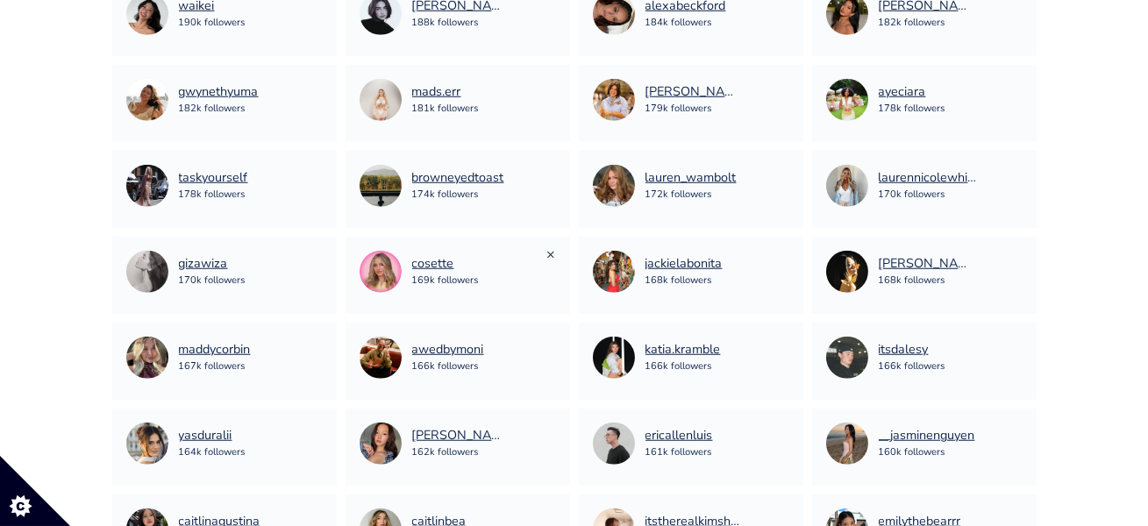
click at [553, 253] on link "×" at bounding box center [551, 254] width 9 height 19
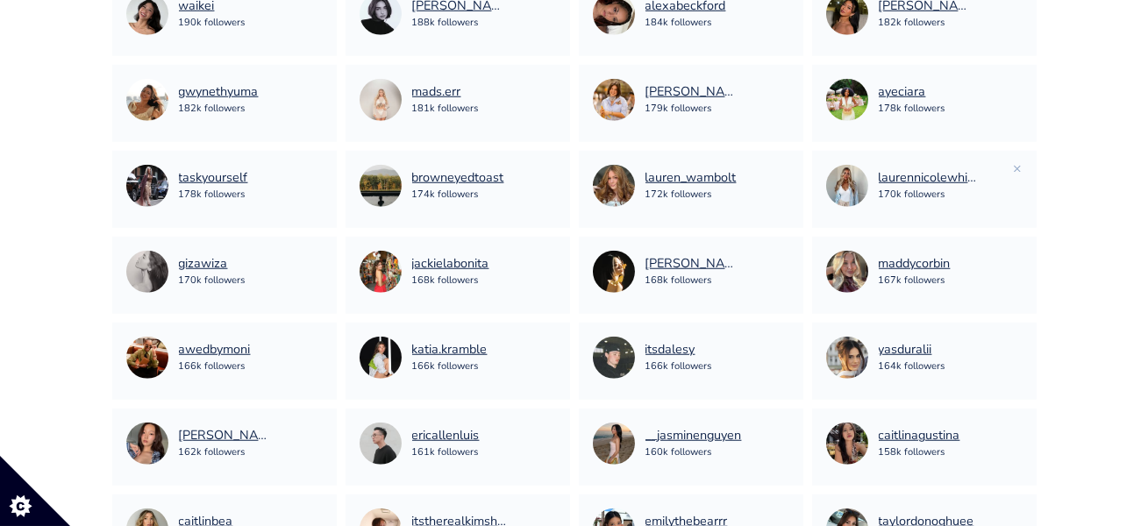
scroll to position [5356, 0]
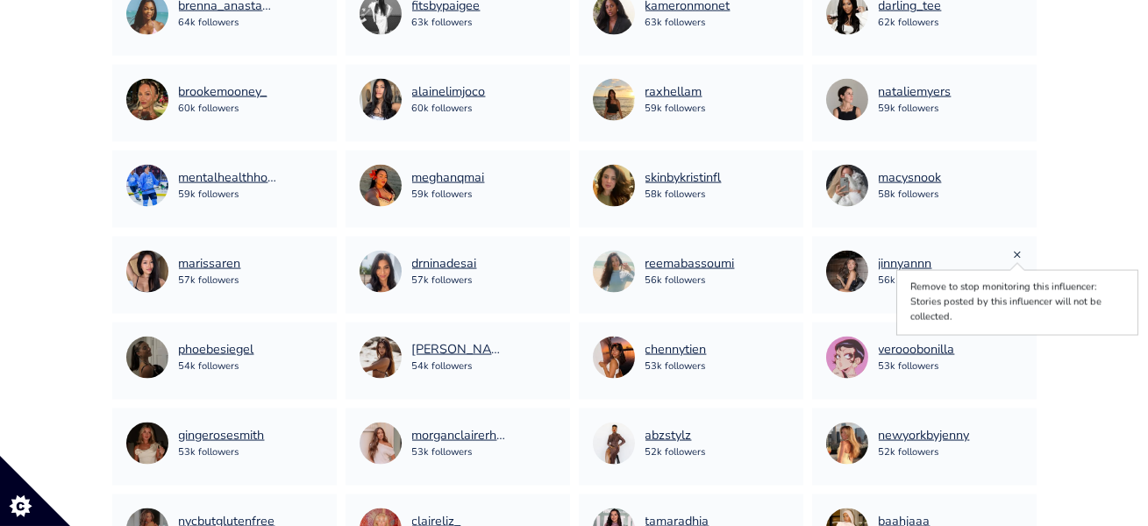
click at [1019, 251] on link "×" at bounding box center [1018, 254] width 9 height 19
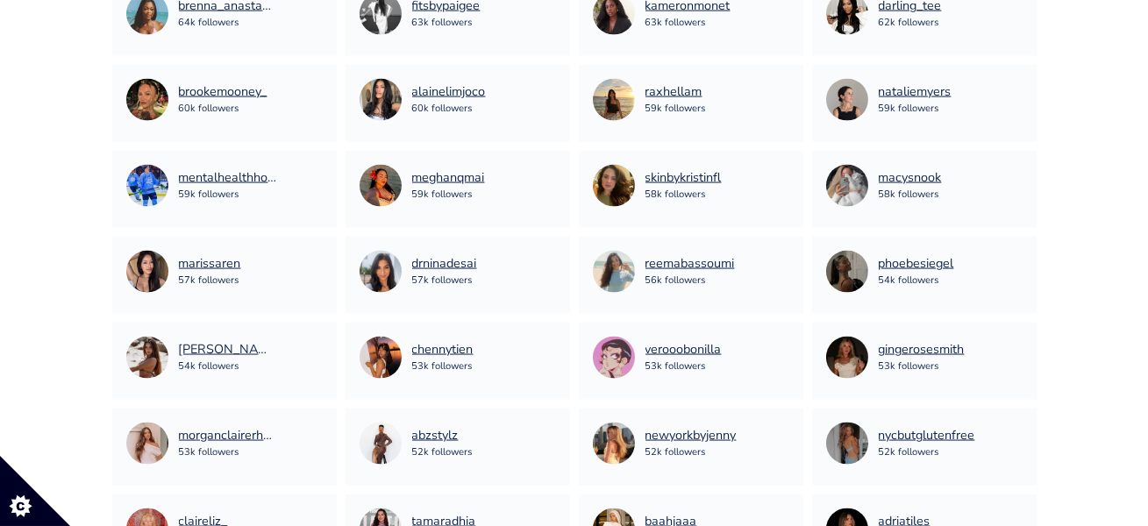
scroll to position [8364, 0]
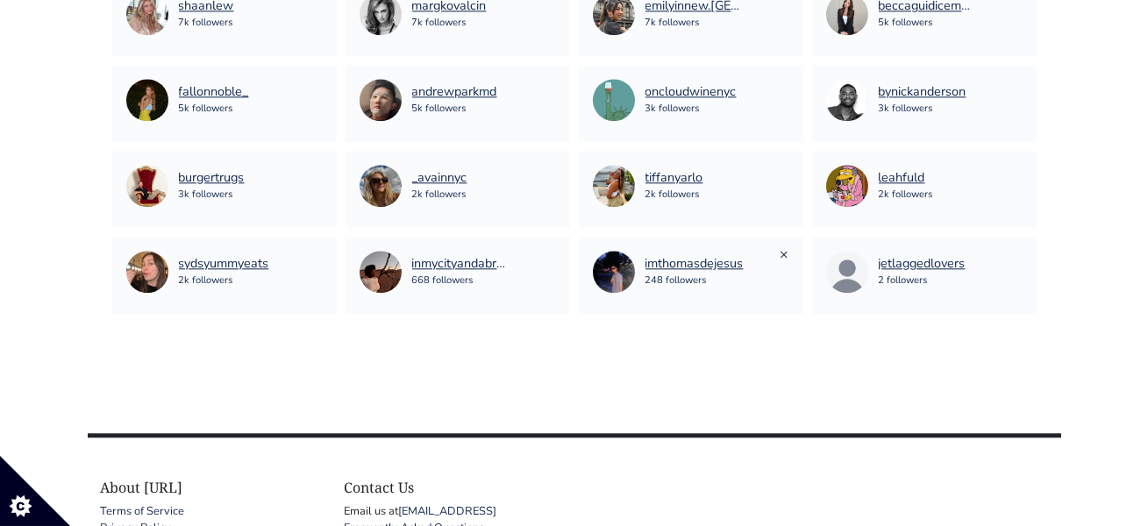
click at [783, 250] on link "×" at bounding box center [785, 254] width 9 height 19
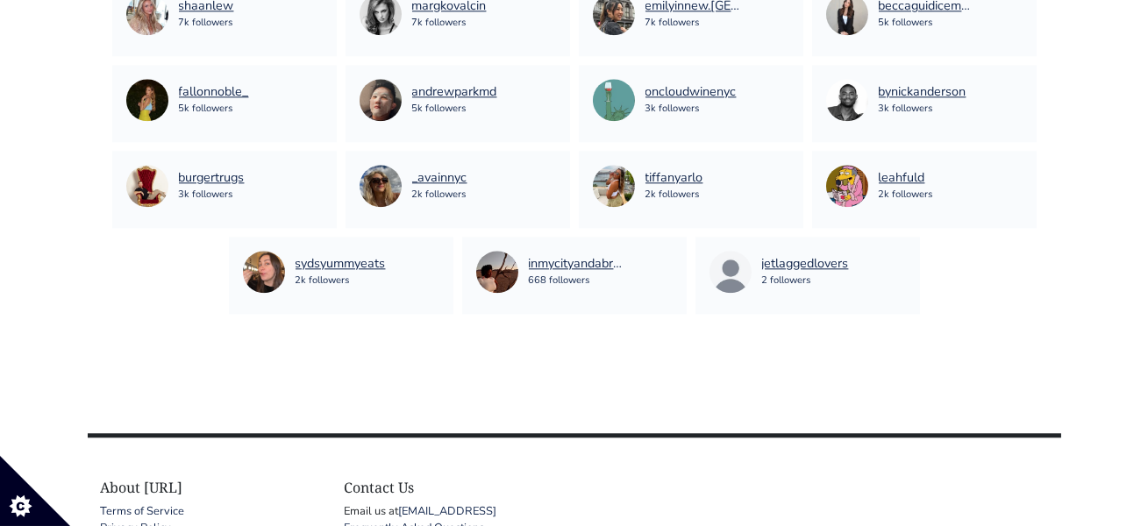
scroll to position [5614, 0]
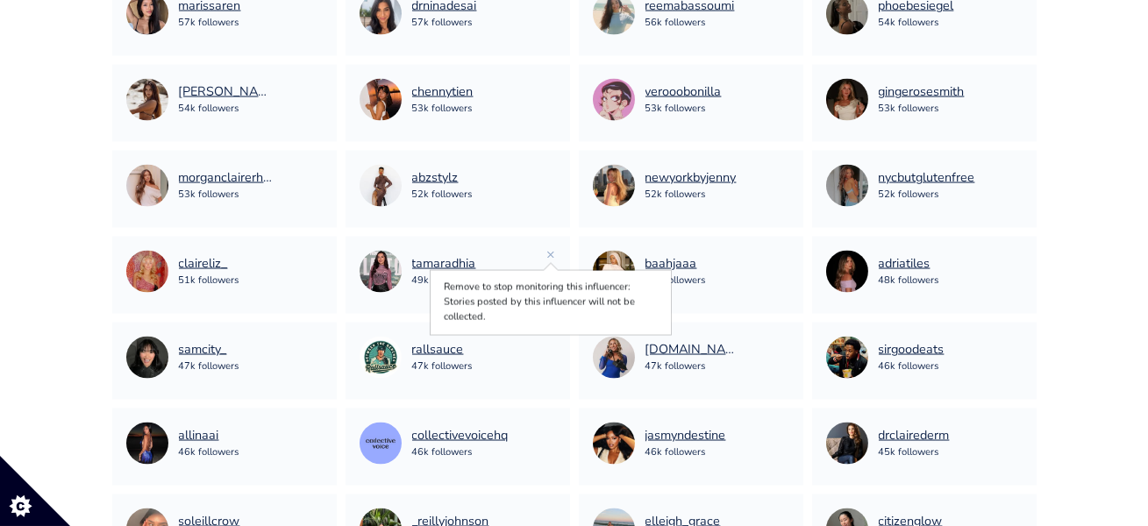
click at [557, 253] on div "tamaradhia 49k followers ×" at bounding box center [458, 275] width 225 height 77
click at [551, 253] on link "×" at bounding box center [551, 254] width 9 height 19
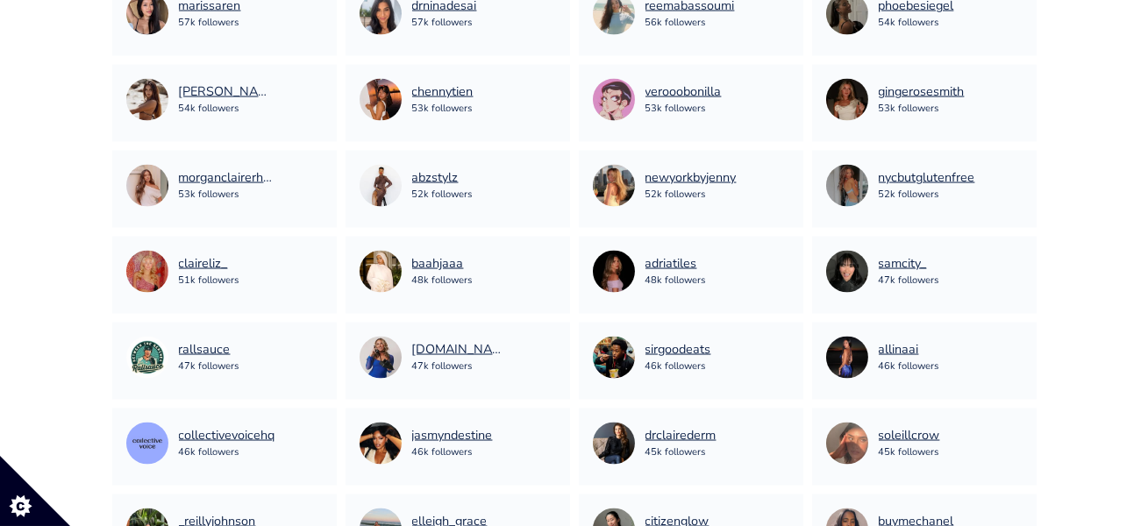
scroll to position [6559, 0]
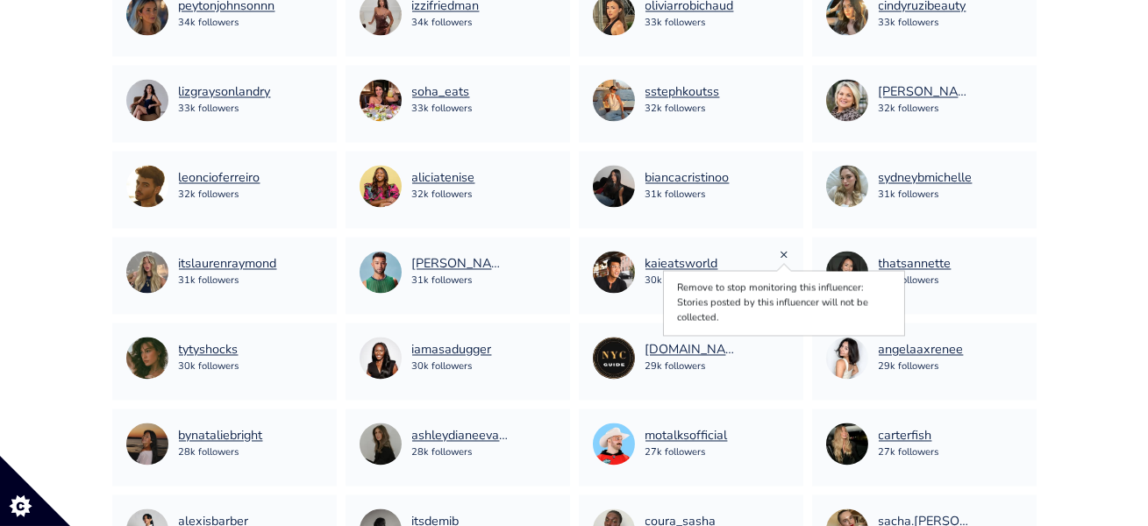
click at [783, 253] on link "×" at bounding box center [785, 254] width 9 height 19
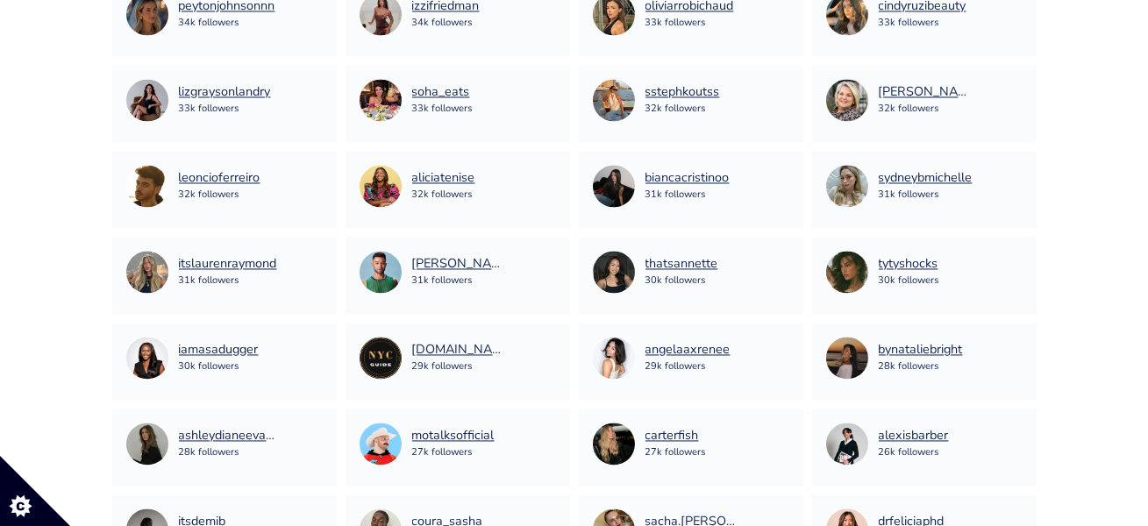
scroll to position [3637, 0]
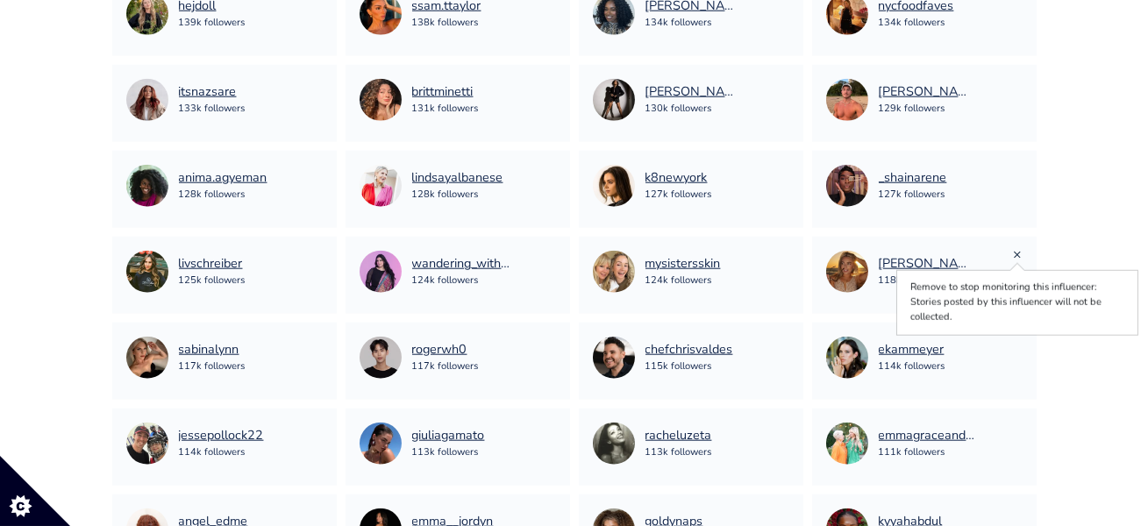
click at [1020, 253] on link "×" at bounding box center [1018, 254] width 9 height 19
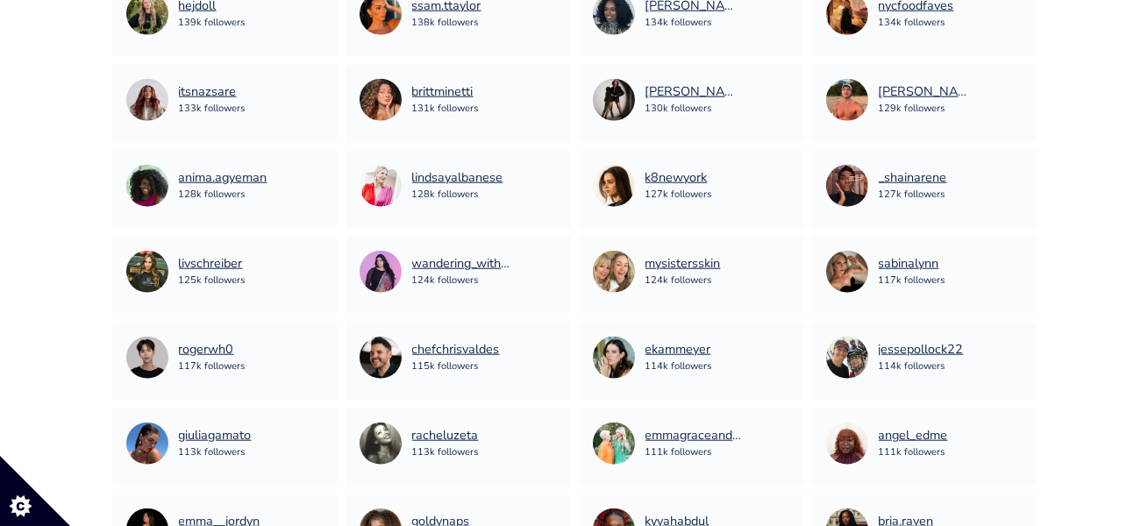
scroll to position [8192, 0]
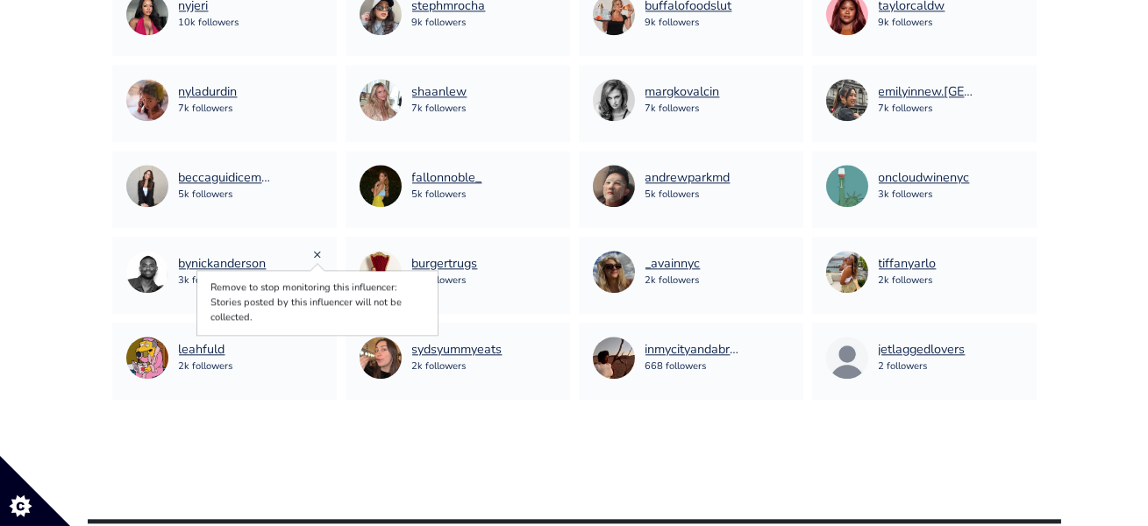
click at [316, 253] on link "×" at bounding box center [318, 254] width 9 height 19
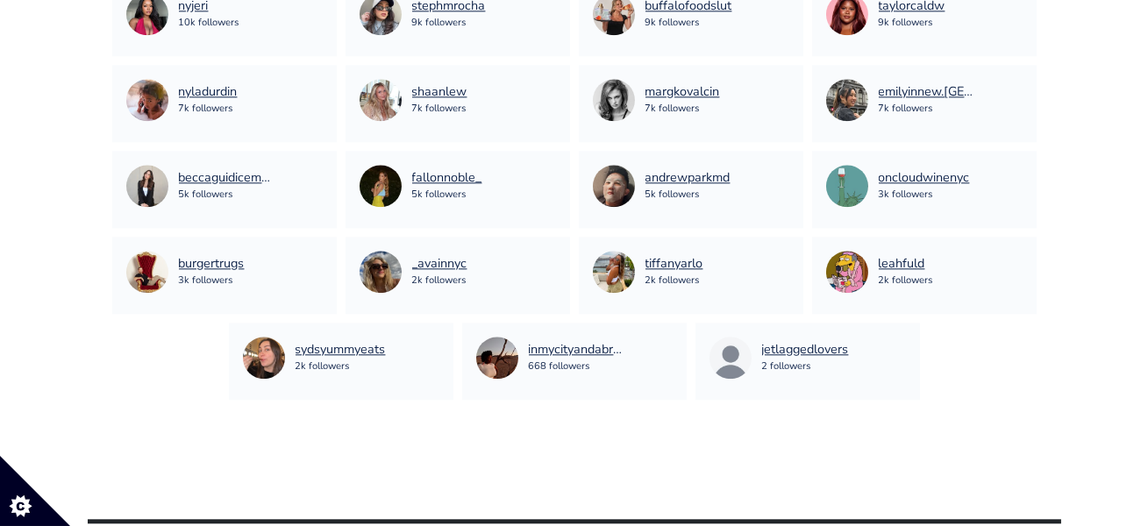
scroll to position [6903, 0]
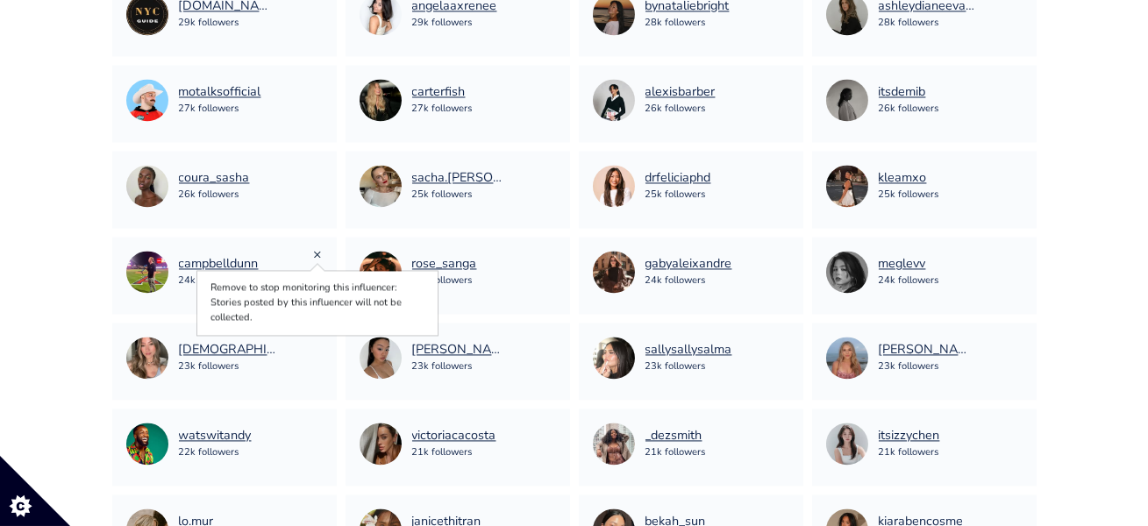
click at [316, 255] on link "×" at bounding box center [318, 254] width 9 height 19
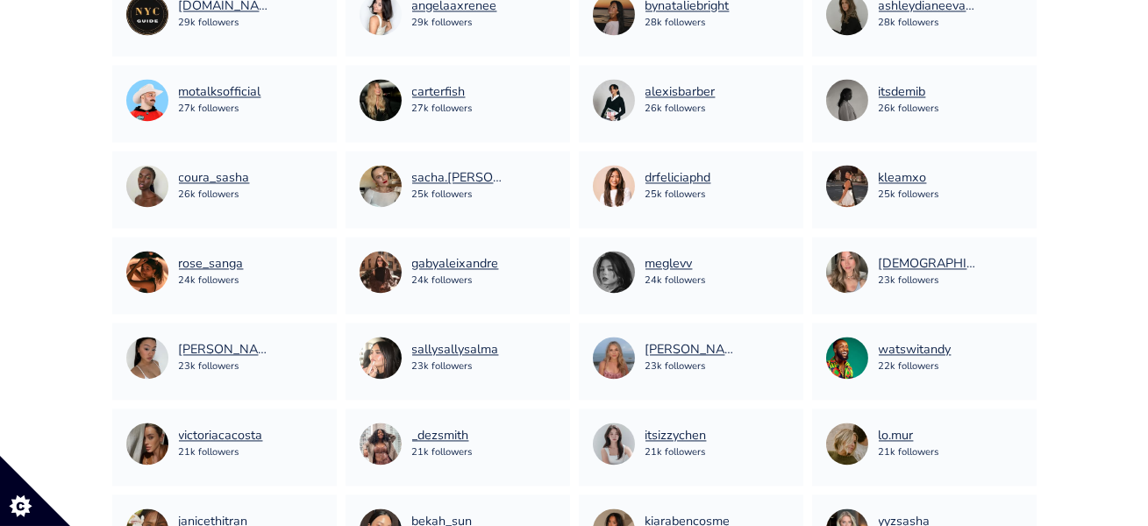
scroll to position [7333, 0]
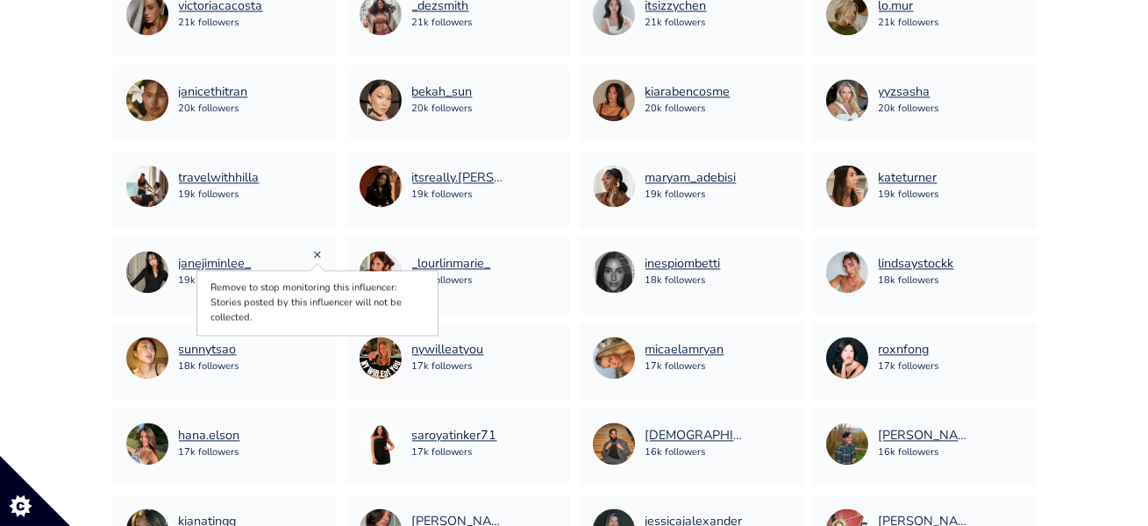
click at [317, 257] on link "×" at bounding box center [318, 254] width 9 height 19
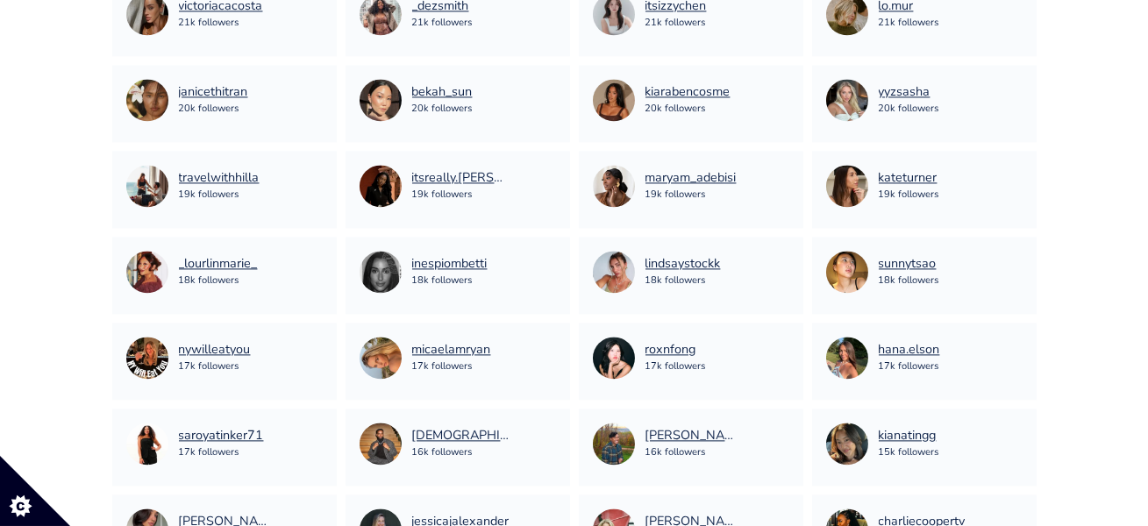
scroll to position [3035, 0]
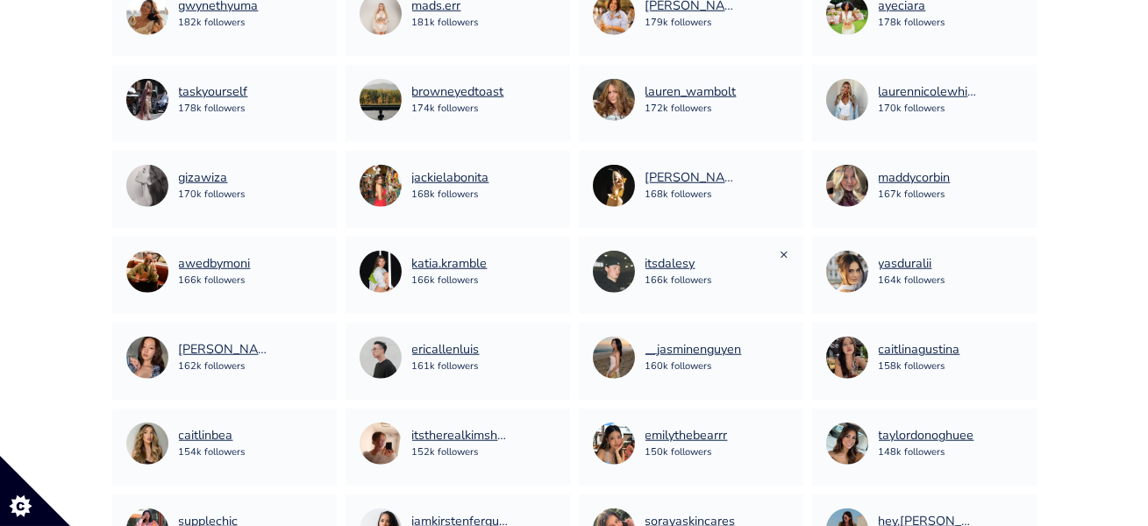
click at [787, 250] on link "×" at bounding box center [785, 254] width 9 height 19
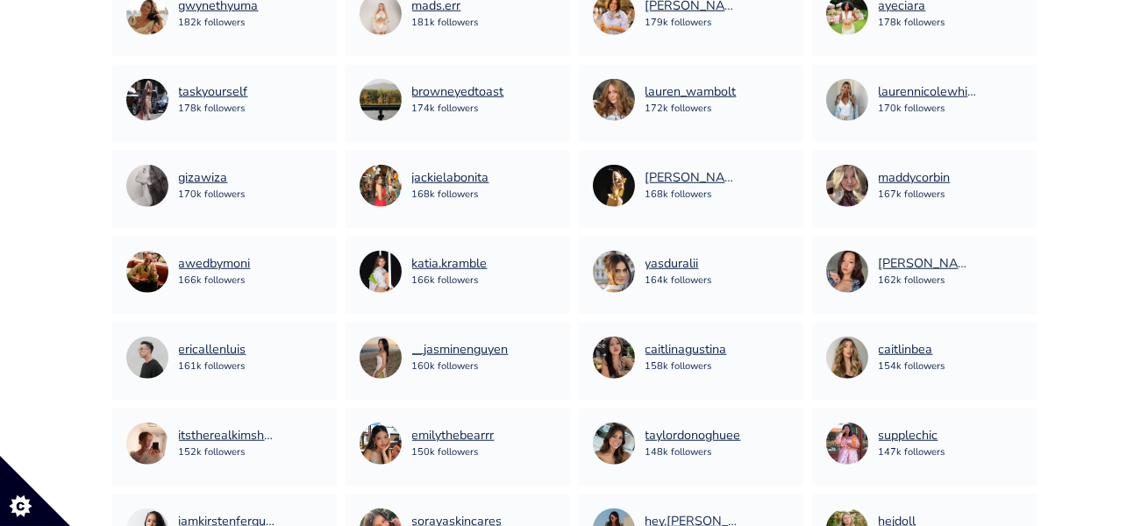
scroll to position [2004, 0]
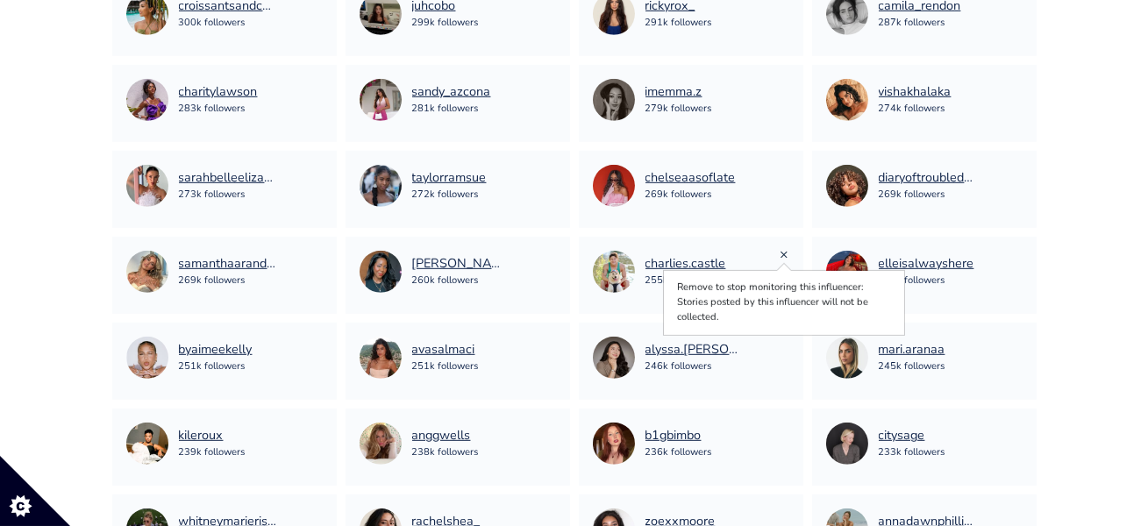
click at [783, 256] on link "×" at bounding box center [785, 254] width 9 height 19
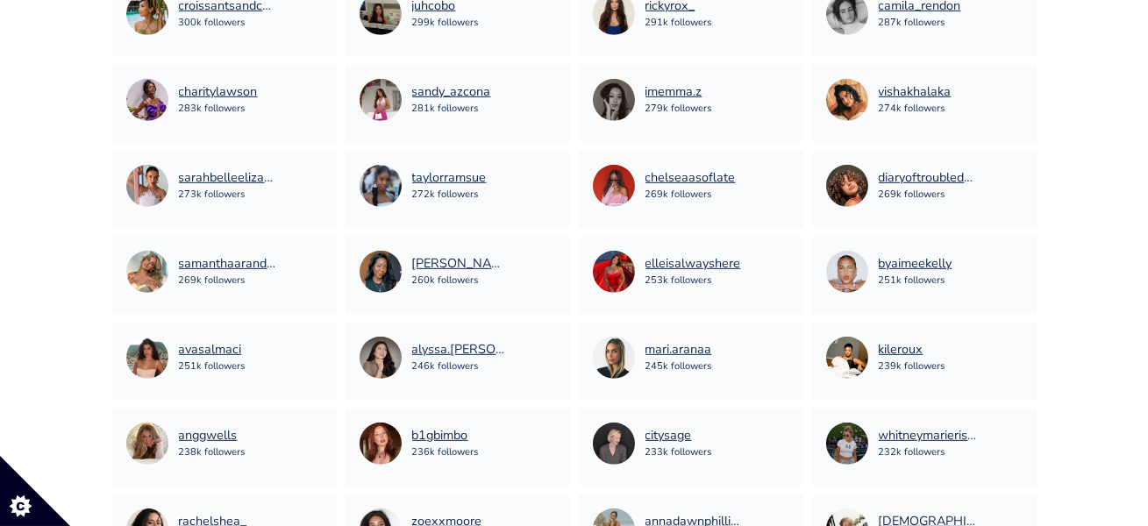
scroll to position [6989, 0]
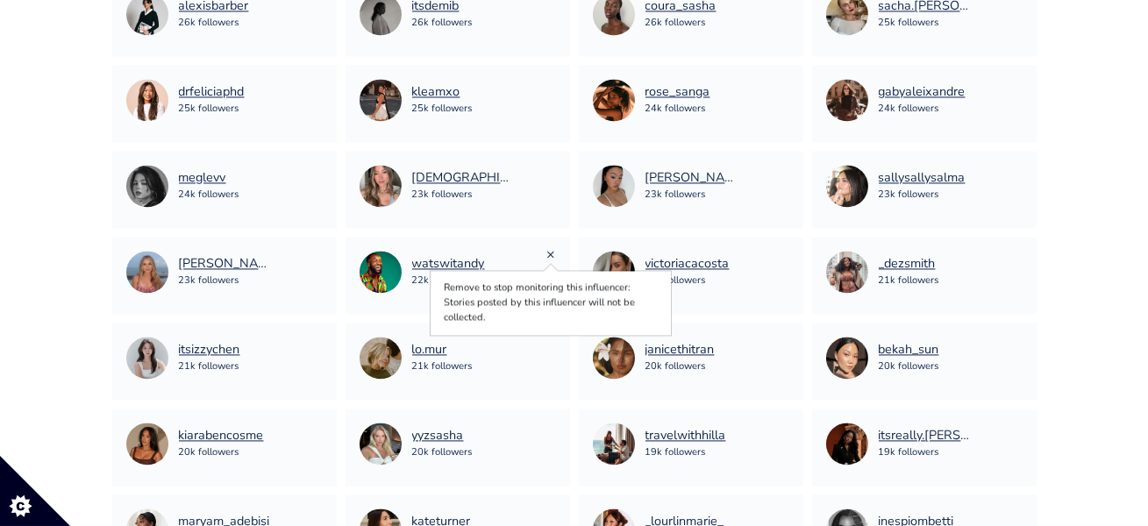
click at [552, 254] on link "×" at bounding box center [551, 254] width 9 height 19
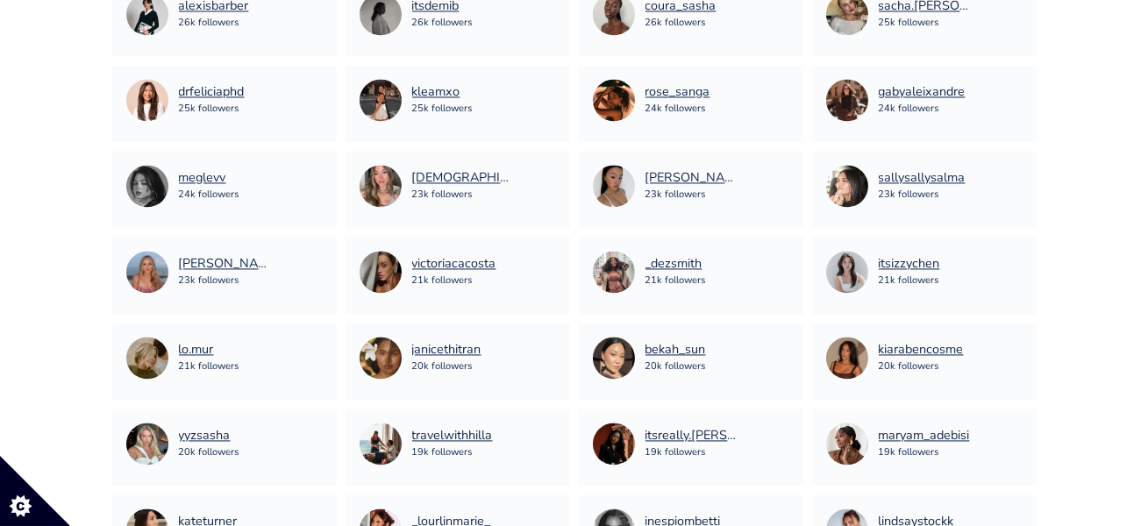
scroll to position [7419, 0]
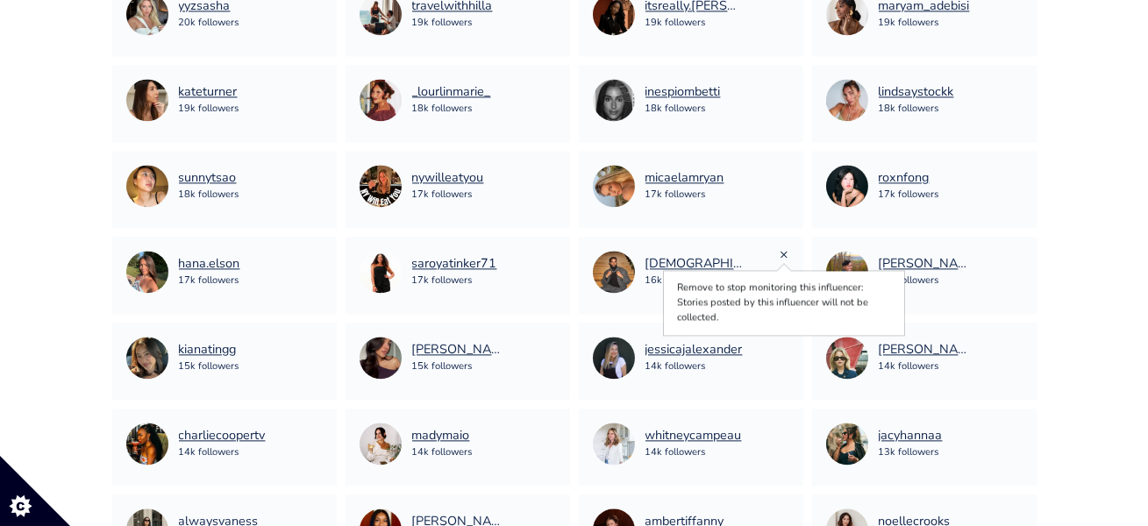
click at [784, 253] on link "×" at bounding box center [785, 254] width 9 height 19
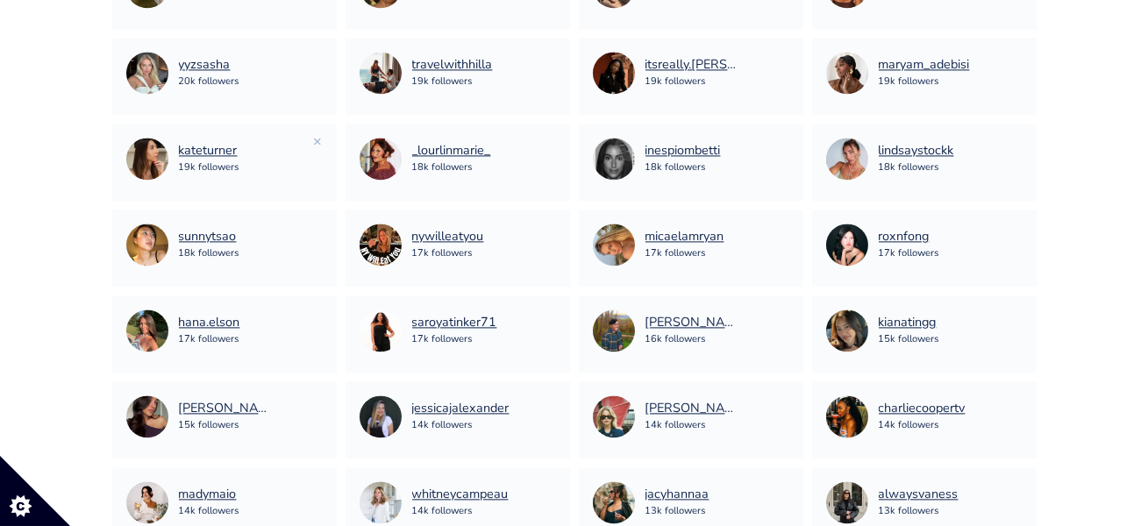
scroll to position [7347, 0]
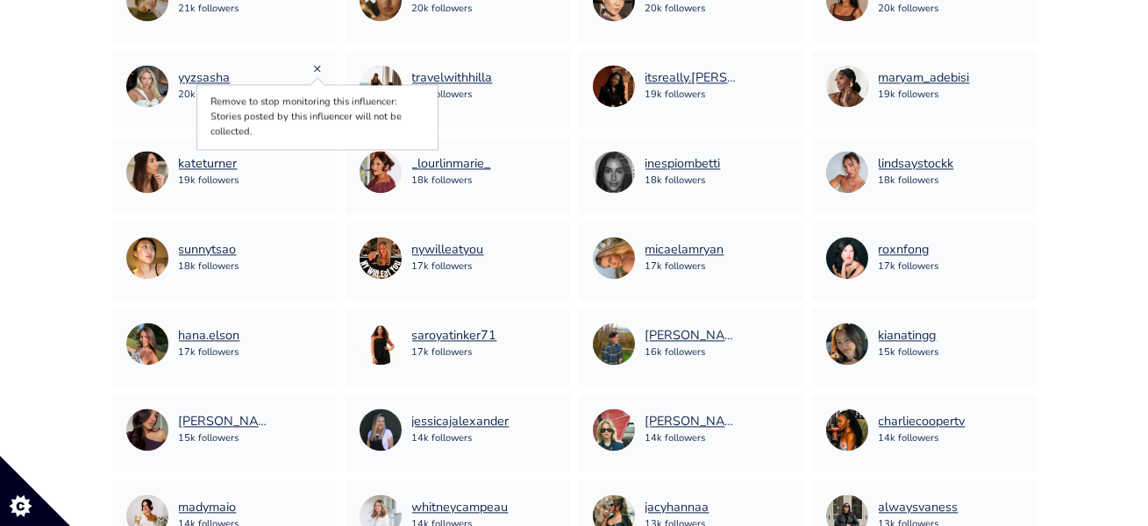
click at [317, 67] on link "×" at bounding box center [318, 68] width 9 height 19
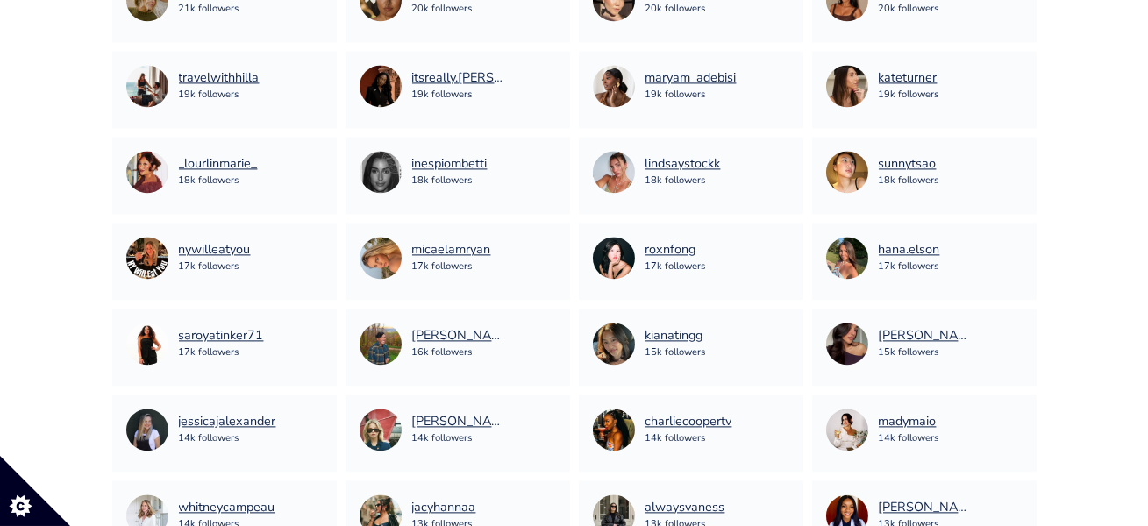
scroll to position [6130, 0]
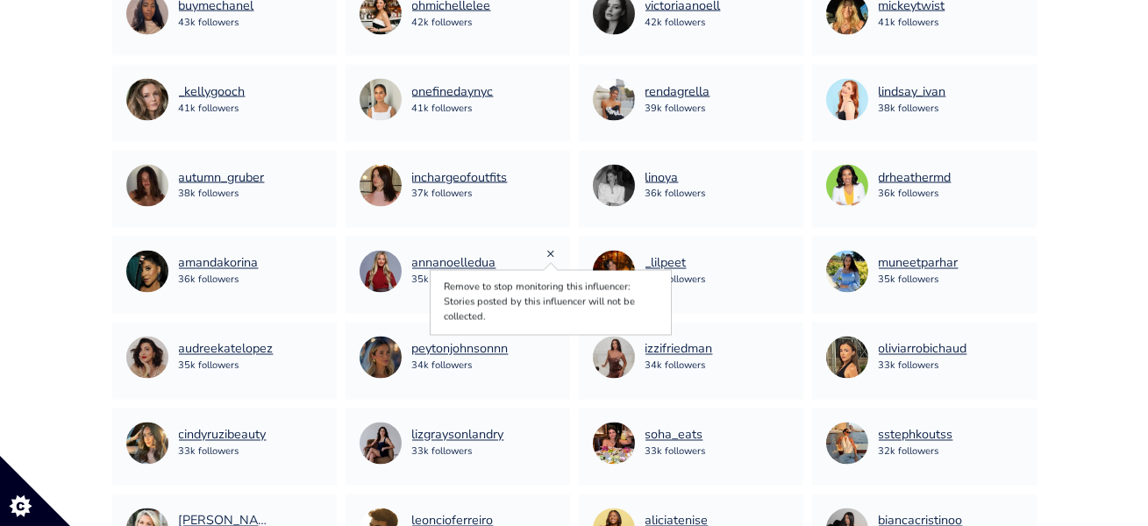
click at [552, 254] on link "×" at bounding box center [551, 254] width 9 height 19
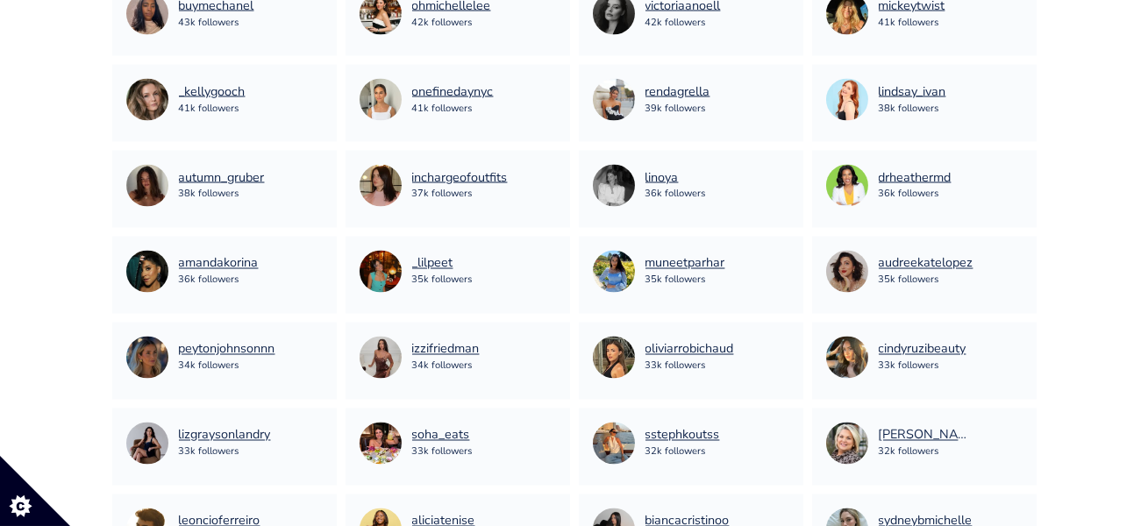
scroll to position [2348, 0]
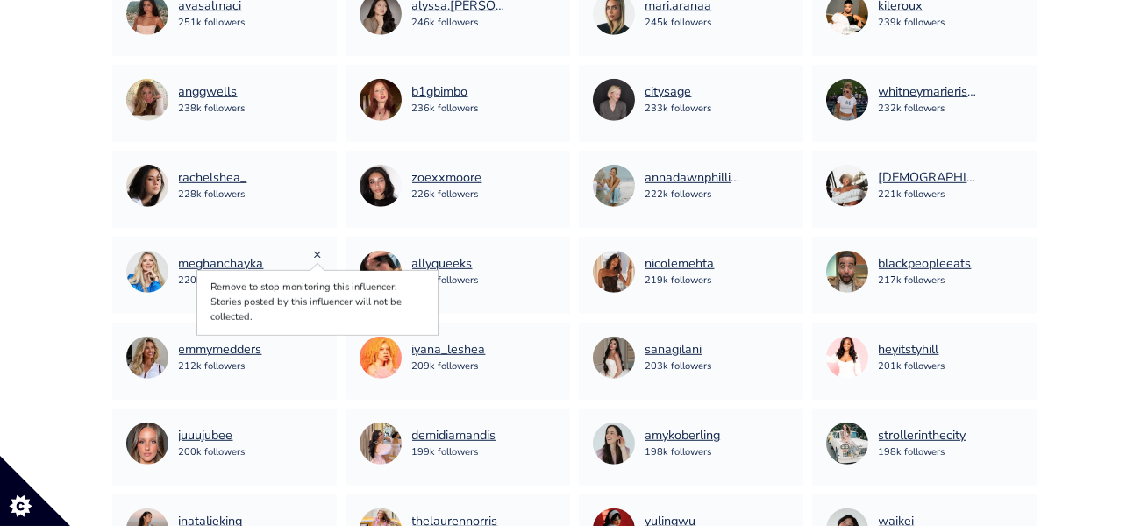
click at [319, 256] on link "×" at bounding box center [318, 254] width 9 height 19
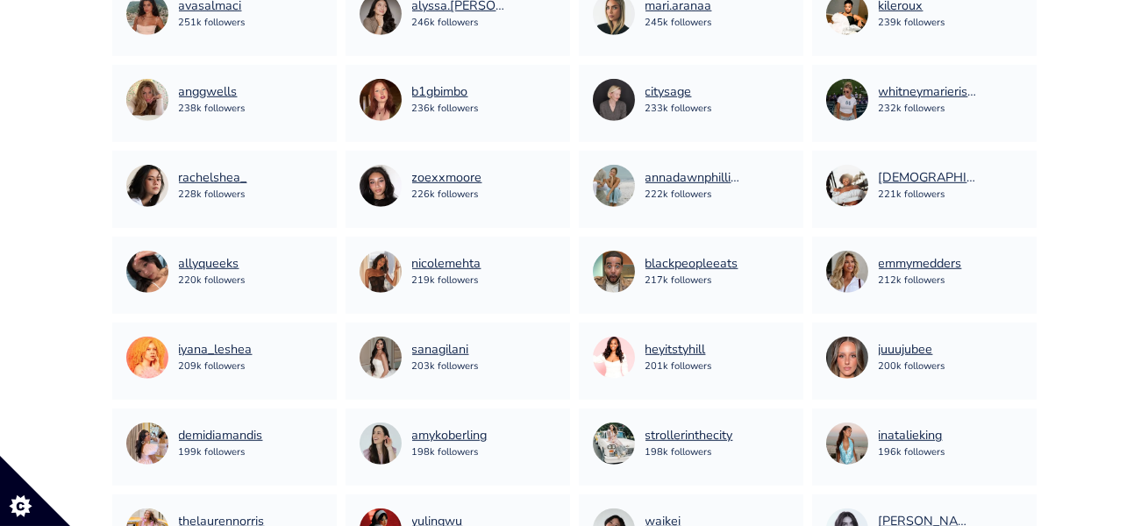
scroll to position [5614, 0]
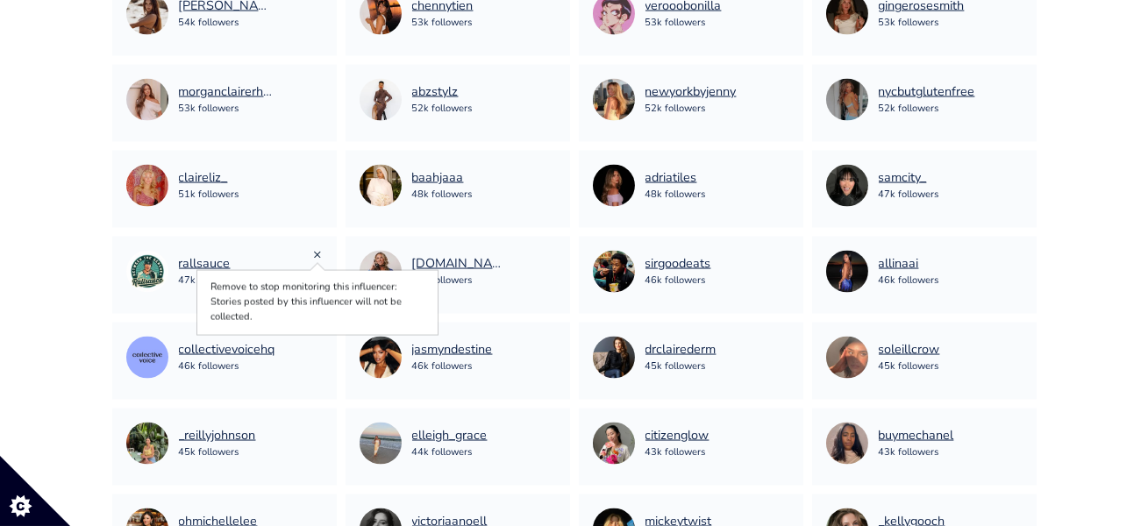
click at [318, 253] on link "×" at bounding box center [318, 254] width 9 height 19
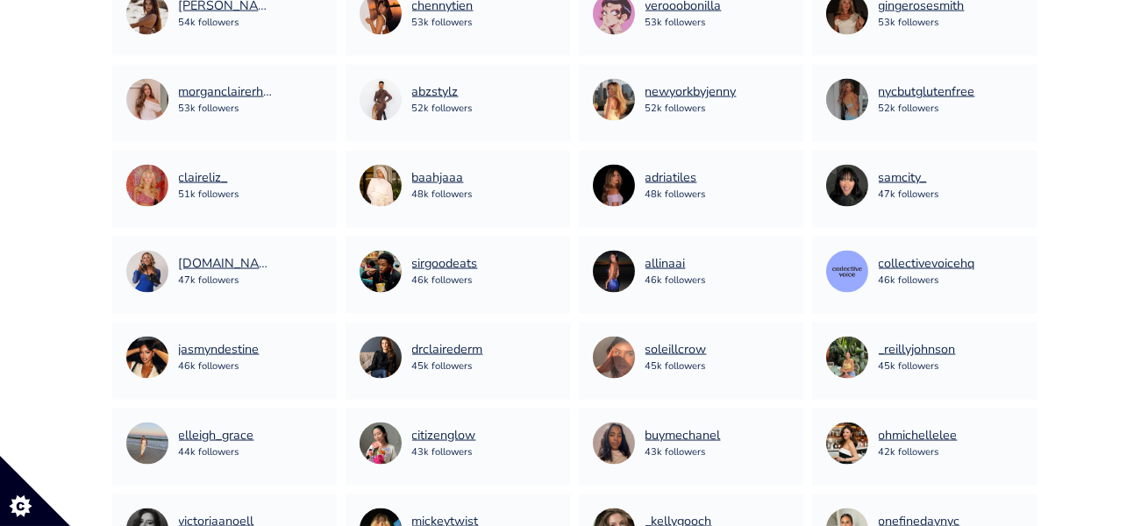
scroll to position [5184, 0]
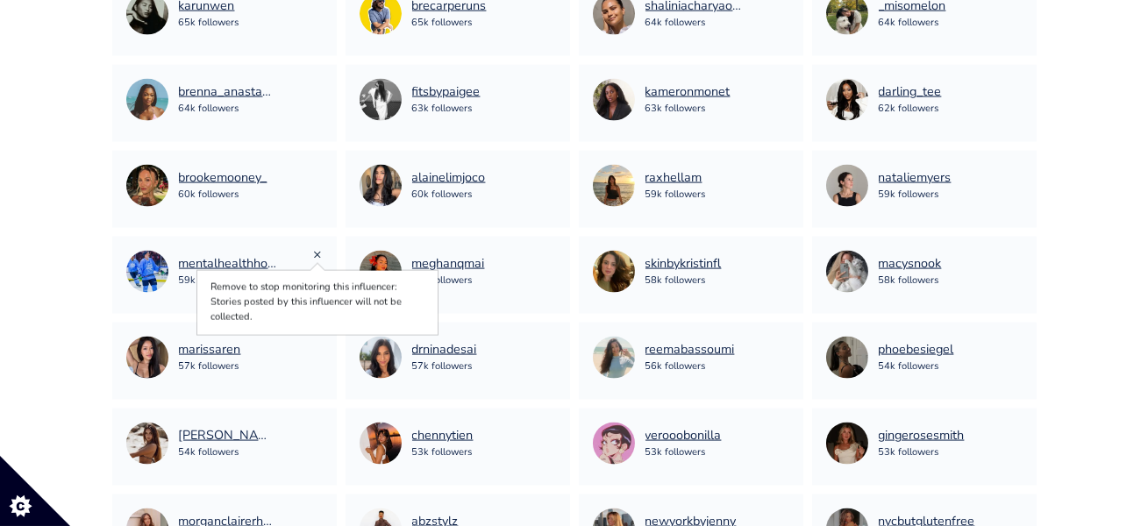
click at [318, 254] on link "×" at bounding box center [318, 254] width 9 height 19
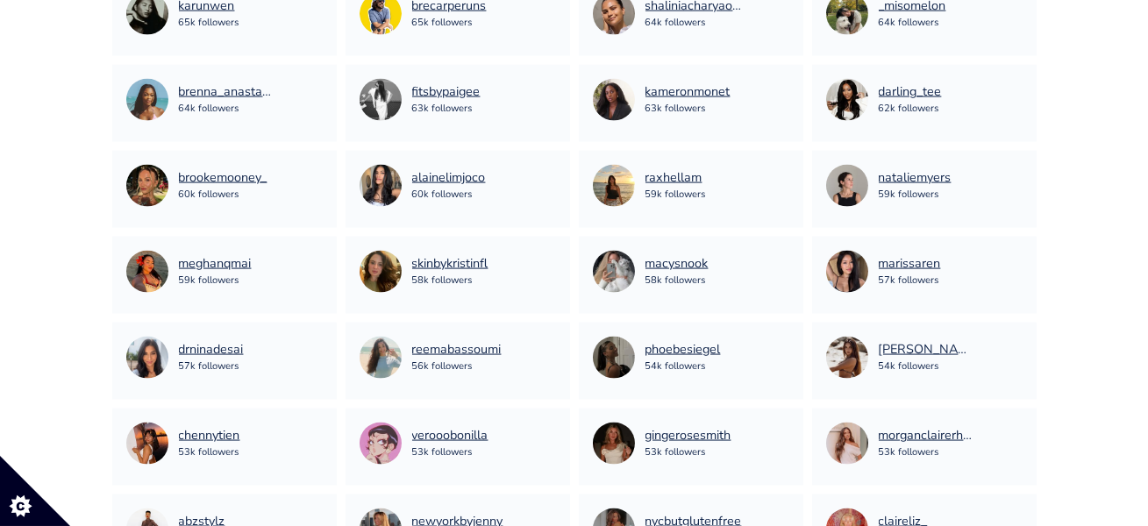
scroll to position [4239, 0]
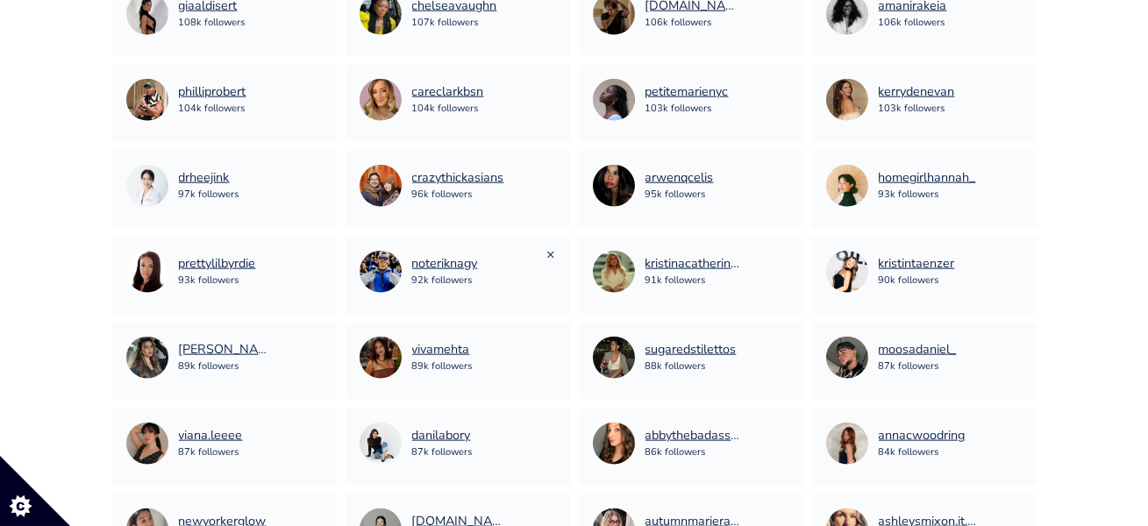
click at [548, 255] on link "×" at bounding box center [551, 254] width 9 height 19
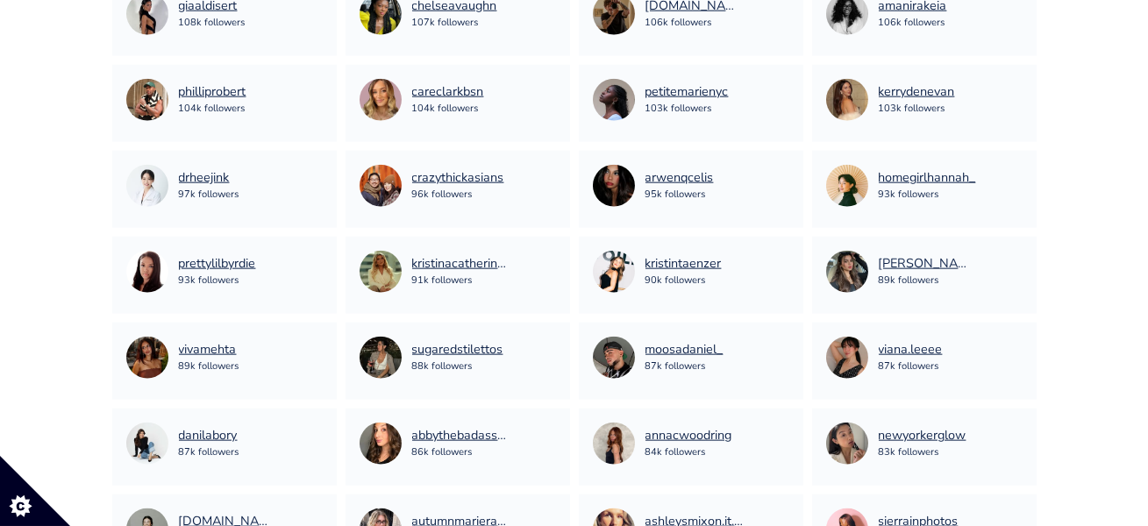
scroll to position [1488, 0]
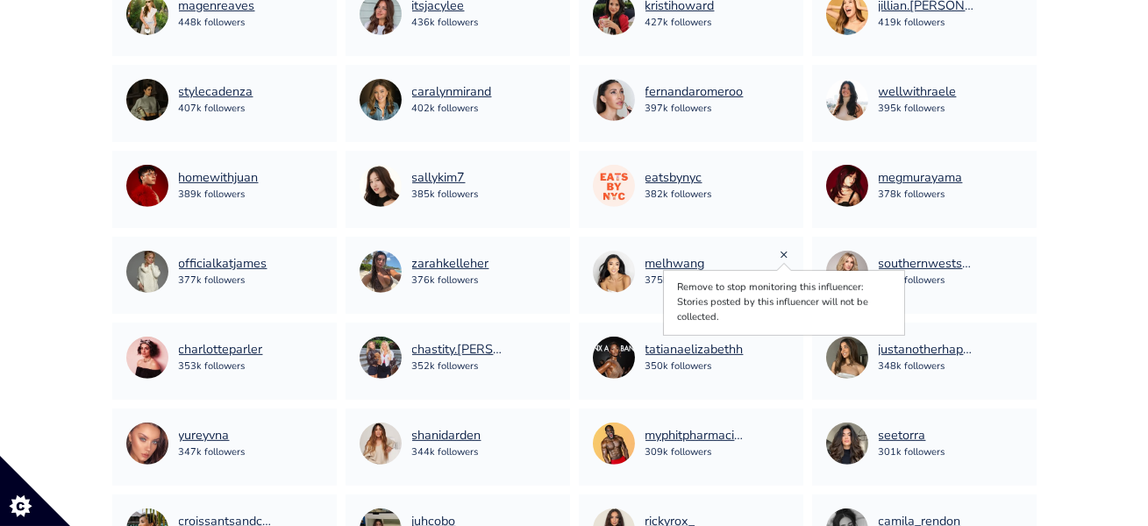
click at [787, 253] on link "×" at bounding box center [785, 254] width 9 height 19
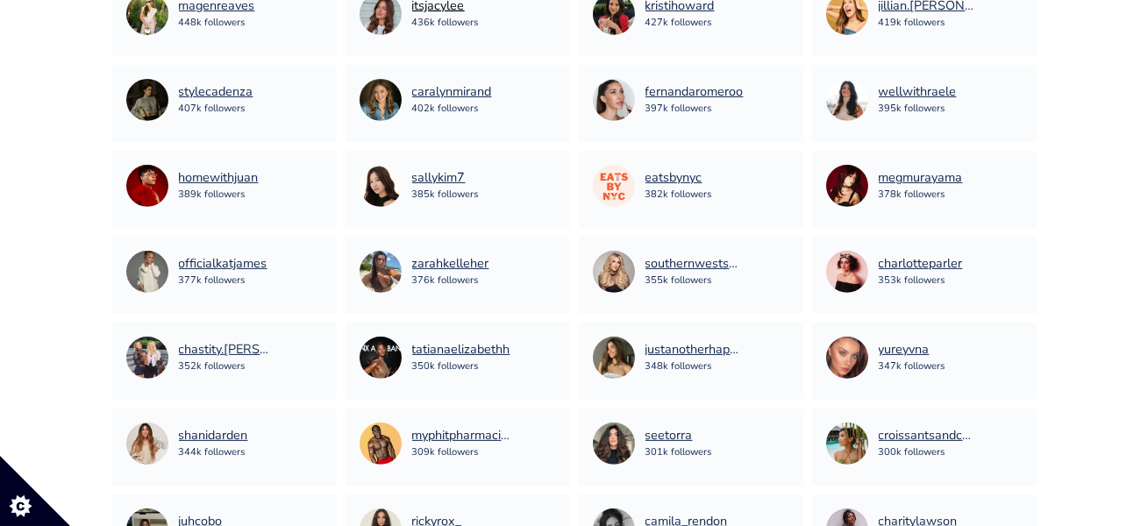
scroll to position [3637, 0]
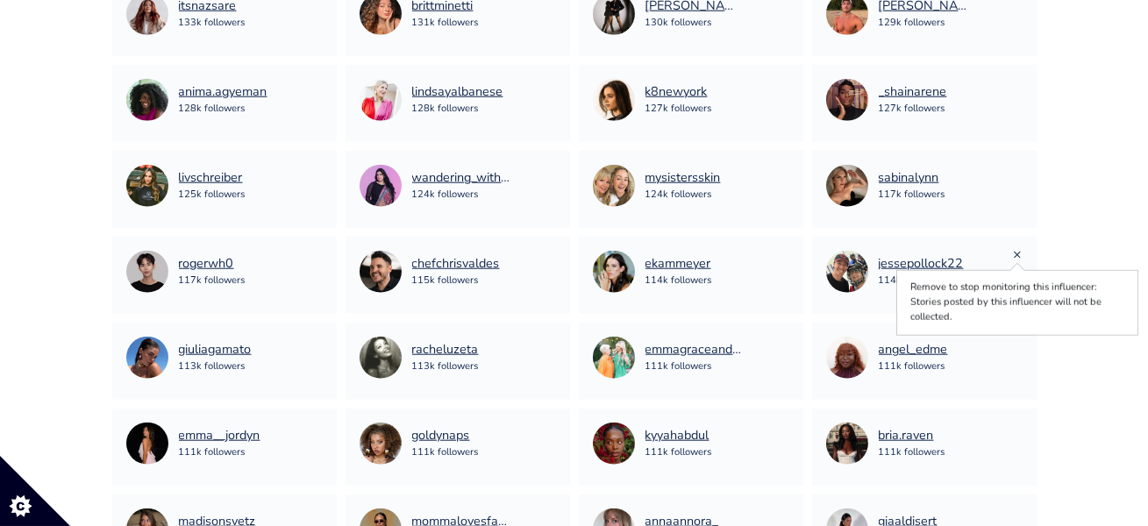
click at [1014, 252] on link "×" at bounding box center [1018, 254] width 9 height 19
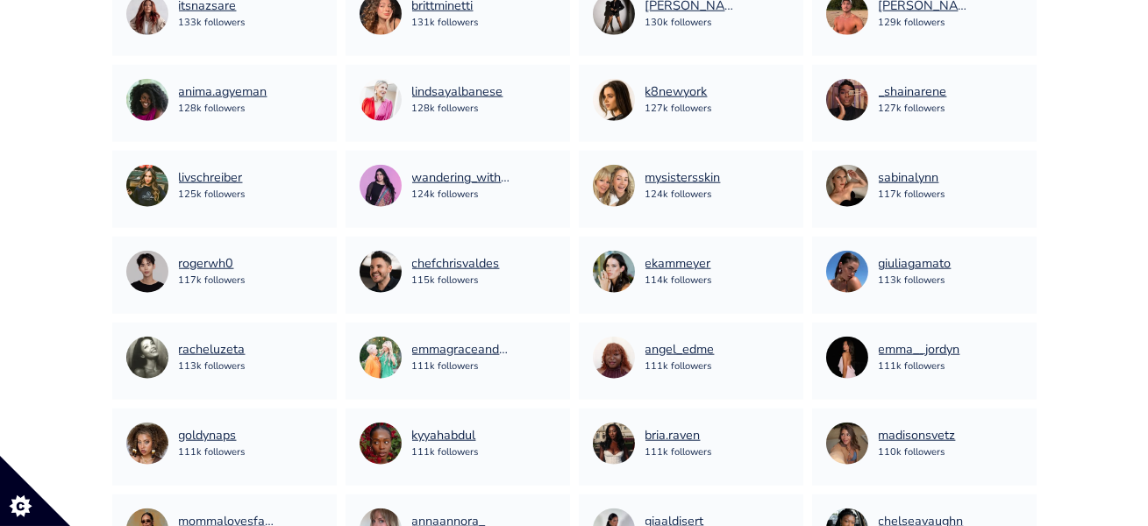
scroll to position [6473, 0]
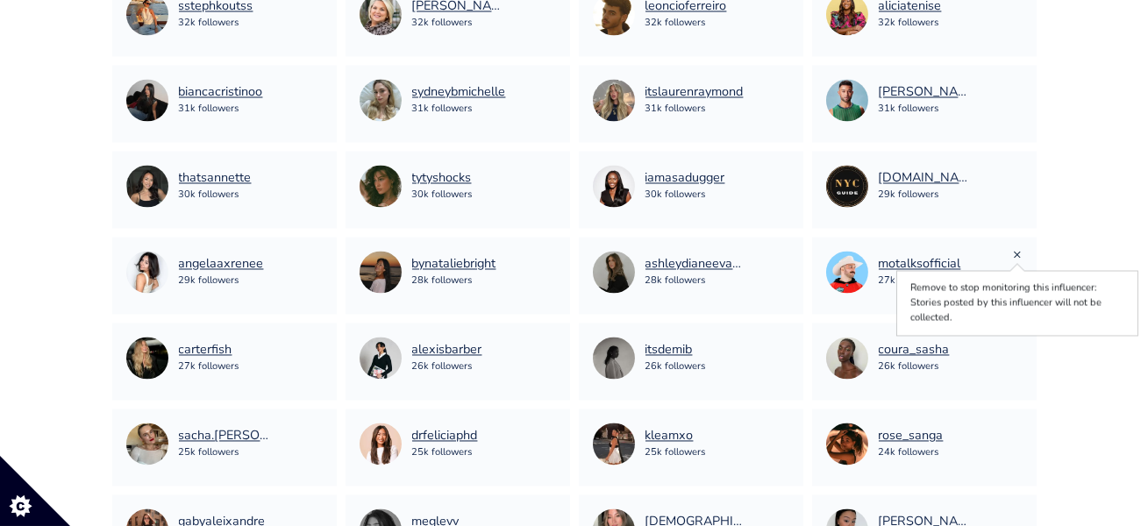
click at [1018, 250] on link "×" at bounding box center [1018, 254] width 9 height 19
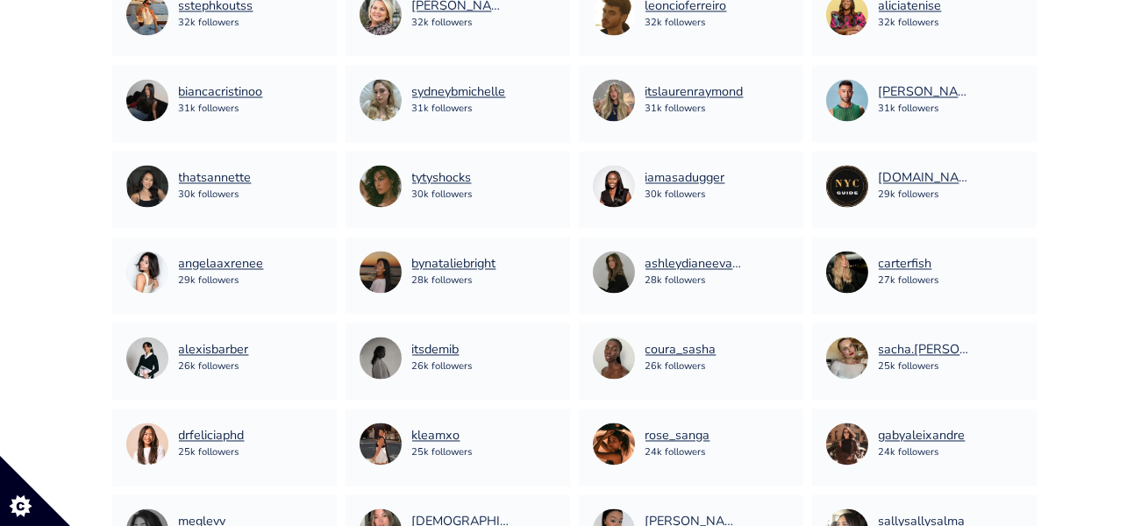
scroll to position [7247, 0]
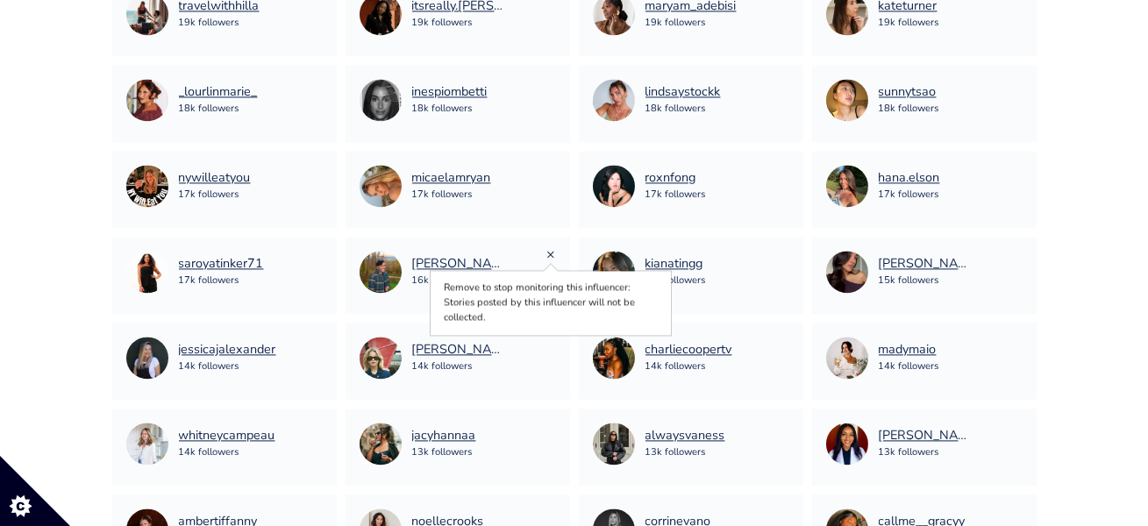
click at [550, 253] on link "×" at bounding box center [551, 254] width 9 height 19
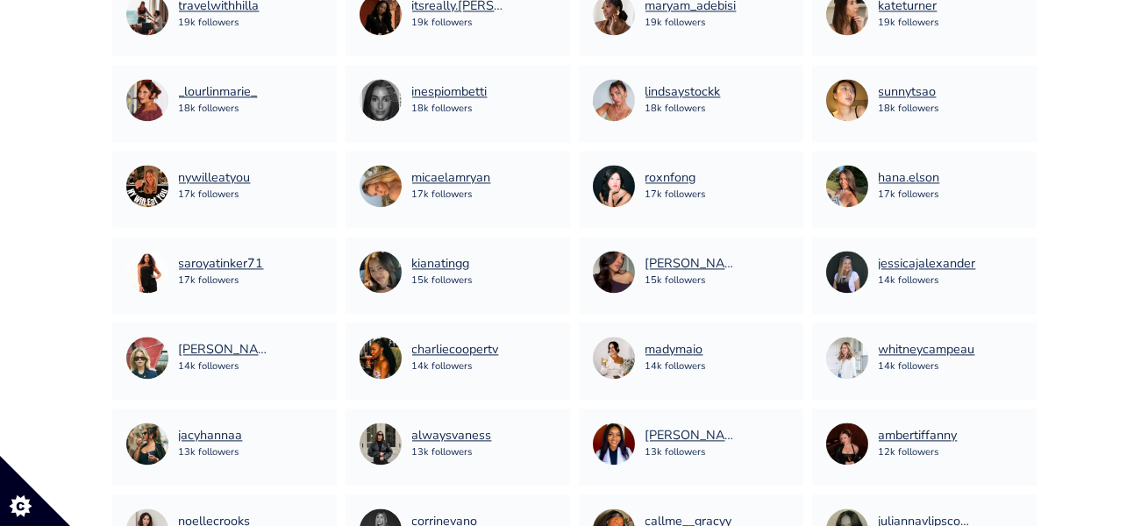
scroll to position [5872, 0]
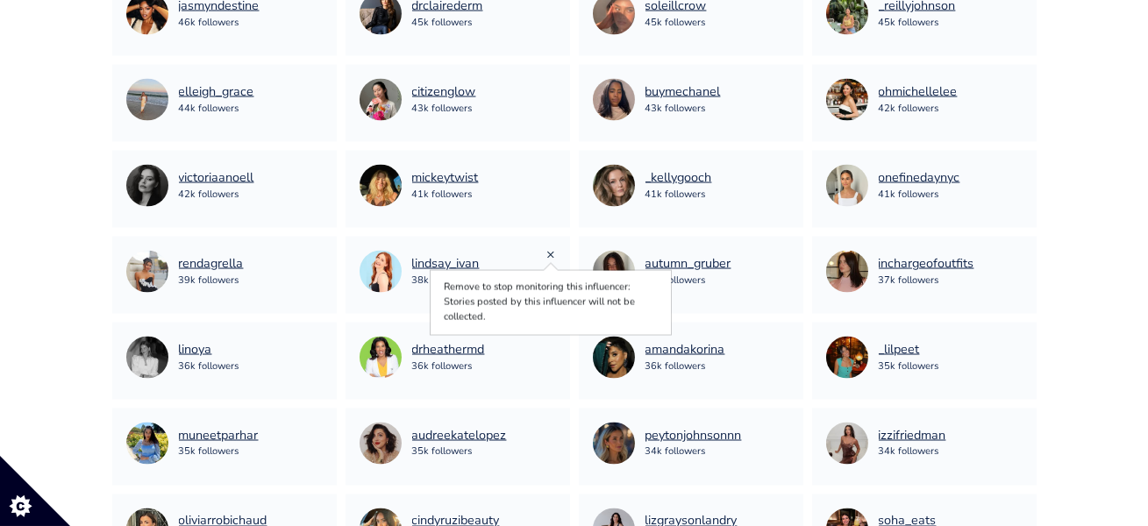
click at [551, 253] on link "×" at bounding box center [551, 254] width 9 height 19
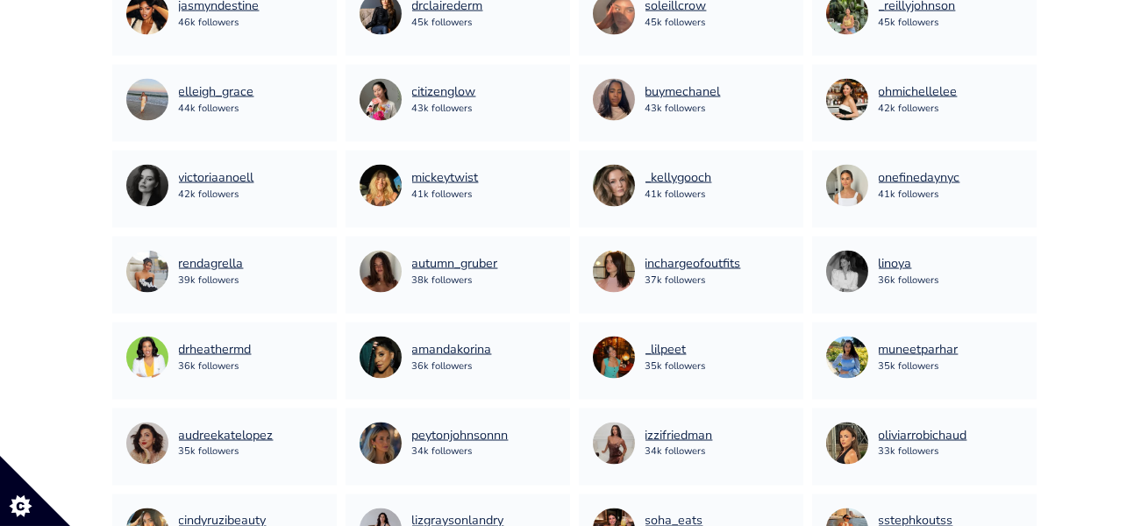
scroll to position [4840, 0]
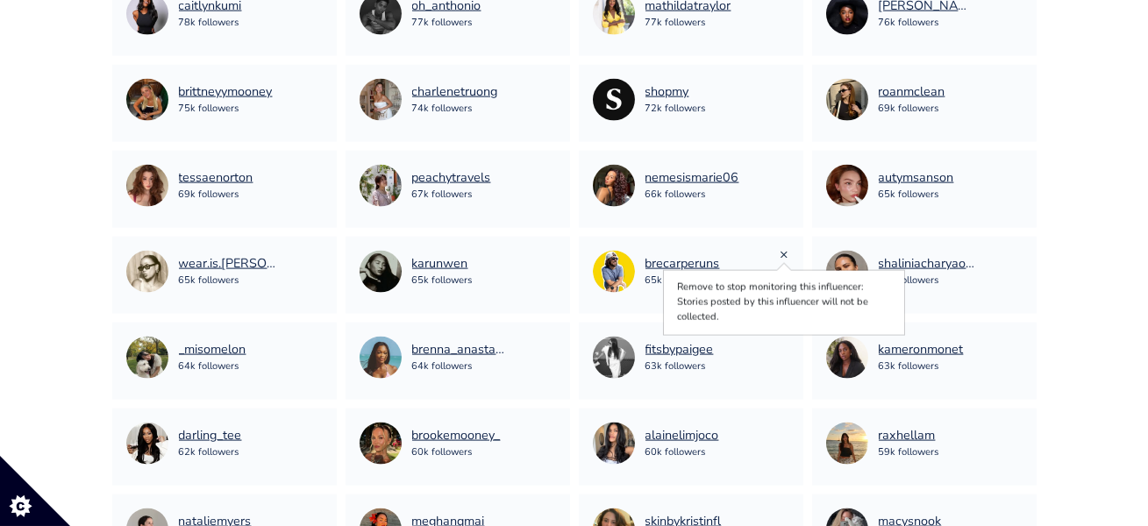
click at [782, 250] on link "×" at bounding box center [785, 254] width 9 height 19
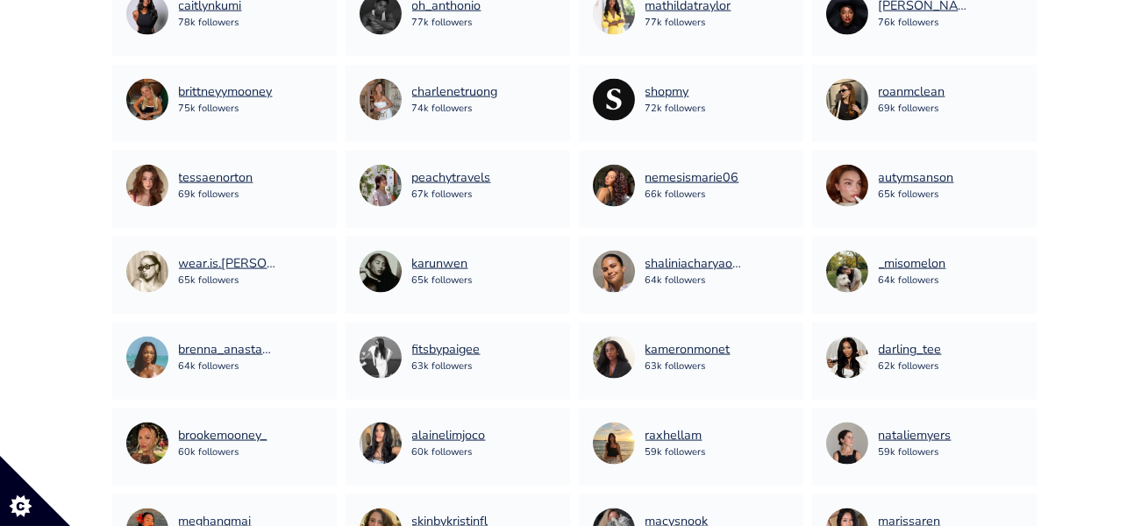
scroll to position [27, 0]
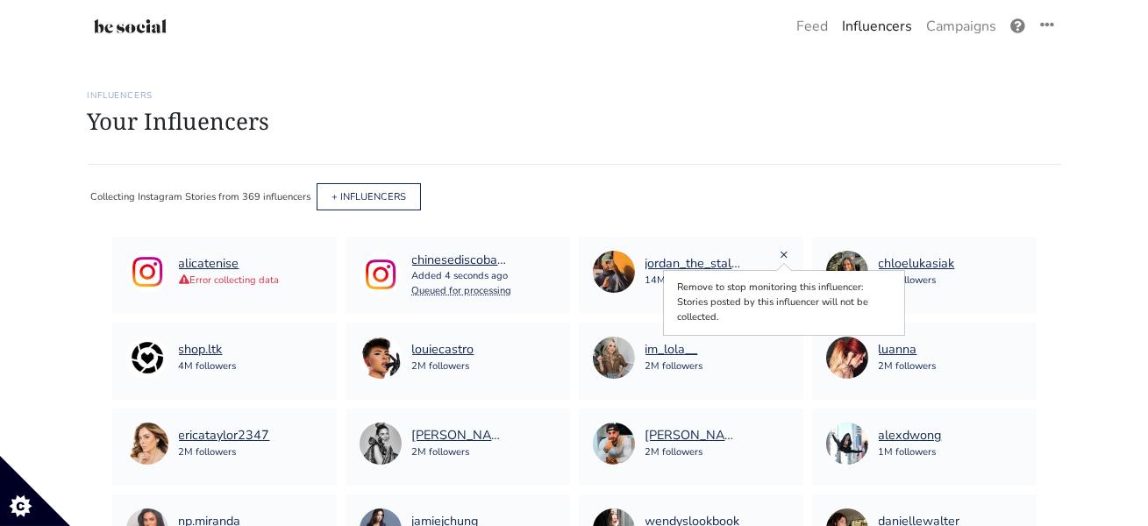
click at [784, 255] on link "×" at bounding box center [785, 254] width 9 height 19
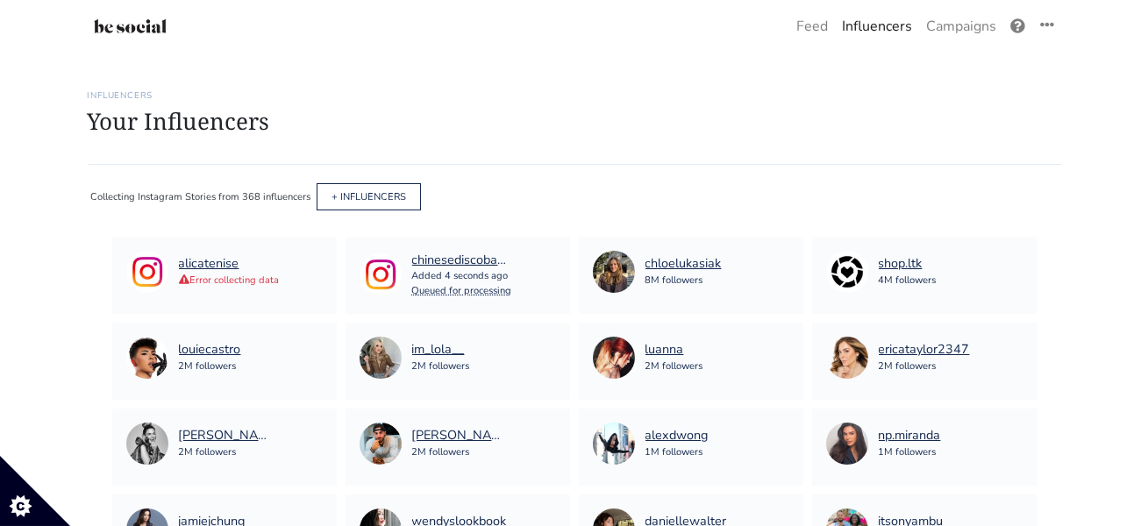
scroll to position [1059, 0]
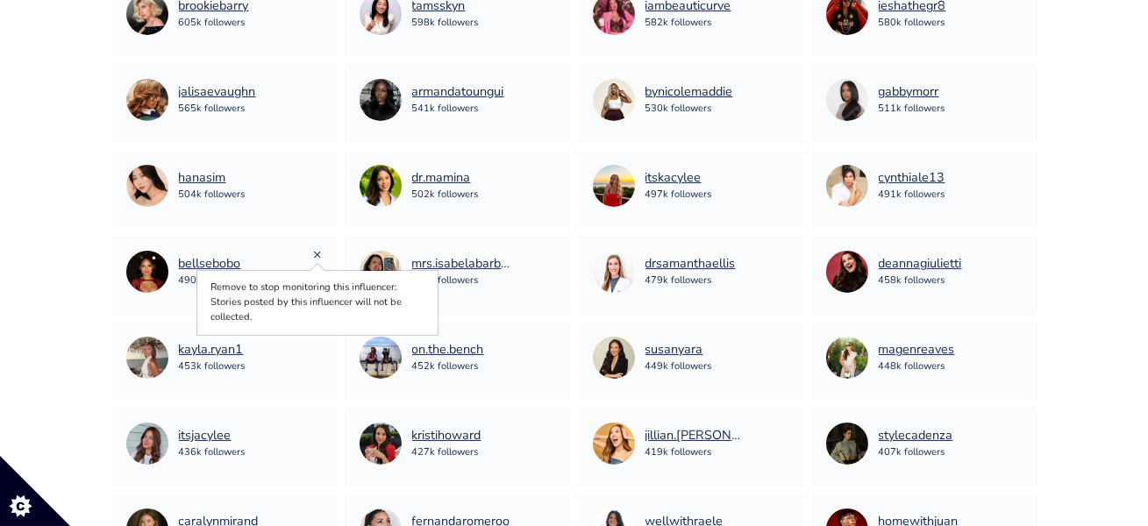
click at [319, 252] on link "×" at bounding box center [318, 254] width 9 height 19
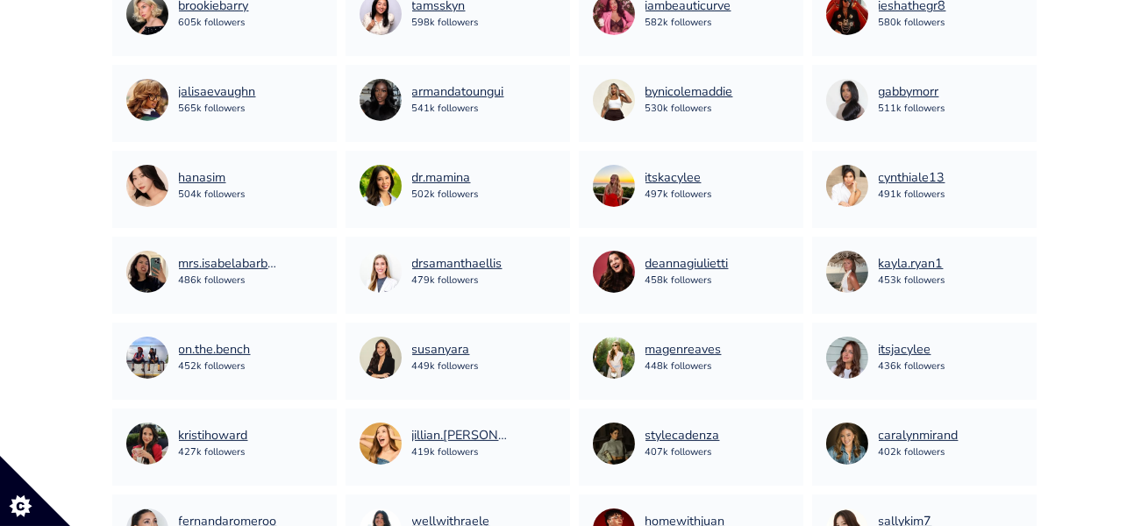
scroll to position [7161, 0]
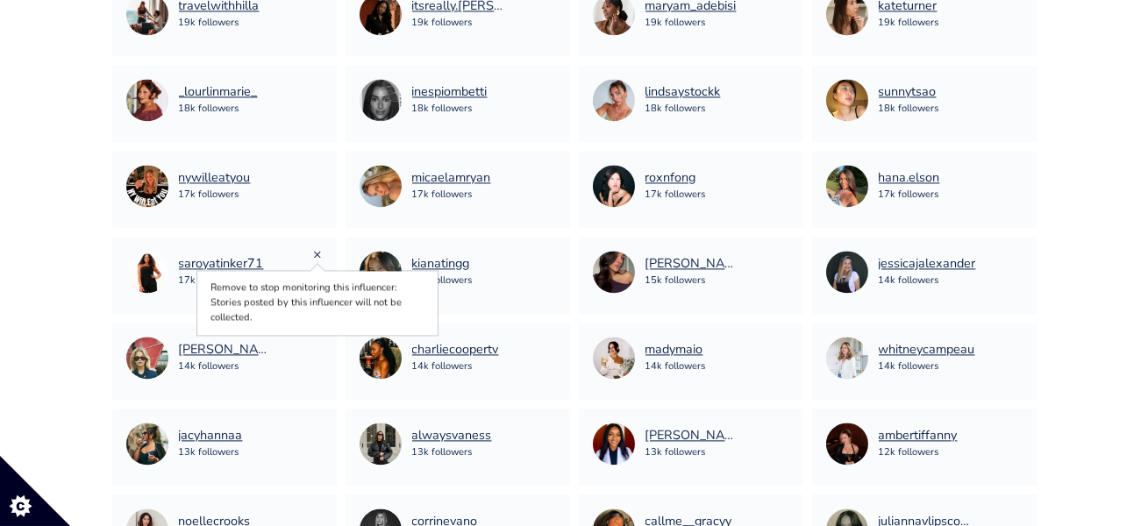
click at [316, 255] on link "×" at bounding box center [318, 254] width 9 height 19
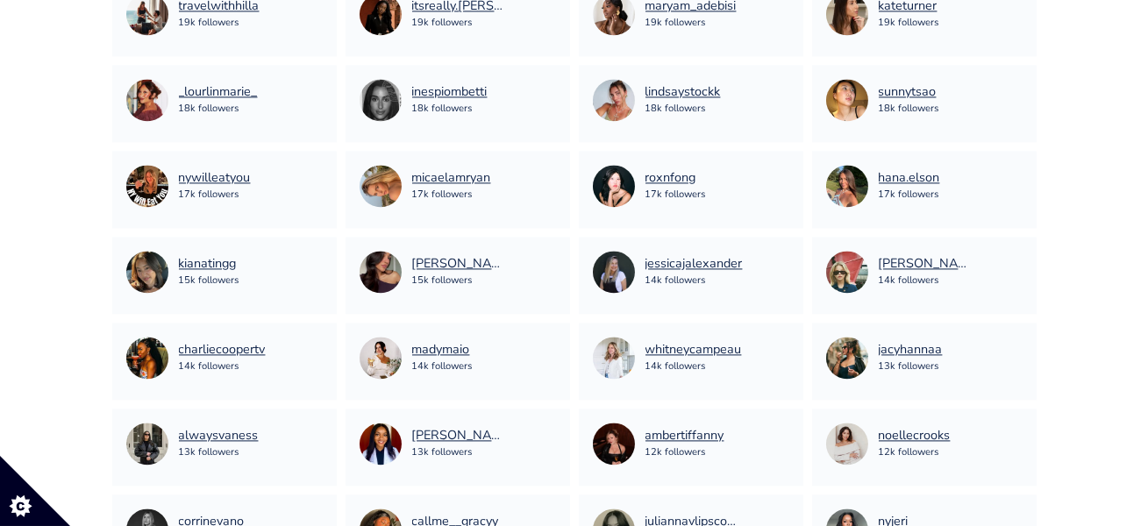
scroll to position [4239, 0]
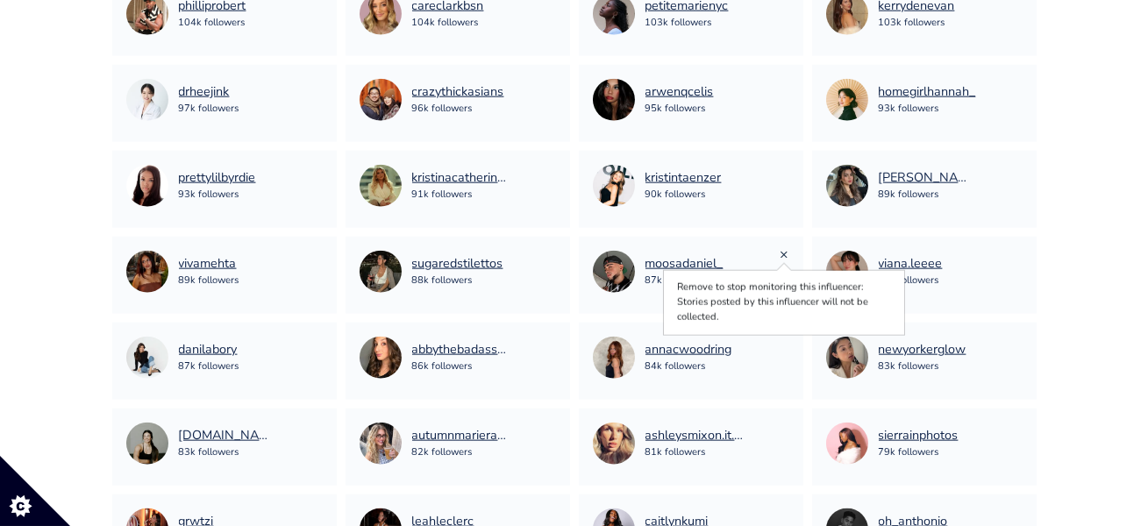
click at [787, 253] on link "×" at bounding box center [785, 254] width 9 height 19
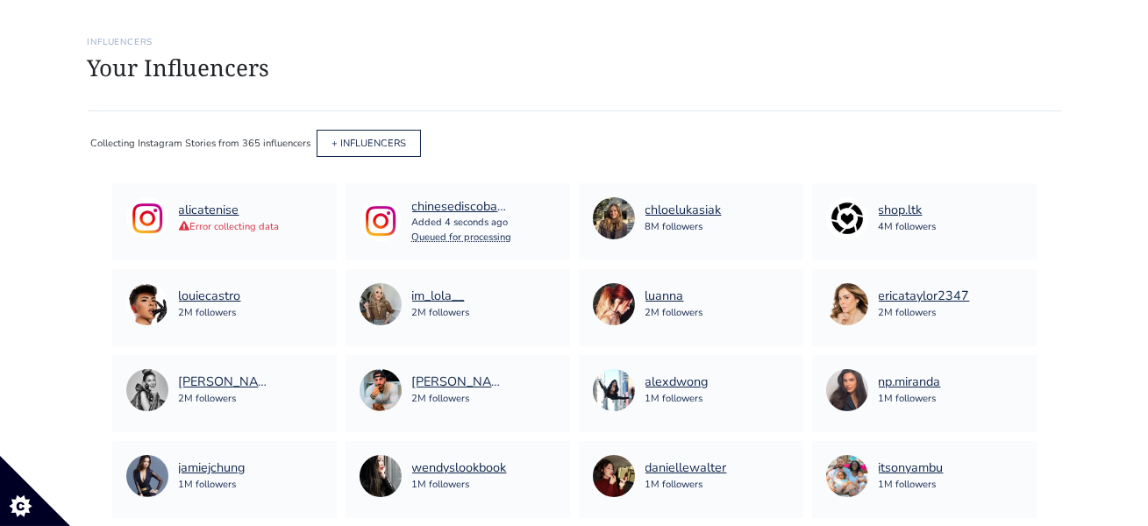
scroll to position [0, 0]
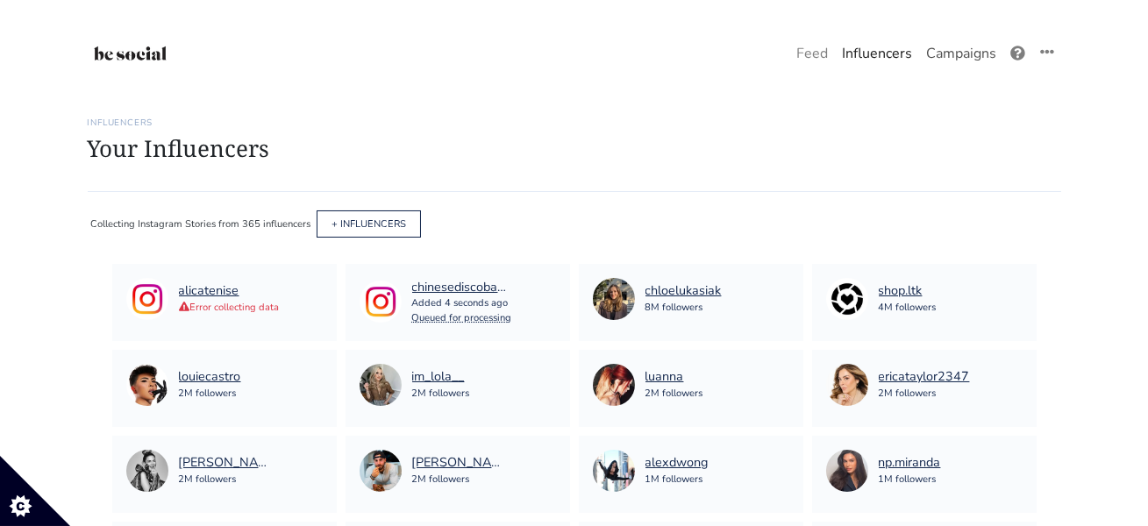
click at [949, 53] on link "Campaigns" at bounding box center [961, 53] width 84 height 35
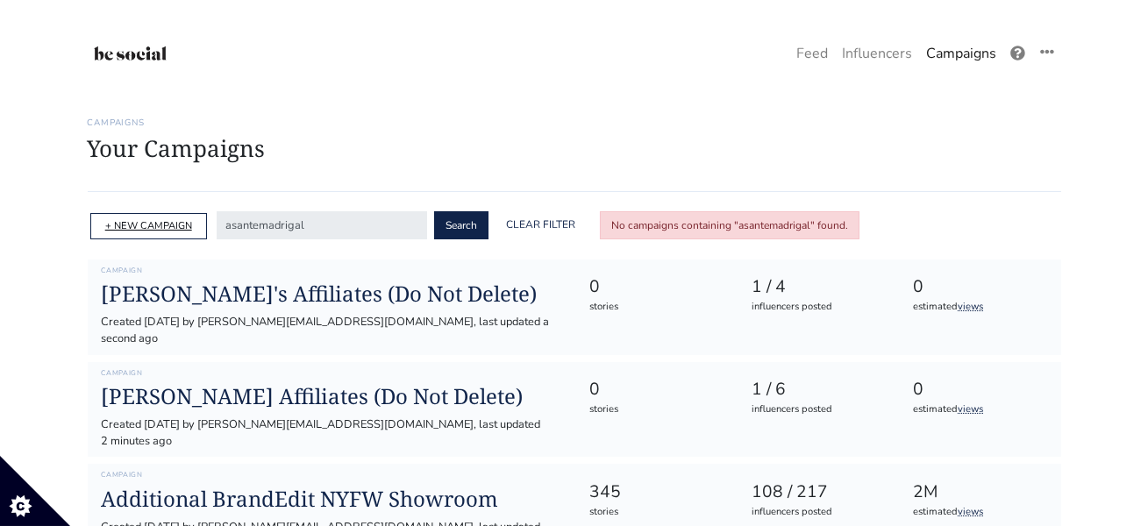
click at [142, 229] on link "+ NEW CAMPAIGN" at bounding box center [148, 225] width 87 height 13
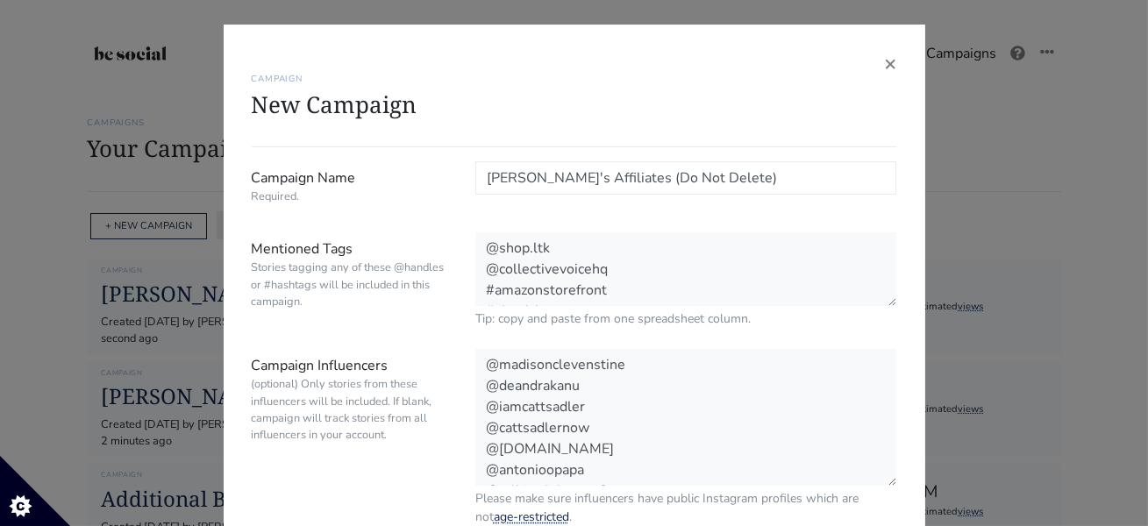
scroll to position [146, 0]
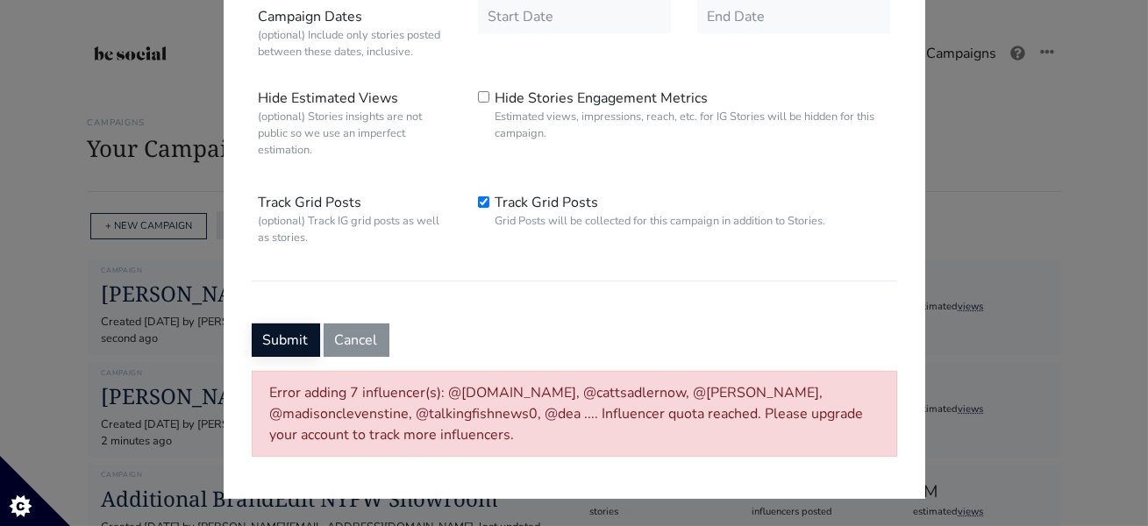
click at [296, 329] on button "Submit" at bounding box center [286, 340] width 68 height 33
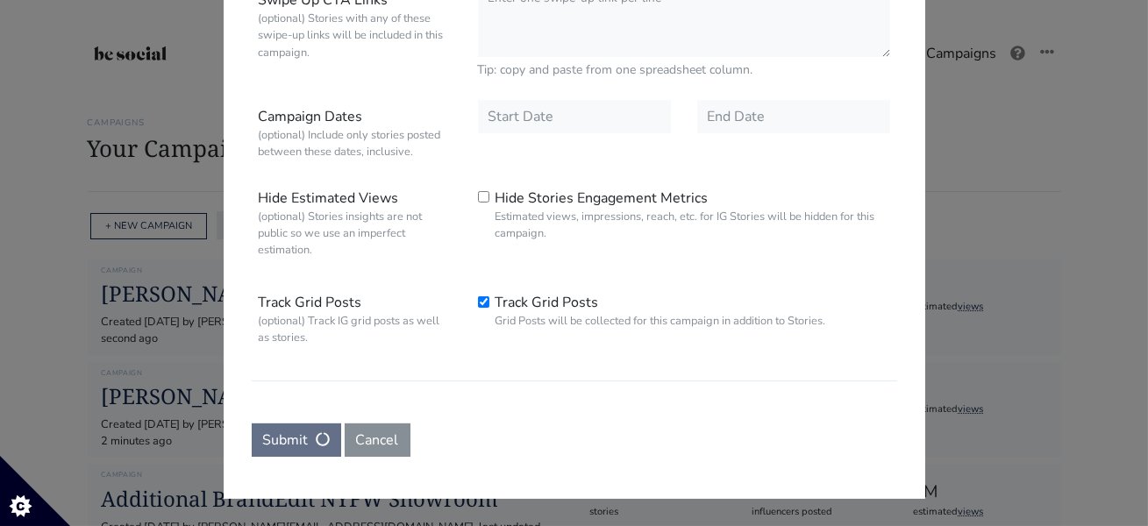
scroll to position [0, 0]
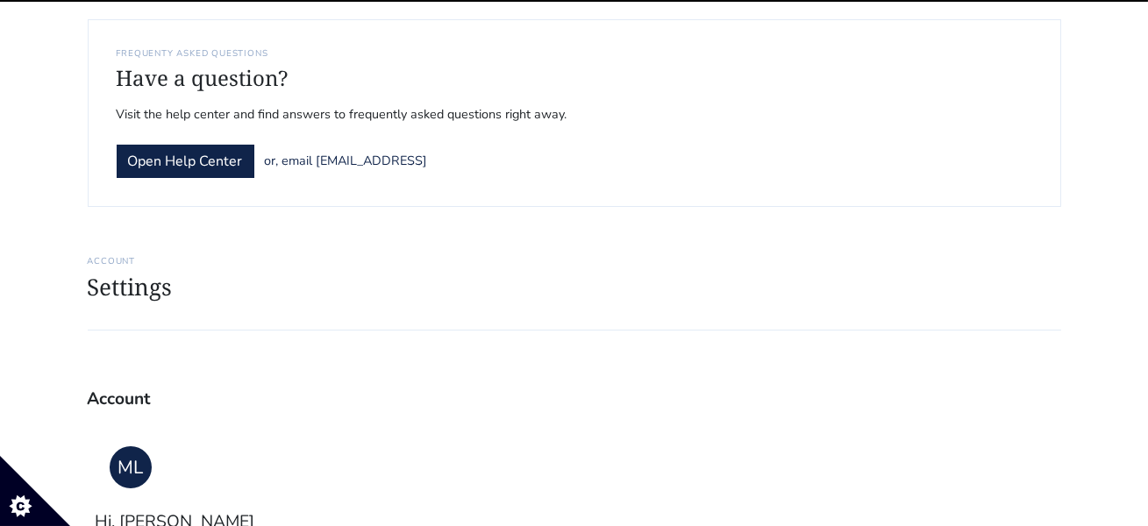
scroll to position [136, 0]
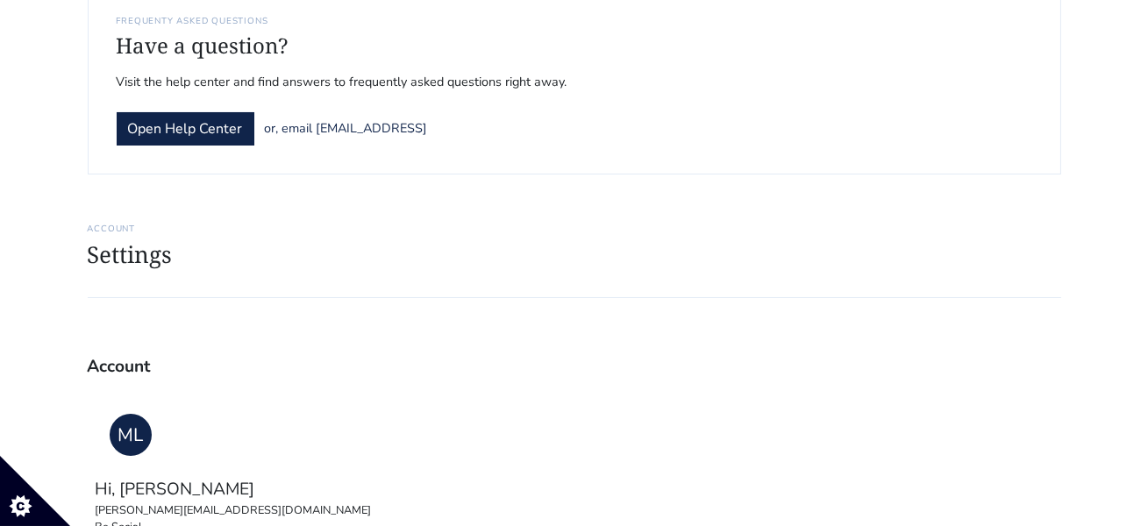
click at [125, 257] on h1 "Settings" at bounding box center [575, 254] width 974 height 27
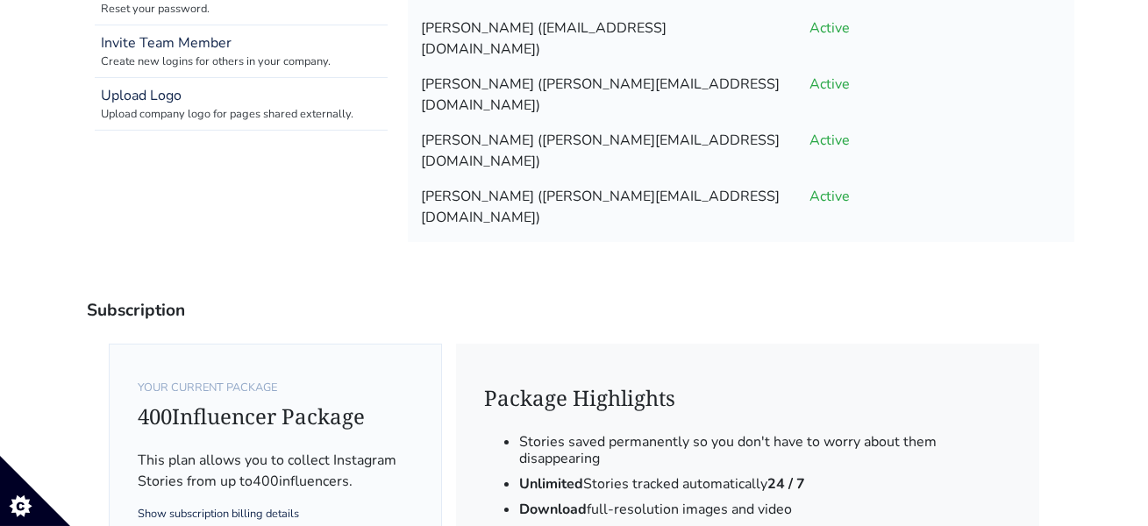
scroll to position [860, 0]
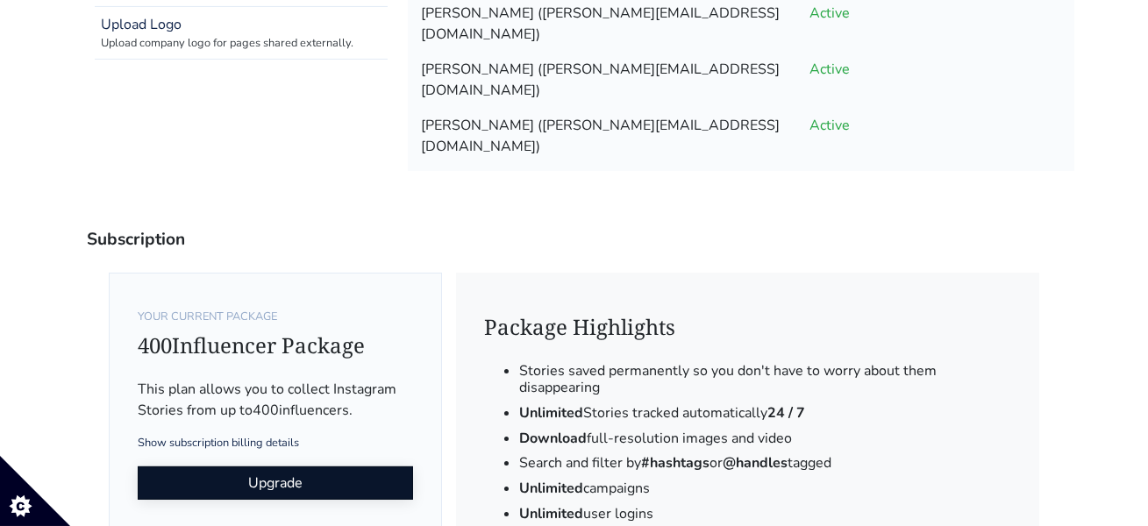
click at [306, 467] on link "Upgrade" at bounding box center [275, 483] width 275 height 33
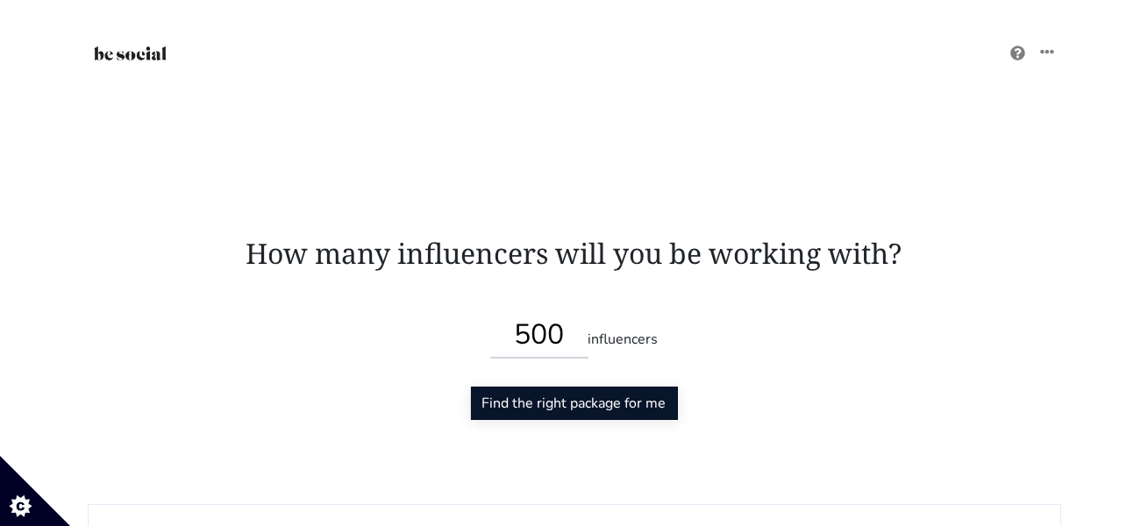
type input "500"
click at [516, 410] on input "Find the right package for me" at bounding box center [574, 403] width 207 height 33
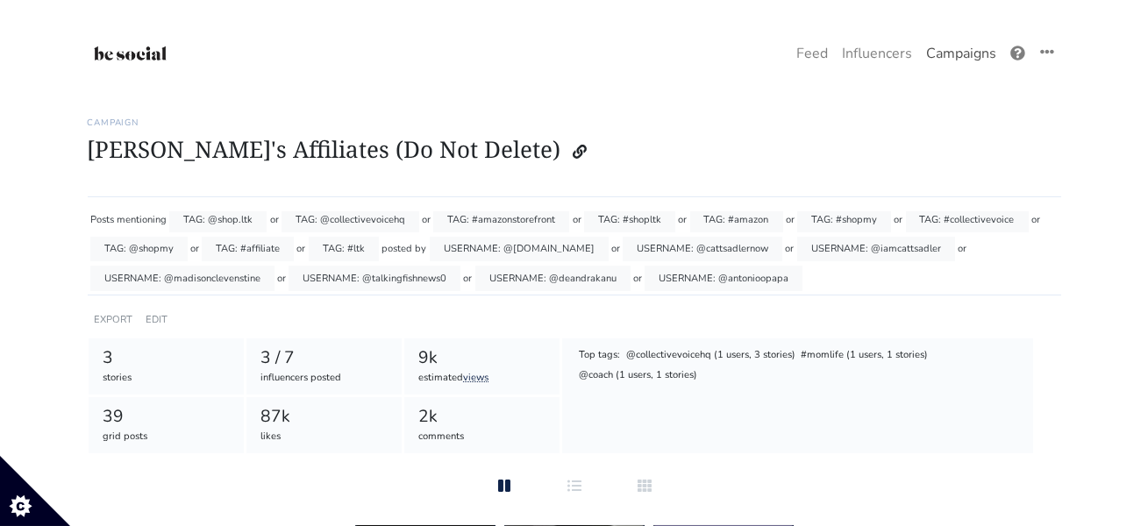
click at [959, 59] on link "Campaigns" at bounding box center [961, 53] width 84 height 35
